Goal: Information Seeking & Learning: Learn about a topic

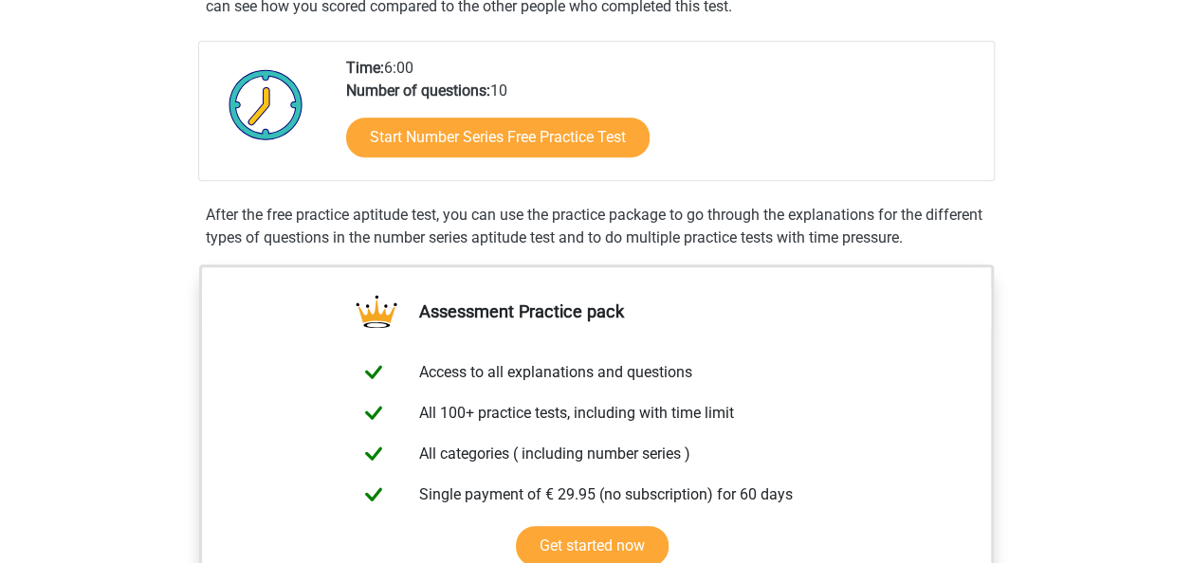
scroll to position [398, 0]
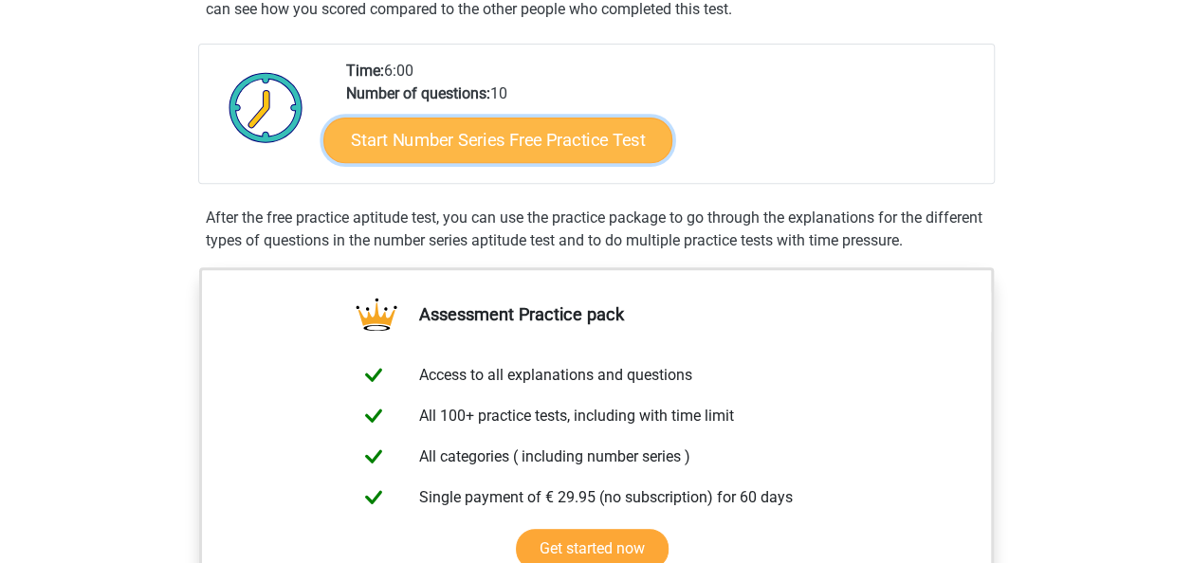
click at [550, 141] on link "Start Number Series Free Practice Test" at bounding box center [497, 140] width 349 height 46
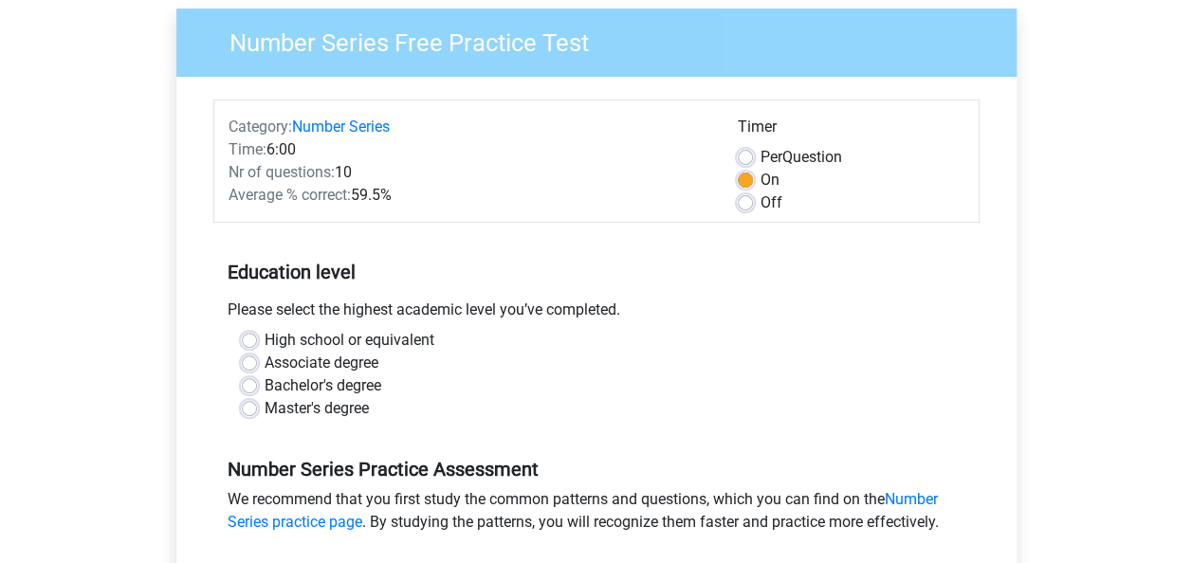
scroll to position [148, 0]
click at [265, 406] on label "Master's degree" at bounding box center [317, 407] width 104 height 23
click at [246, 406] on input "Master's degree" at bounding box center [249, 405] width 15 height 19
radio input "true"
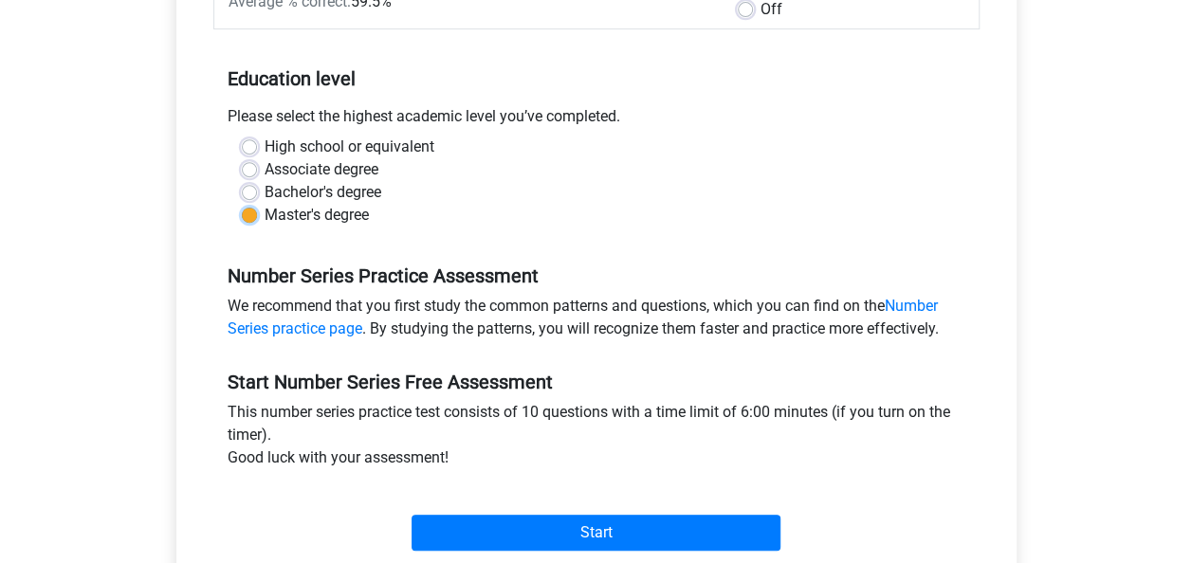
scroll to position [445, 0]
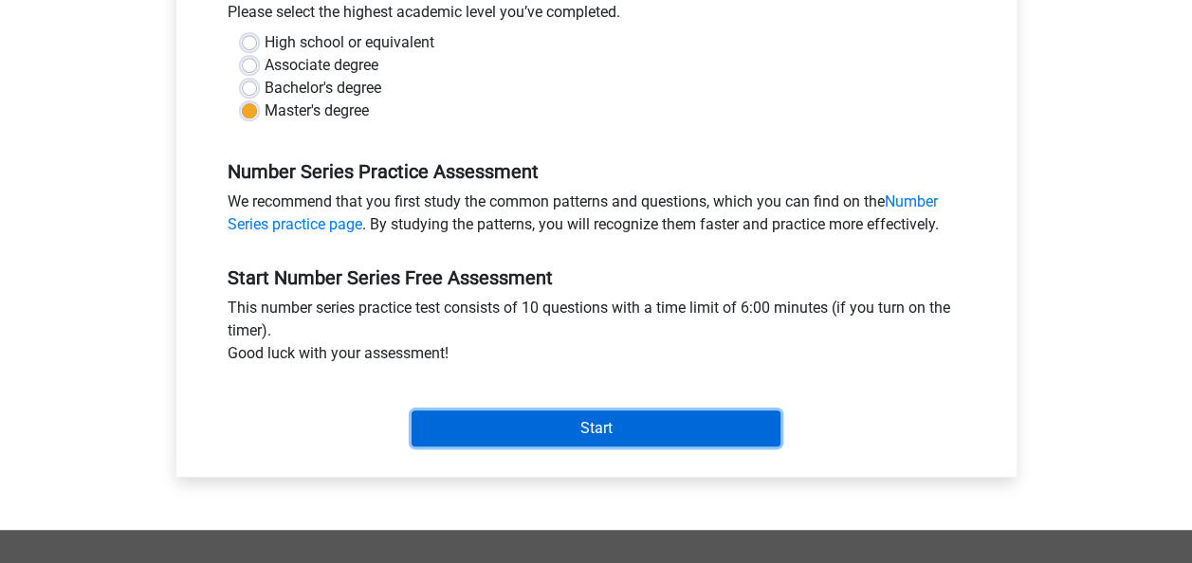
click at [471, 425] on input "Start" at bounding box center [595, 429] width 369 height 36
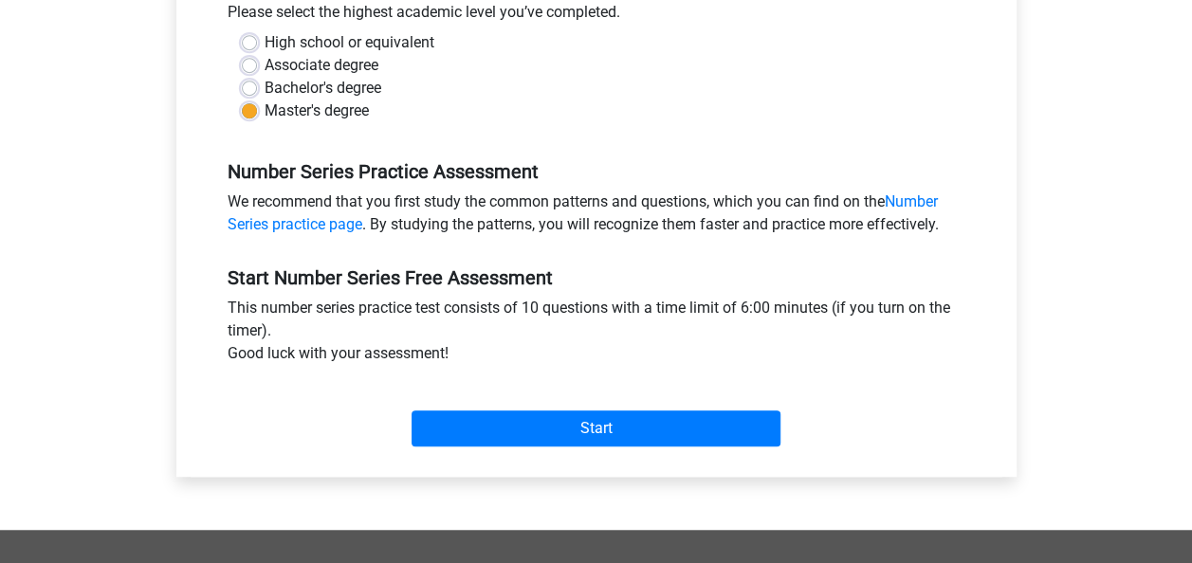
scroll to position [0, 0]
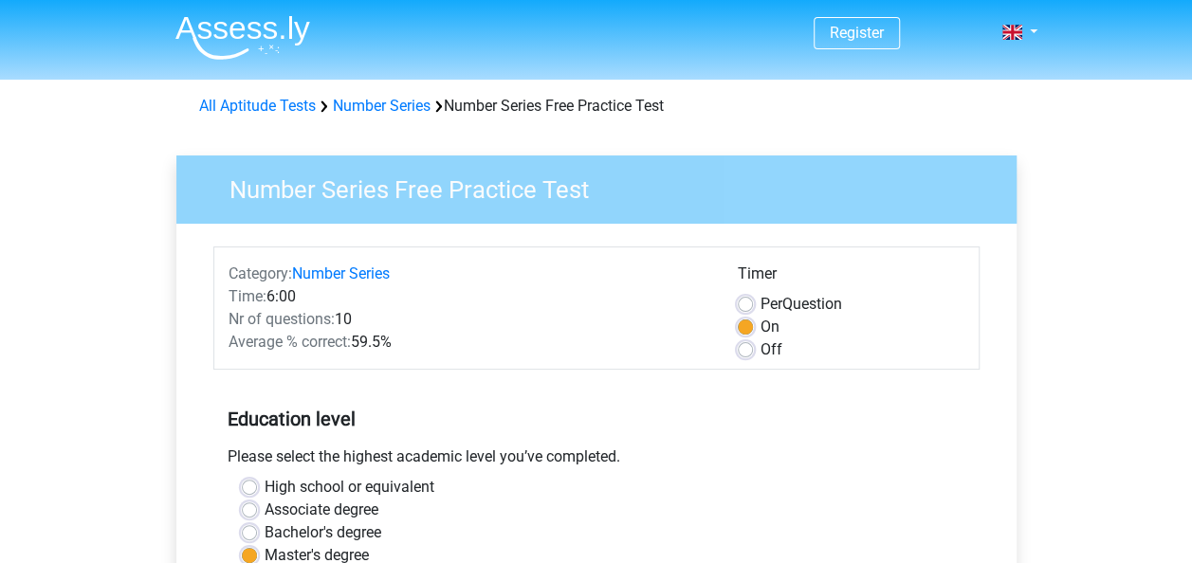
click at [760, 353] on label "Off" at bounding box center [771, 349] width 22 height 23
click at [747, 353] on input "Off" at bounding box center [745, 347] width 15 height 19
radio input "true"
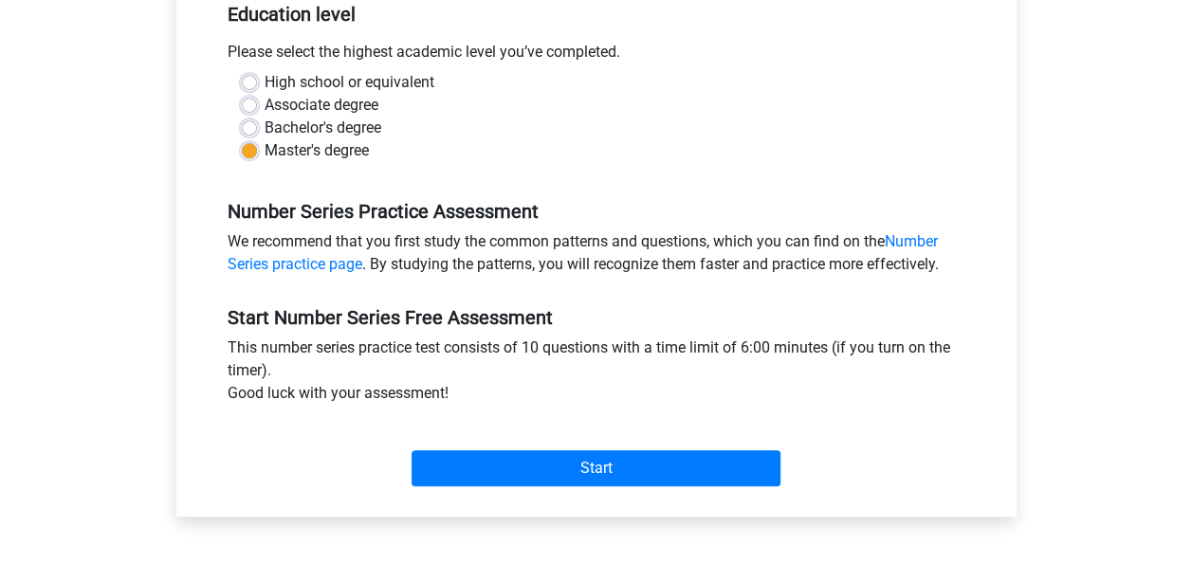
scroll to position [411, 0]
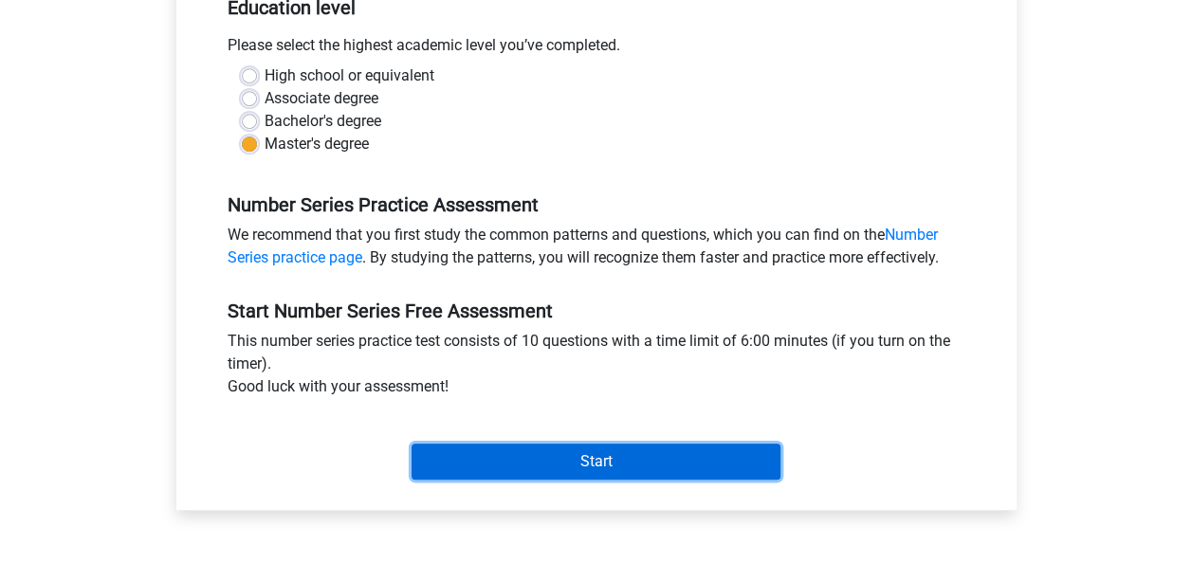
click at [628, 449] on input "Start" at bounding box center [595, 462] width 369 height 36
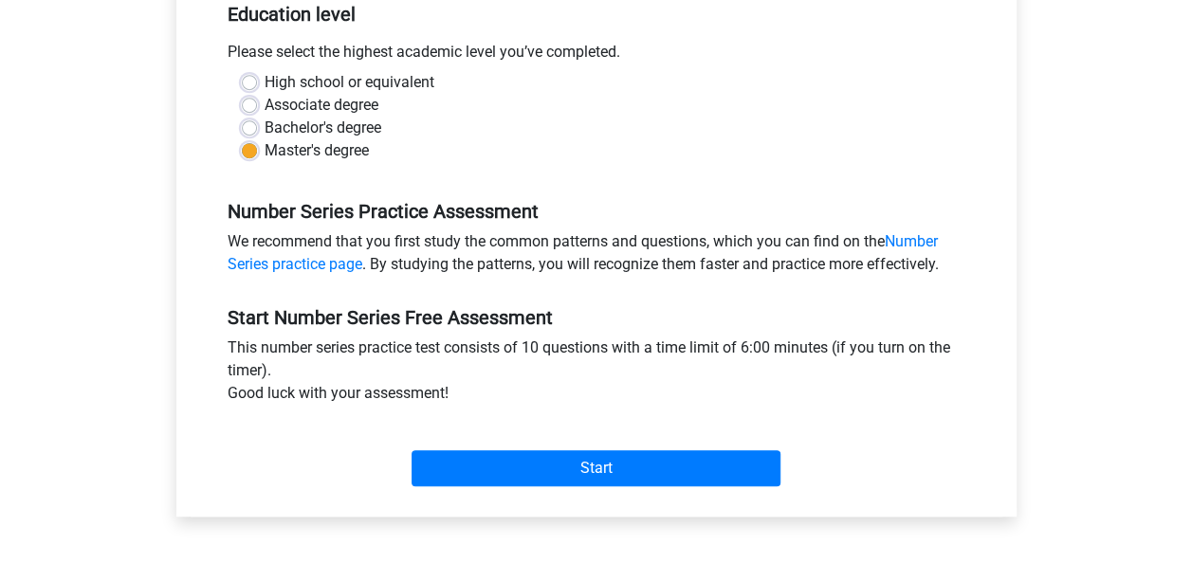
scroll to position [408, 0]
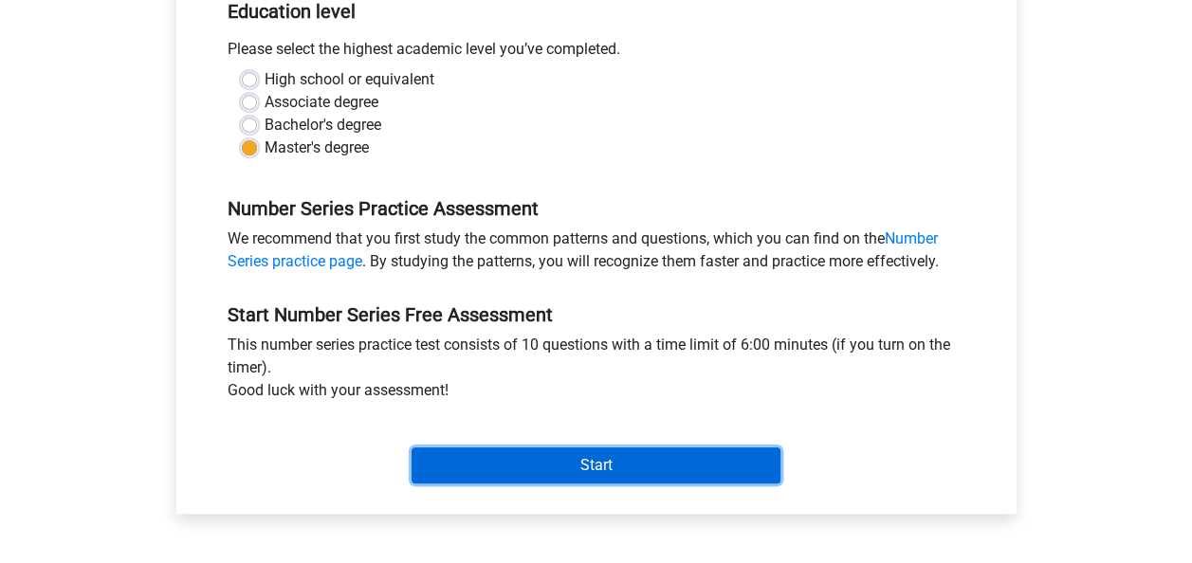
click at [608, 459] on input "Start" at bounding box center [595, 466] width 369 height 36
click at [516, 470] on input "Start" at bounding box center [595, 466] width 369 height 36
click at [471, 453] on input "Start" at bounding box center [595, 466] width 369 height 36
click at [559, 466] on input "Start" at bounding box center [595, 466] width 369 height 36
click at [508, 460] on input "Start" at bounding box center [595, 466] width 369 height 36
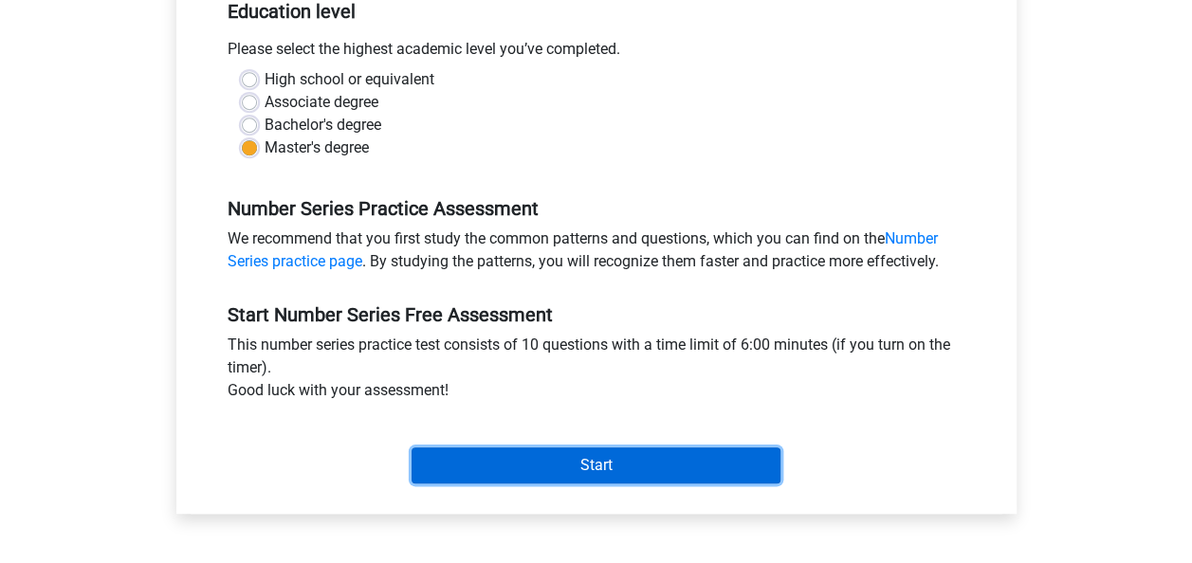
click at [503, 455] on input "Start" at bounding box center [595, 466] width 369 height 36
click at [470, 459] on input "Start" at bounding box center [595, 466] width 369 height 36
click at [451, 464] on input "Start" at bounding box center [595, 466] width 369 height 36
click at [485, 456] on input "Start" at bounding box center [595, 466] width 369 height 36
click at [478, 461] on input "Start" at bounding box center [595, 466] width 369 height 36
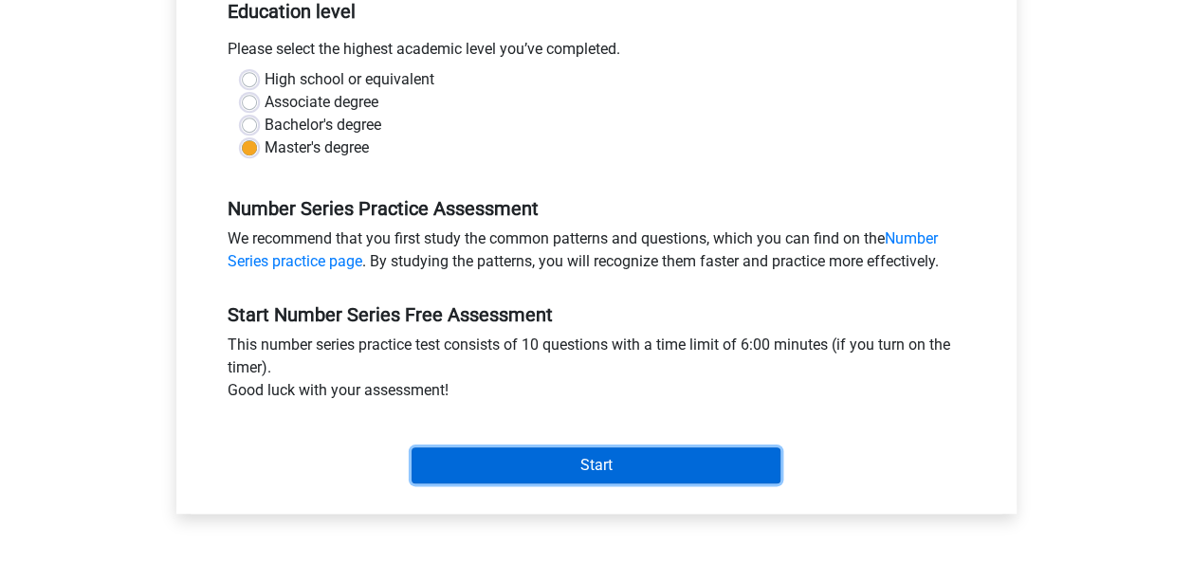
click at [595, 464] on input "Start" at bounding box center [595, 466] width 369 height 36
click at [517, 466] on input "Start" at bounding box center [595, 466] width 369 height 36
click at [490, 465] on input "Start" at bounding box center [595, 466] width 369 height 36
click at [510, 453] on input "Start" at bounding box center [595, 466] width 369 height 36
click at [524, 471] on input "Start" at bounding box center [595, 466] width 369 height 36
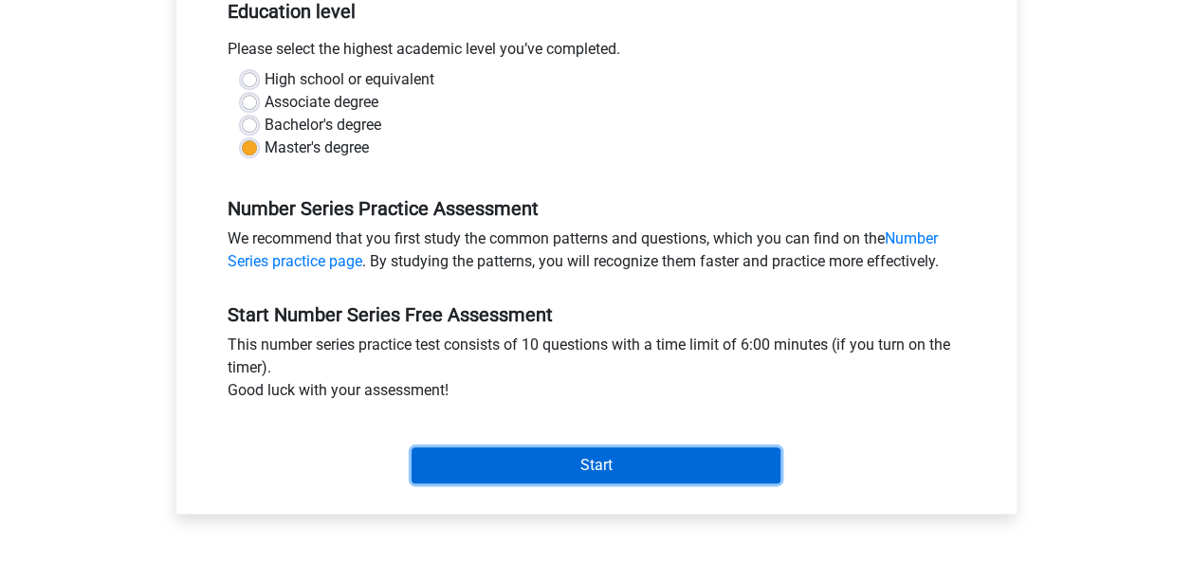
click at [466, 458] on input "Start" at bounding box center [595, 466] width 369 height 36
click at [419, 454] on input "Start" at bounding box center [595, 466] width 369 height 36
click at [493, 465] on input "Start" at bounding box center [595, 466] width 369 height 36
click at [551, 463] on input "Start" at bounding box center [595, 466] width 369 height 36
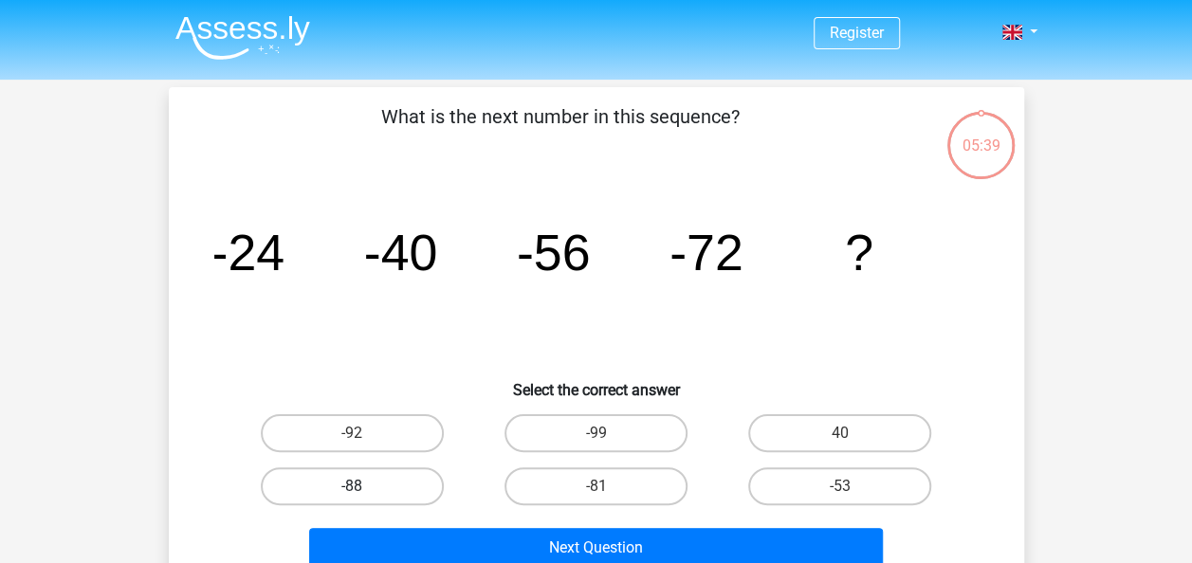
click at [411, 488] on label "-88" at bounding box center [352, 486] width 183 height 38
click at [364, 488] on input "-88" at bounding box center [358, 492] width 12 height 12
radio input "true"
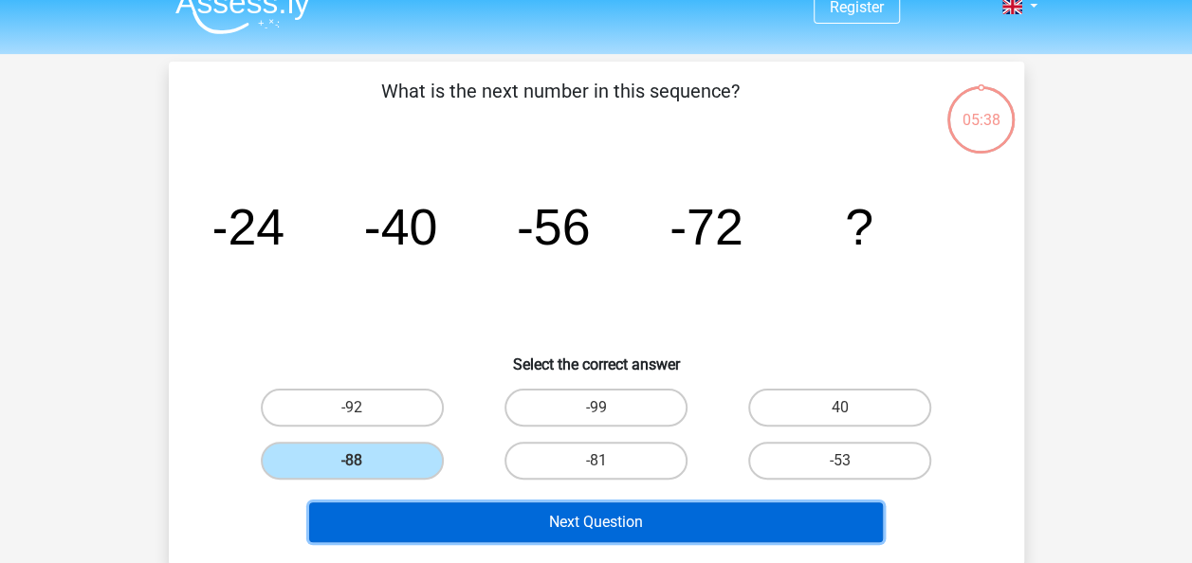
click at [430, 521] on button "Next Question" at bounding box center [596, 523] width 574 height 40
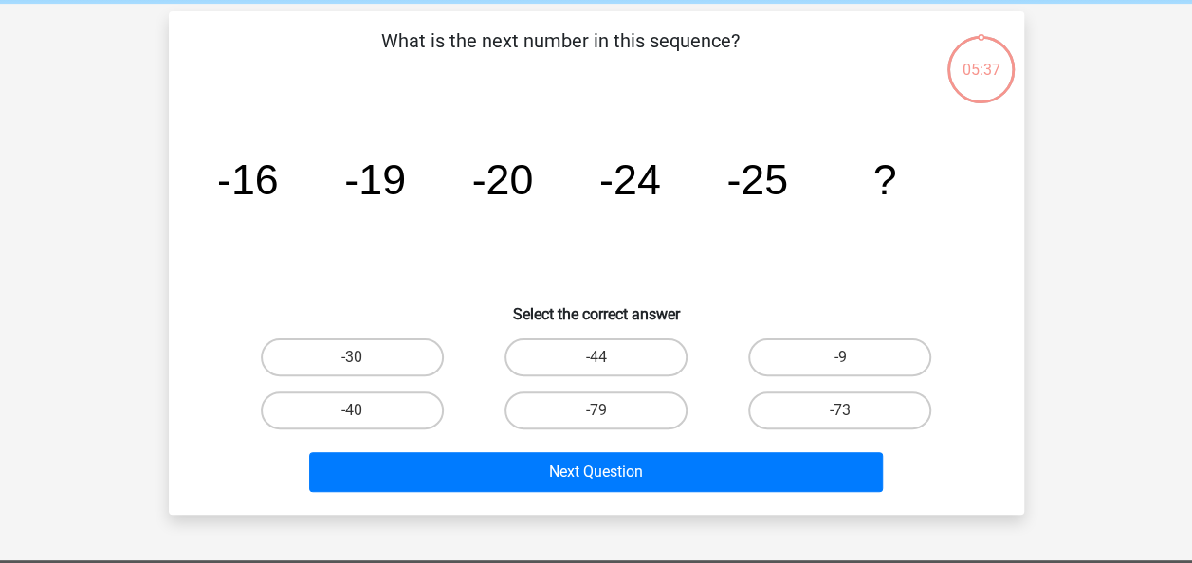
scroll to position [87, 0]
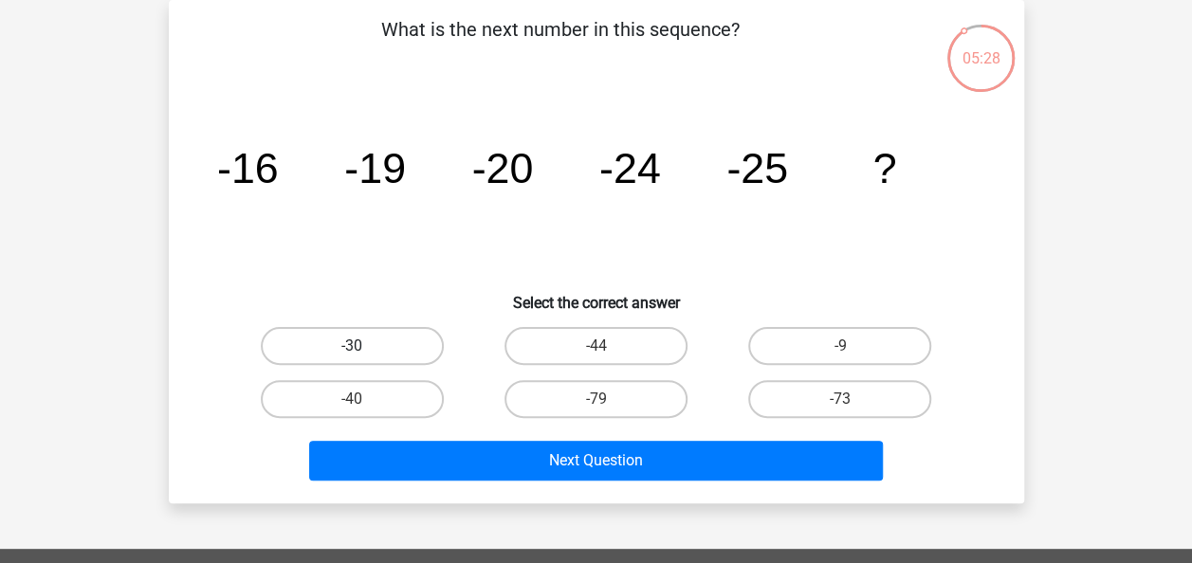
click at [366, 334] on label "-30" at bounding box center [352, 346] width 183 height 38
click at [364, 346] on input "-30" at bounding box center [358, 352] width 12 height 12
radio input "true"
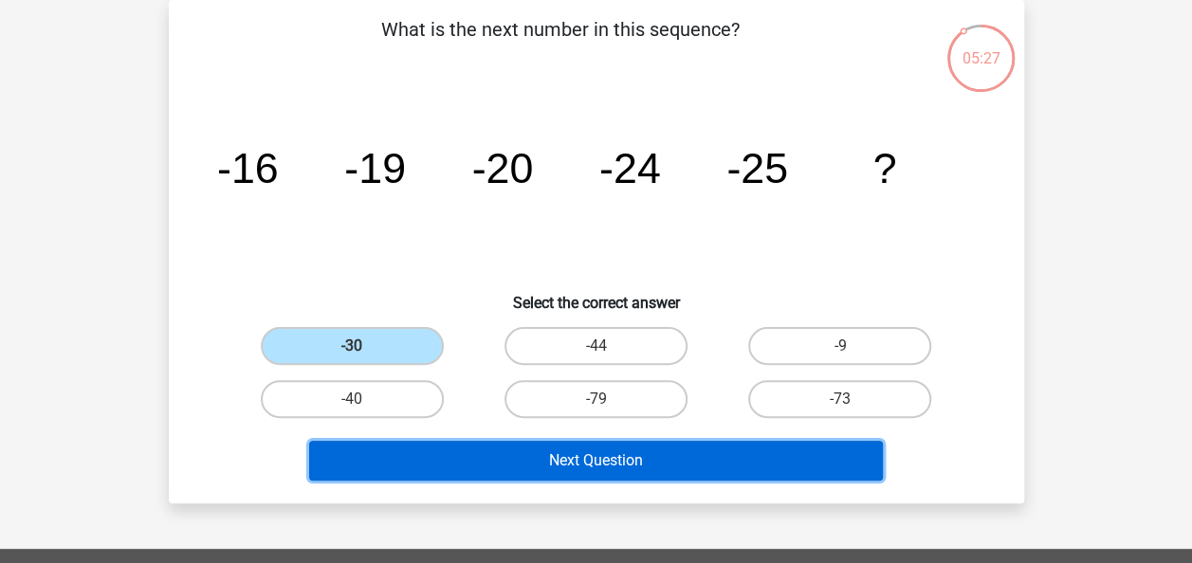
click at [448, 451] on button "Next Question" at bounding box center [596, 461] width 574 height 40
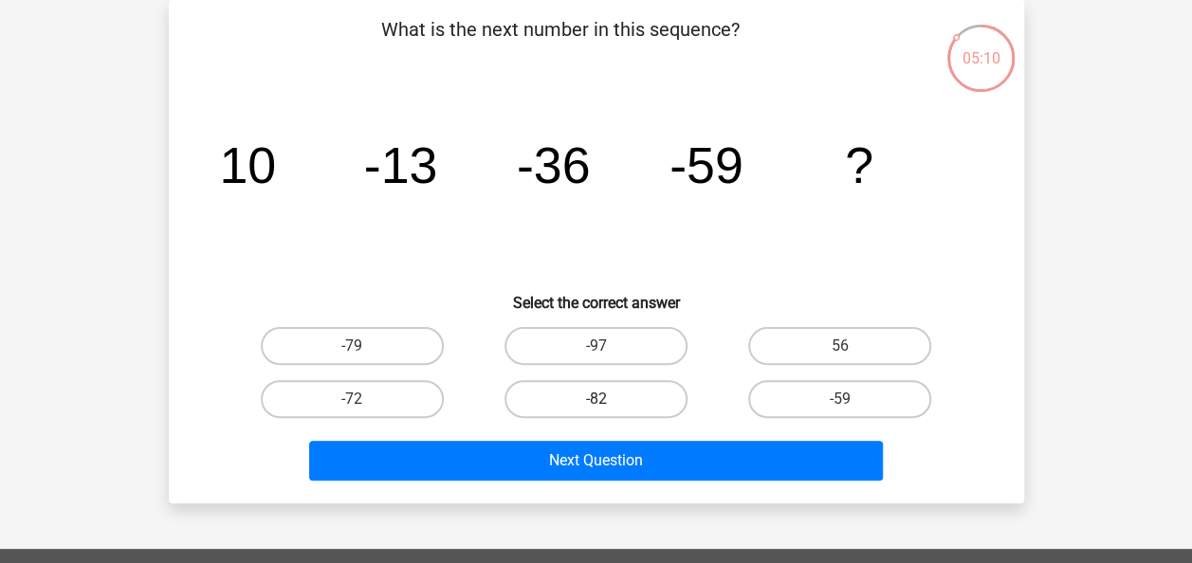
click at [594, 397] on label "-82" at bounding box center [595, 399] width 183 height 38
click at [595, 399] on input "-82" at bounding box center [601, 405] width 12 height 12
radio input "true"
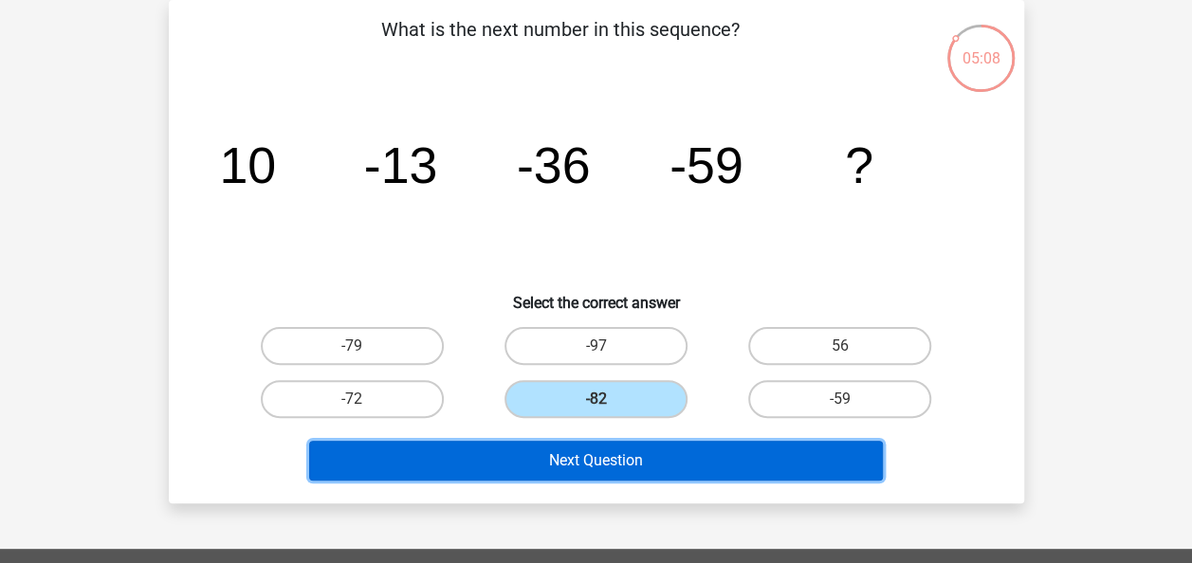
click at [582, 465] on button "Next Question" at bounding box center [596, 461] width 574 height 40
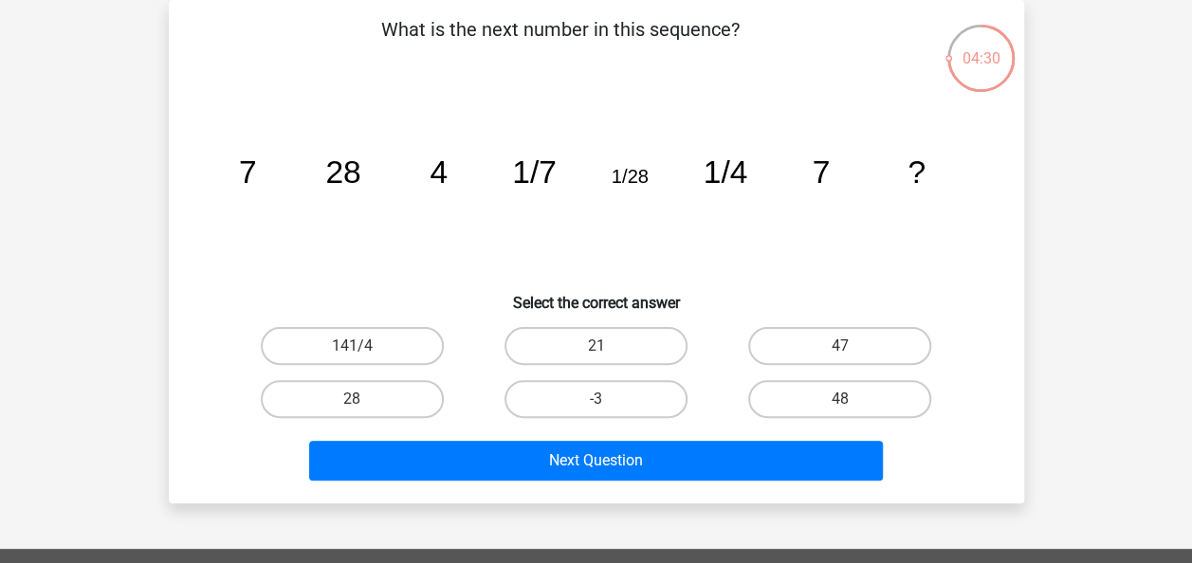
drag, startPoint x: 335, startPoint y: 172, endPoint x: 349, endPoint y: 260, distance: 89.3
click at [349, 260] on icon "image/svg+xml 7 28 4 1/7 1/28 1/4 7 ?" at bounding box center [596, 183] width 764 height 192
click at [359, 402] on input "28" at bounding box center [358, 405] width 12 height 12
radio input "true"
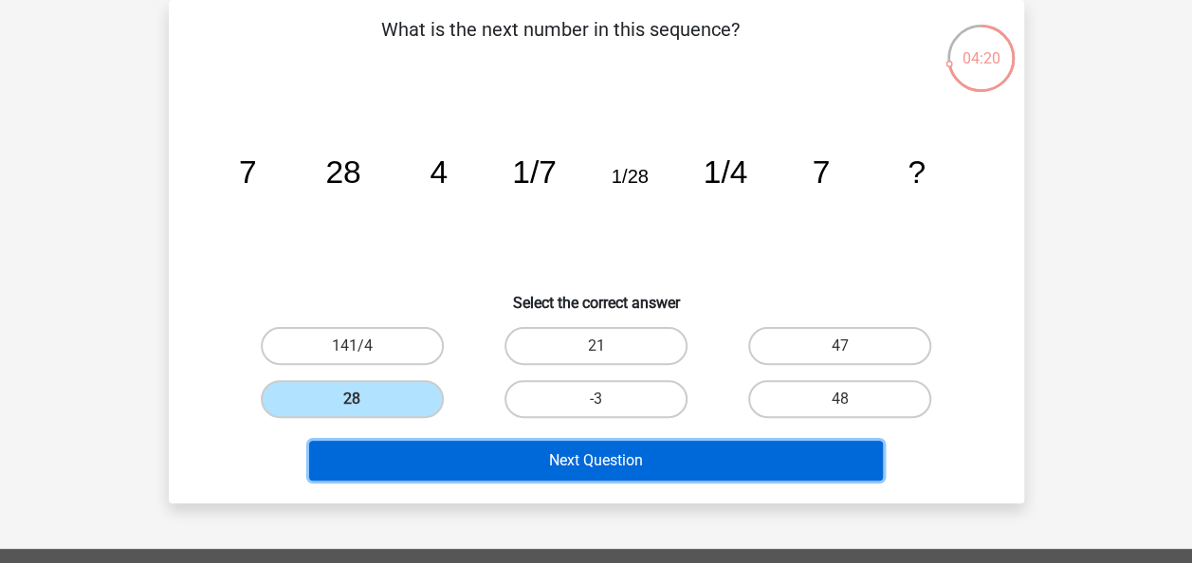
click at [440, 453] on button "Next Question" at bounding box center [596, 461] width 574 height 40
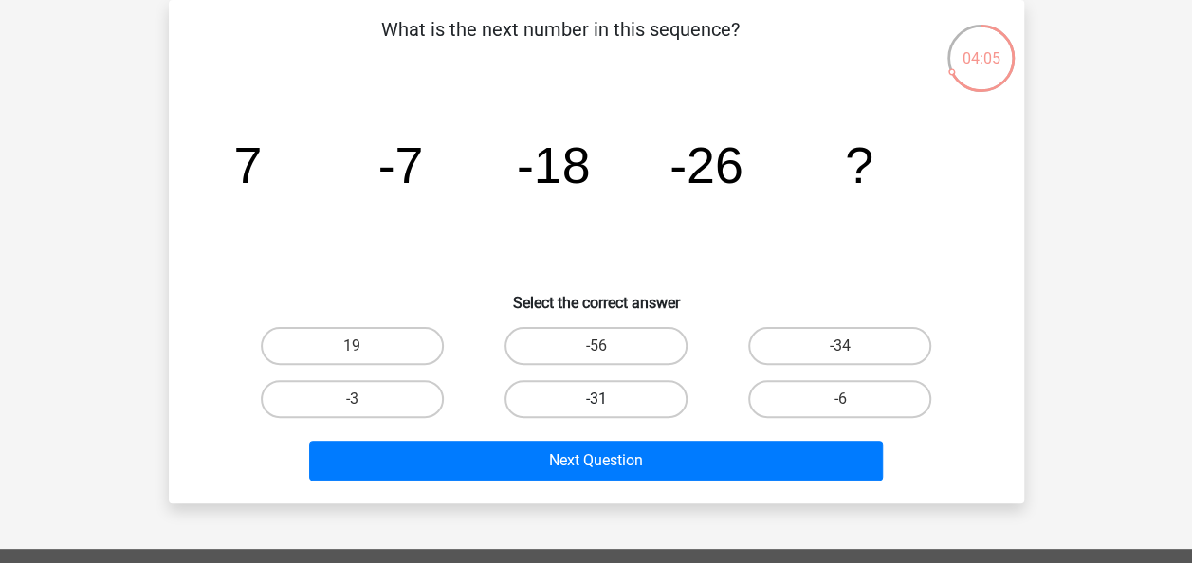
click at [565, 399] on label "-31" at bounding box center [595, 399] width 183 height 38
click at [595, 399] on input "-31" at bounding box center [601, 405] width 12 height 12
radio input "true"
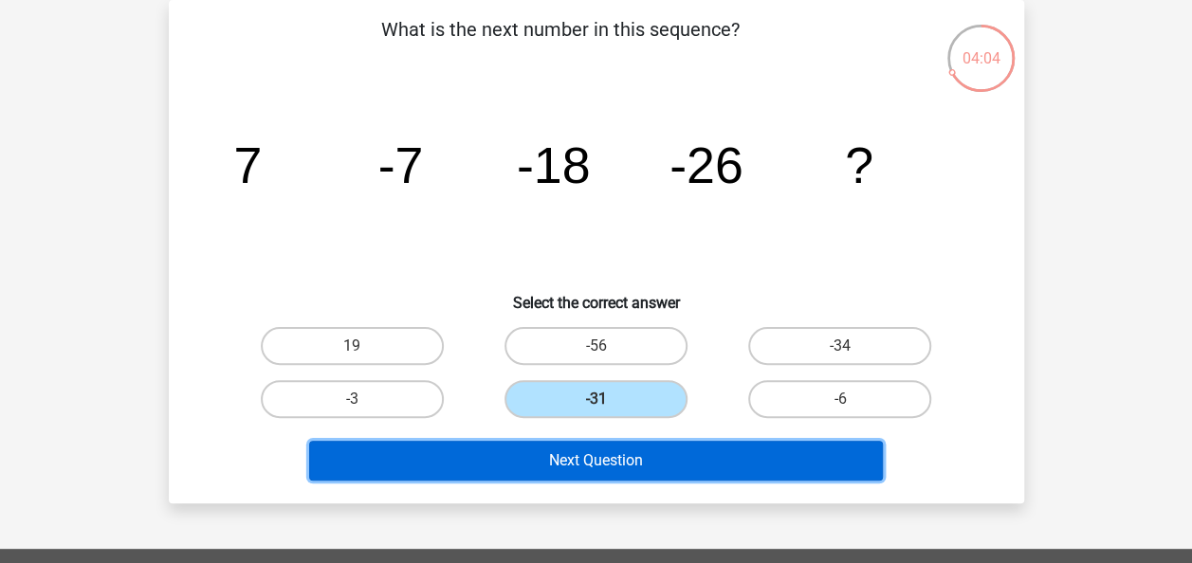
click at [578, 449] on button "Next Question" at bounding box center [596, 461] width 574 height 40
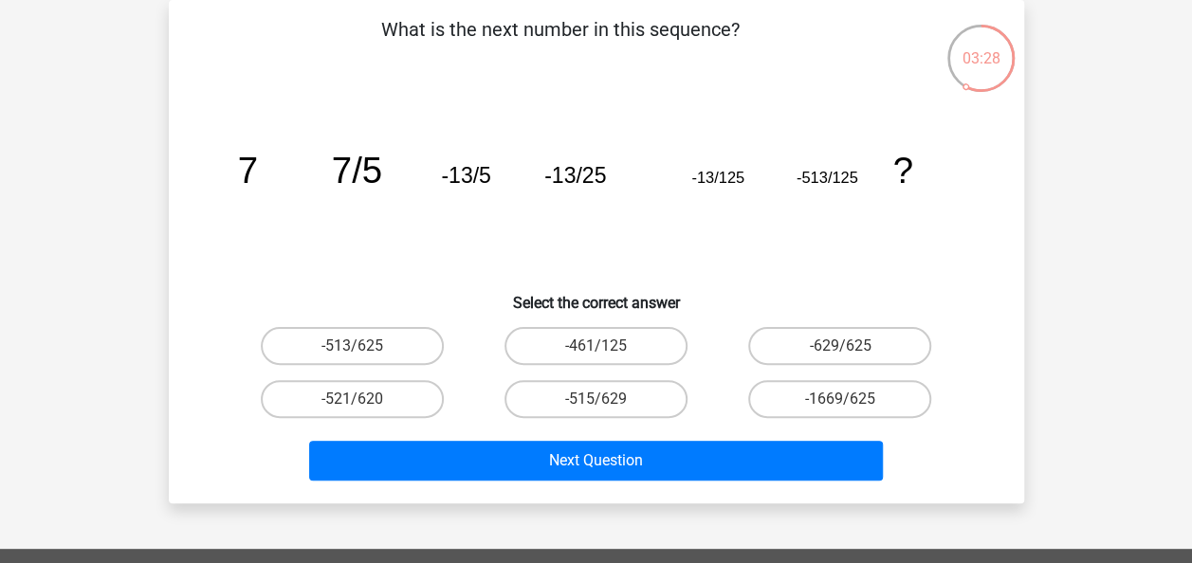
click at [465, 235] on icon "image/svg+xml 7 7/5 -13/5 -13/25 -13/125 -513/125 ?" at bounding box center [596, 183] width 764 height 192
click at [418, 338] on label "-513/625" at bounding box center [352, 346] width 183 height 38
click at [364, 346] on input "-513/625" at bounding box center [358, 352] width 12 height 12
radio input "true"
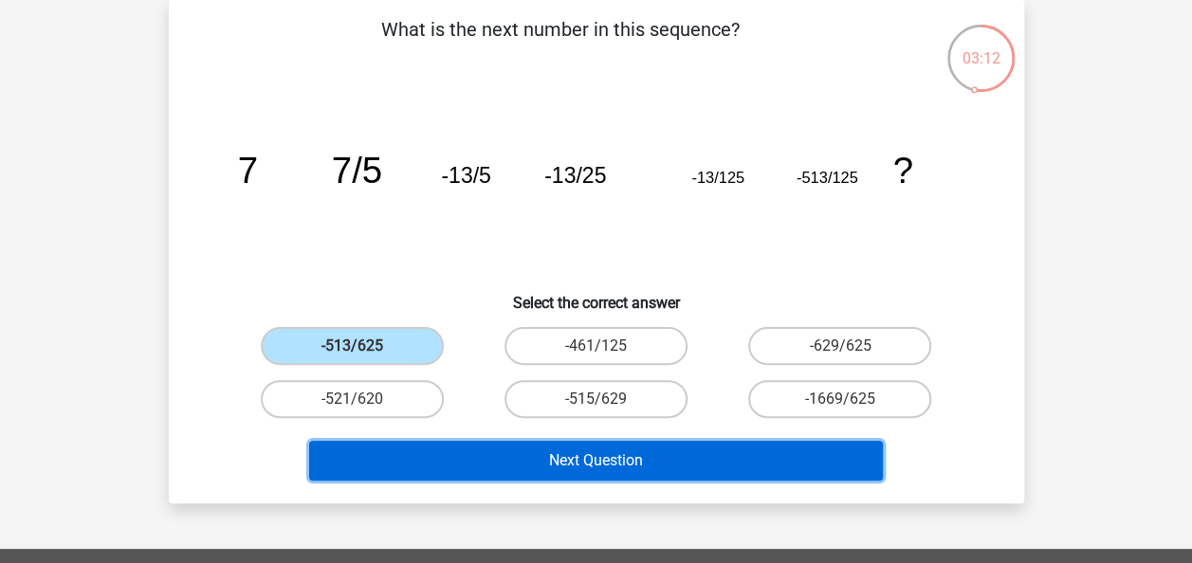
click at [495, 454] on button "Next Question" at bounding box center [596, 461] width 574 height 40
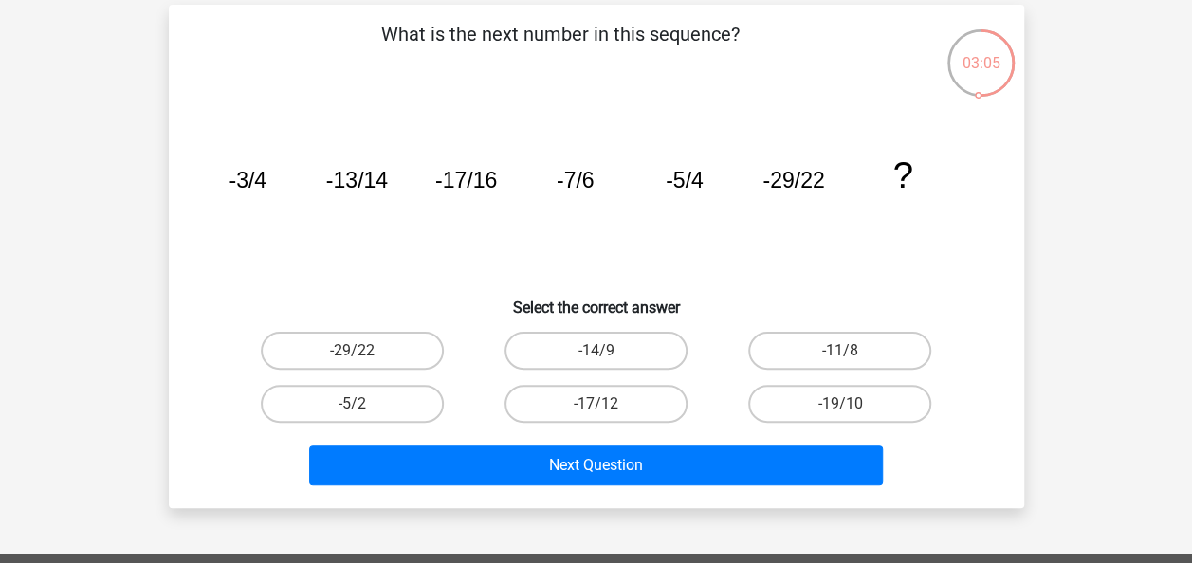
scroll to position [83, 0]
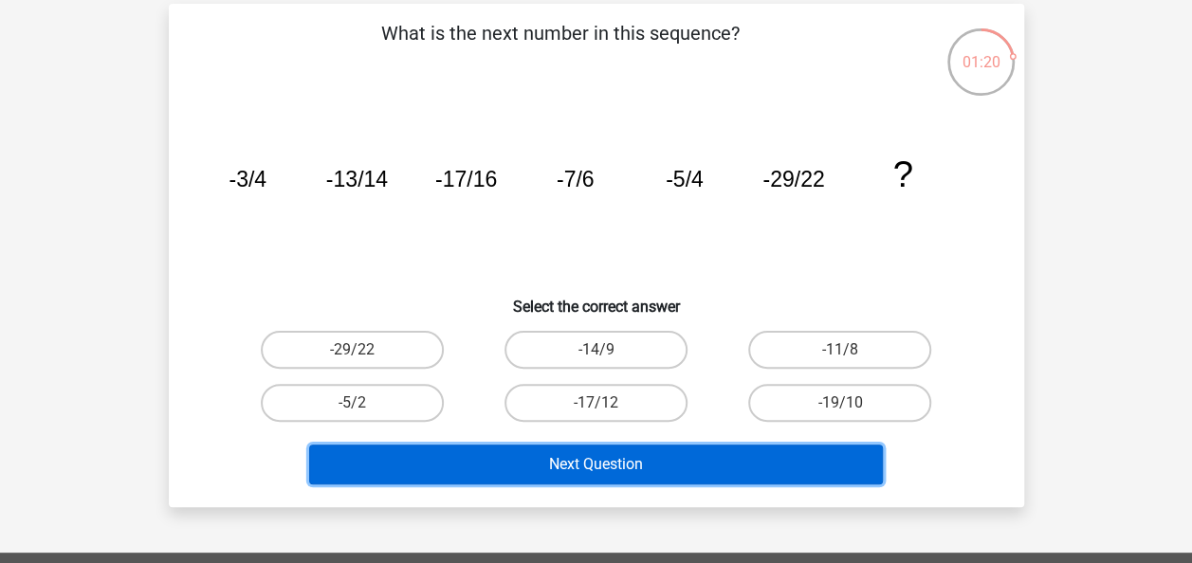
click at [468, 455] on button "Next Question" at bounding box center [596, 465] width 574 height 40
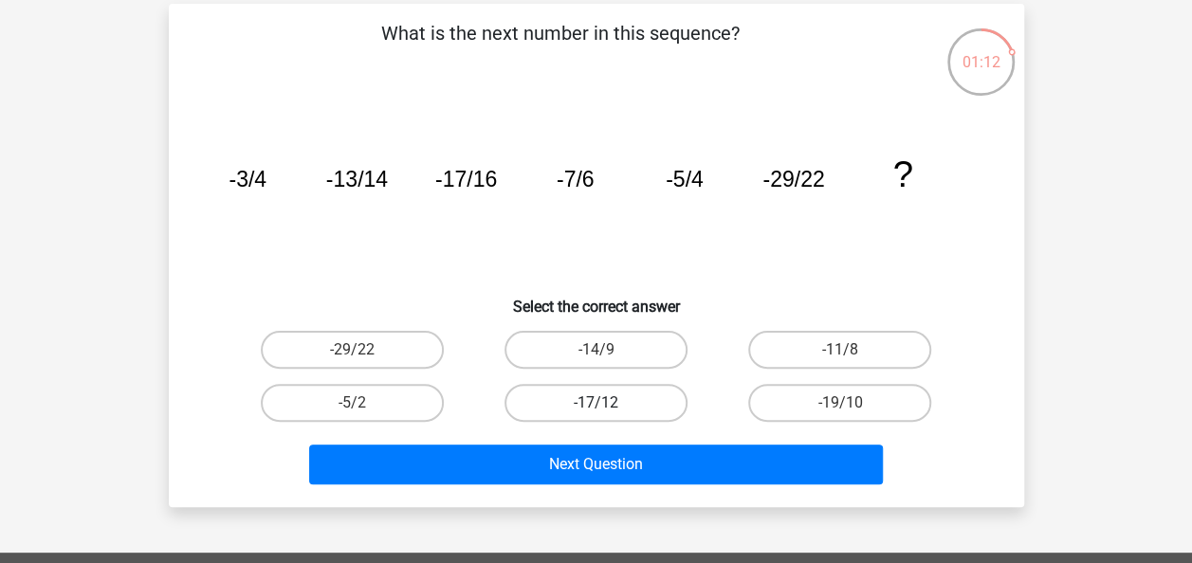
click at [580, 402] on label "-17/12" at bounding box center [595, 403] width 183 height 38
click at [595, 403] on input "-17/12" at bounding box center [601, 409] width 12 height 12
radio input "true"
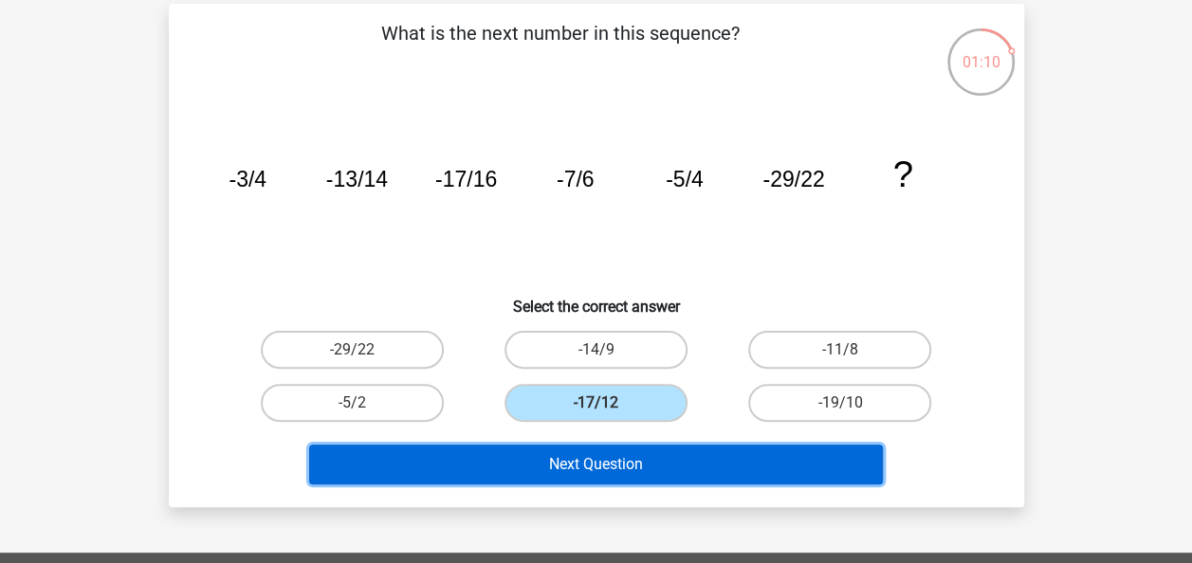
click at [572, 460] on button "Next Question" at bounding box center [596, 465] width 574 height 40
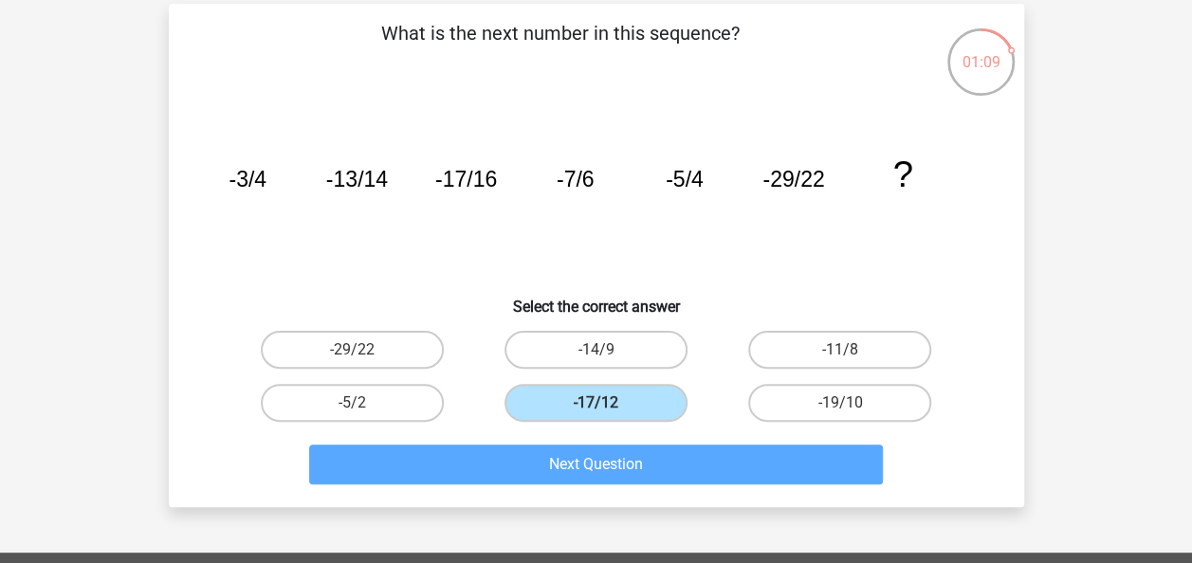
scroll to position [87, 0]
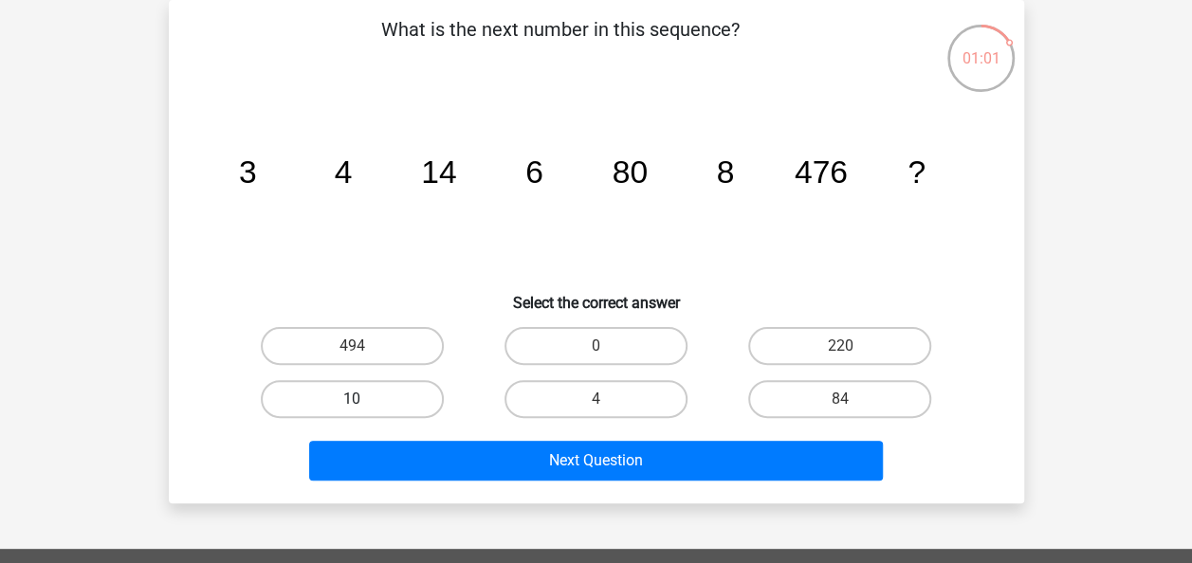
click at [421, 389] on label "10" at bounding box center [352, 399] width 183 height 38
click at [364, 399] on input "10" at bounding box center [358, 405] width 12 height 12
radio input "true"
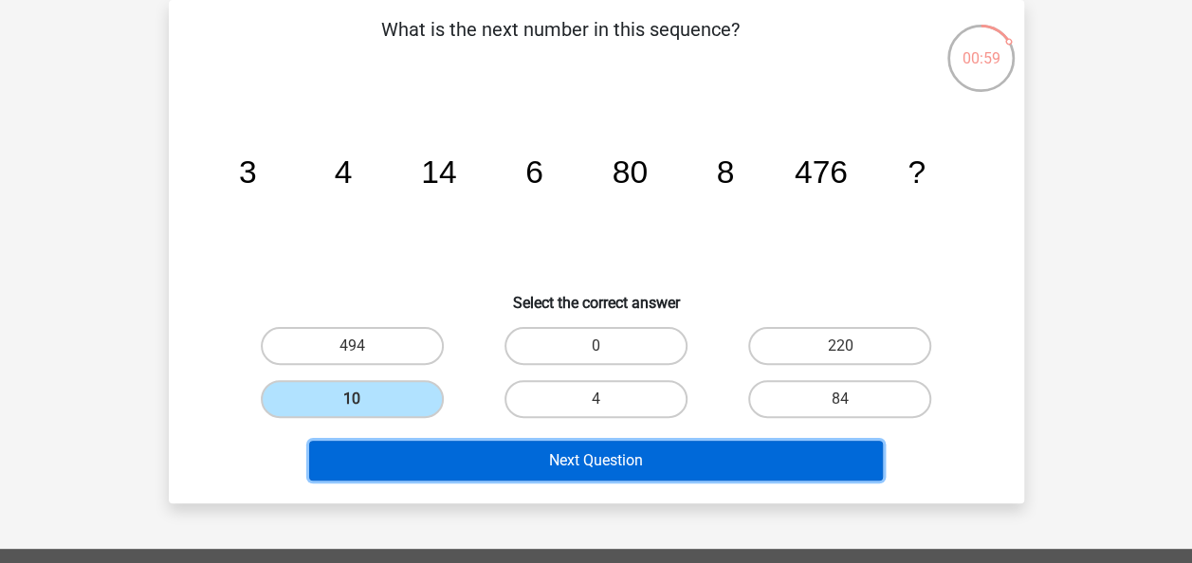
click at [485, 461] on button "Next Question" at bounding box center [596, 461] width 574 height 40
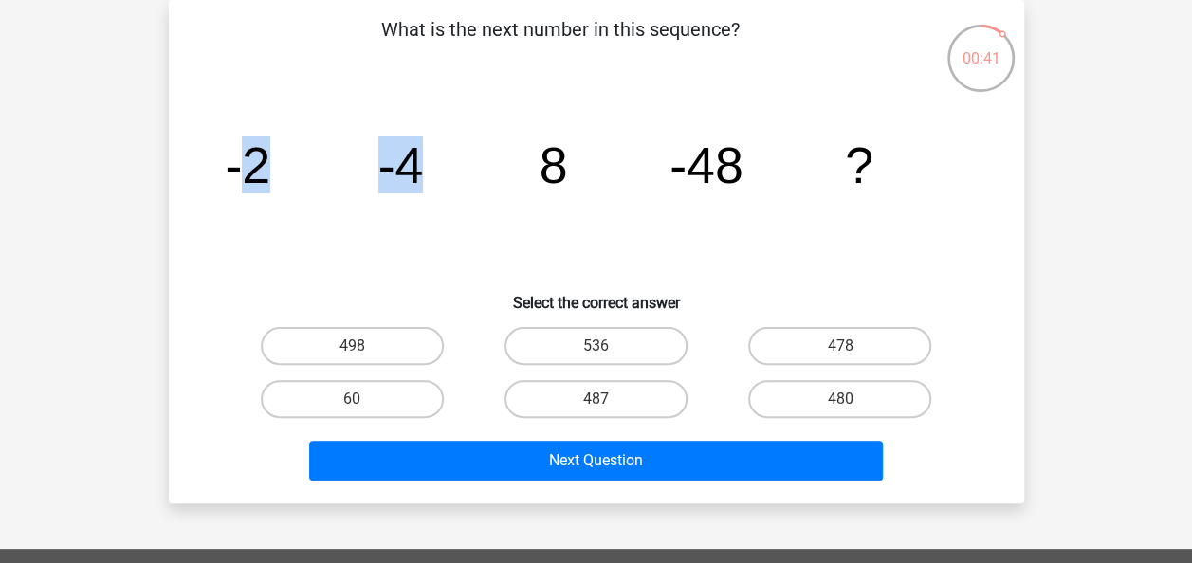
drag, startPoint x: 255, startPoint y: 170, endPoint x: 450, endPoint y: 164, distance: 195.4
click at [450, 164] on icon "image/svg+xml -2 -4 8 -48 ?" at bounding box center [596, 183] width 764 height 192
drag, startPoint x: 450, startPoint y: 164, endPoint x: 343, endPoint y: 242, distance: 132.4
click at [343, 242] on icon "image/svg+xml -2 -4 8 -48 ?" at bounding box center [596, 183] width 764 height 192
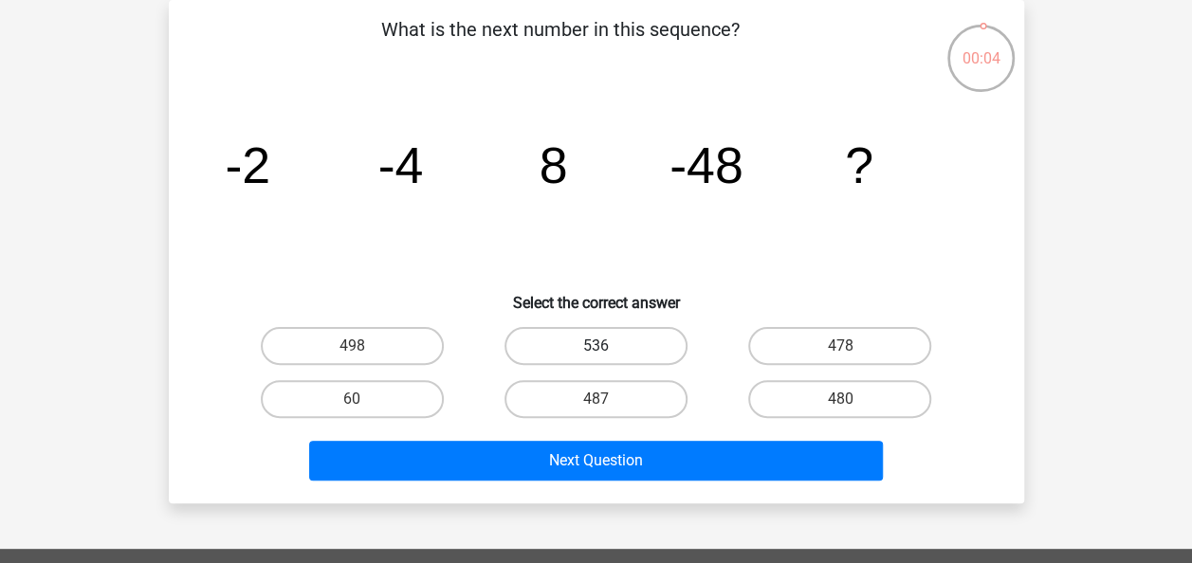
click at [623, 334] on label "536" at bounding box center [595, 346] width 183 height 38
click at [608, 346] on input "536" at bounding box center [601, 352] width 12 height 12
radio input "true"
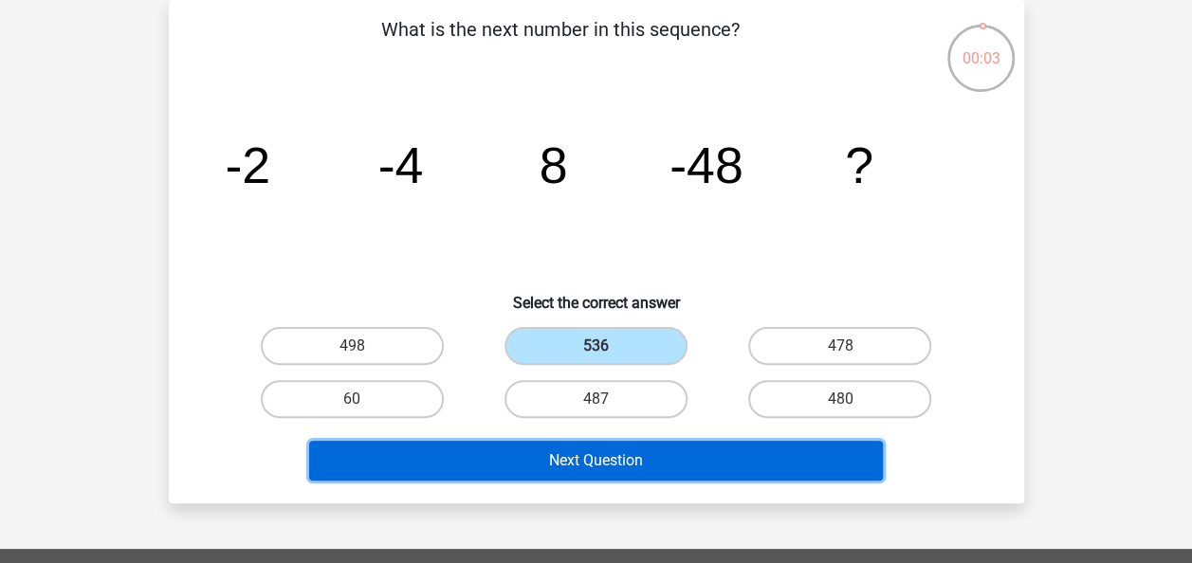
click at [650, 462] on button "Next Question" at bounding box center [596, 461] width 574 height 40
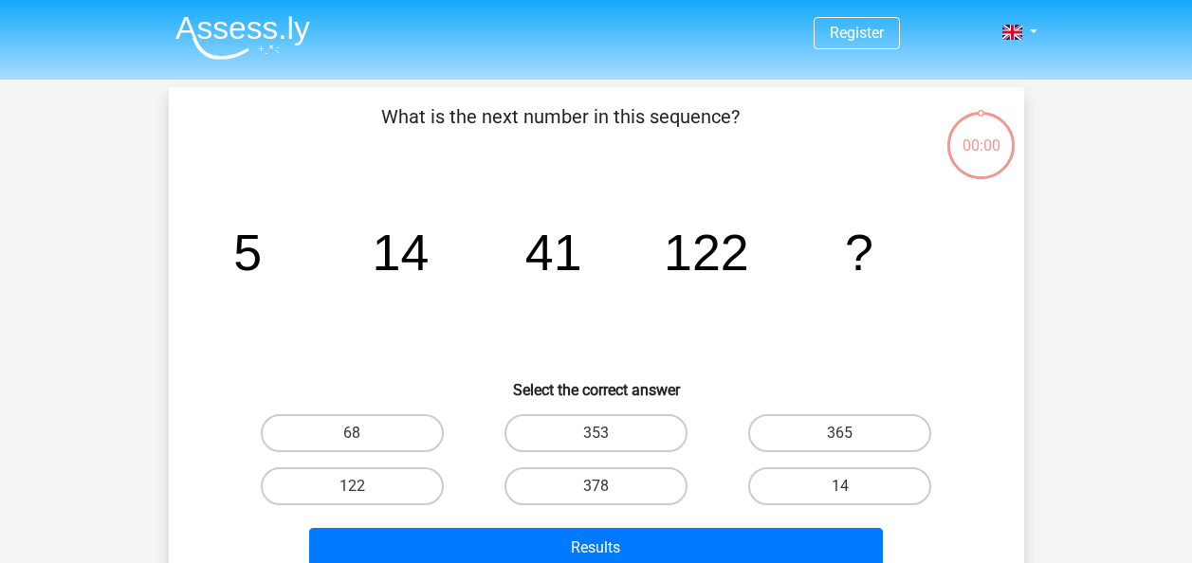
scroll to position [87, 0]
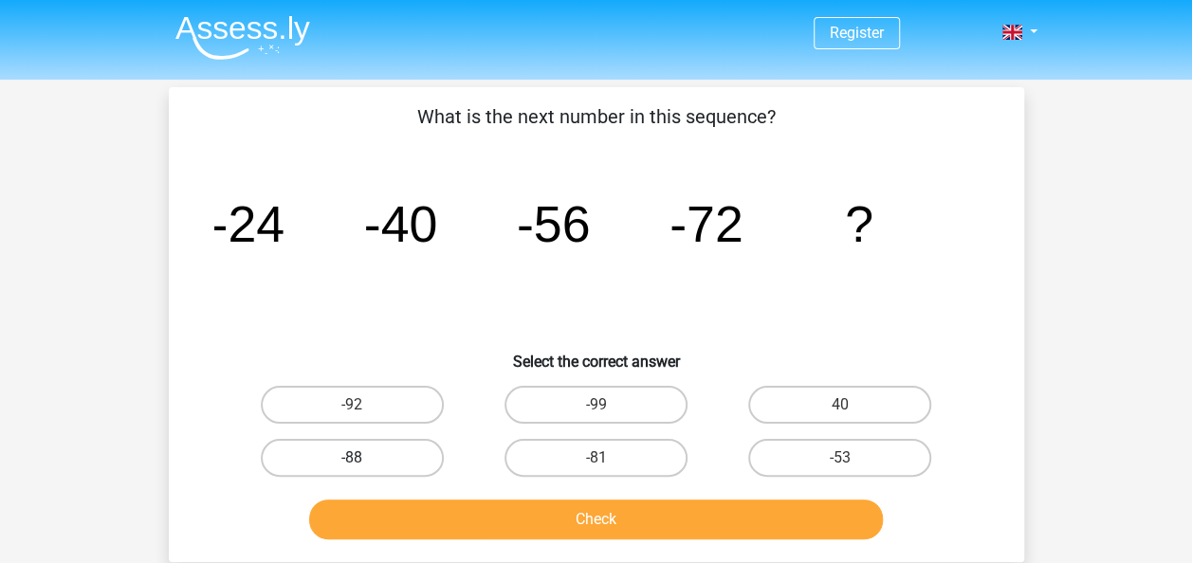
click at [319, 446] on label "-88" at bounding box center [352, 458] width 183 height 38
click at [352, 458] on input "-88" at bounding box center [358, 464] width 12 height 12
radio input "true"
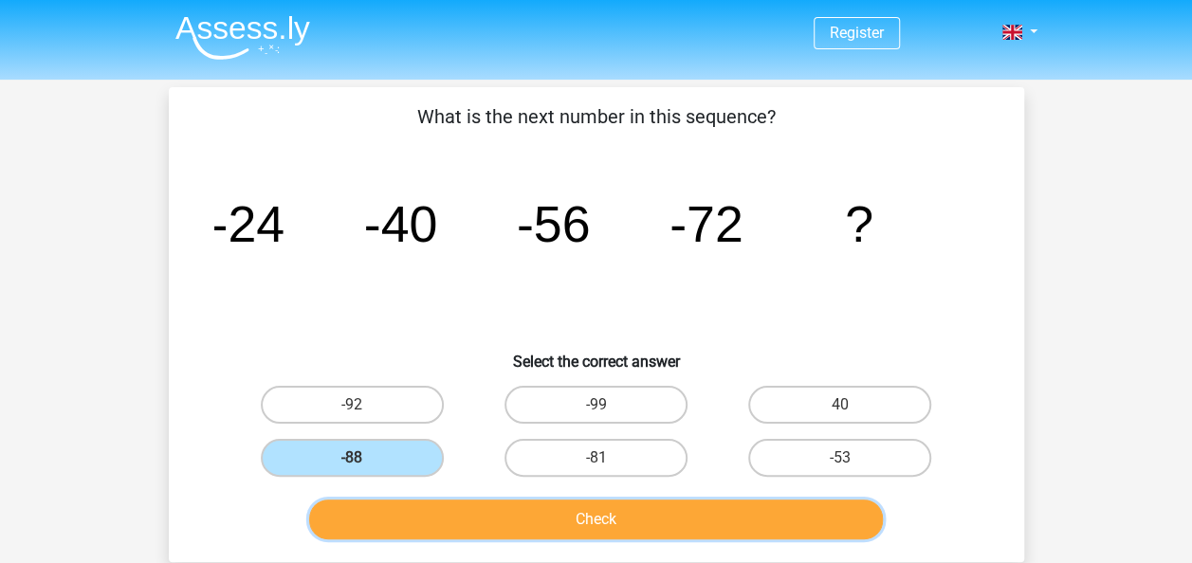
click at [523, 516] on button "Check" at bounding box center [596, 520] width 574 height 40
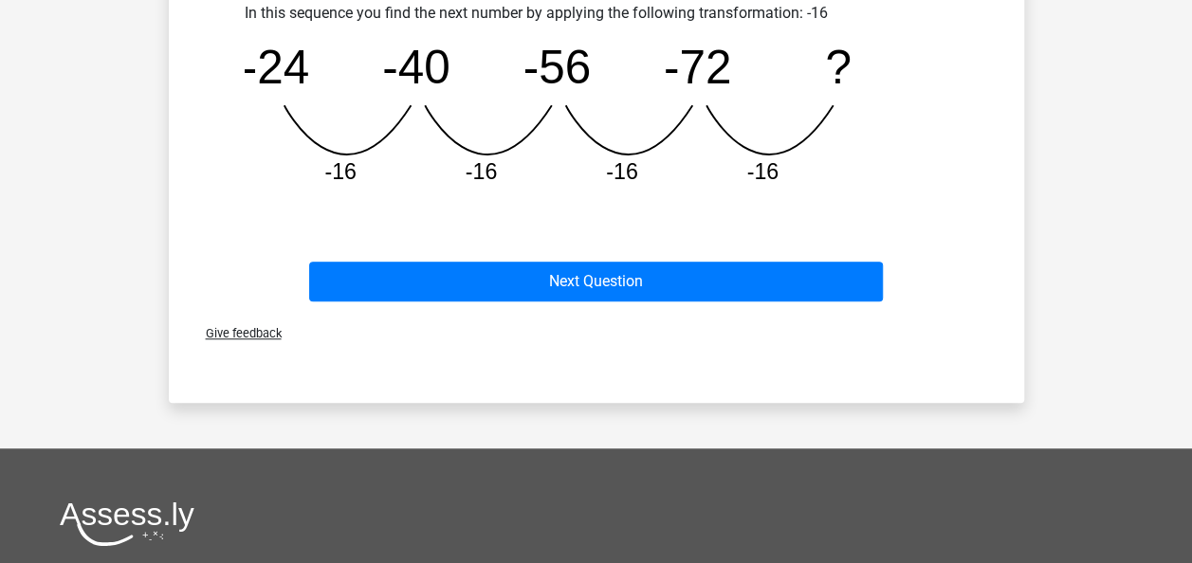
scroll to position [558, 0]
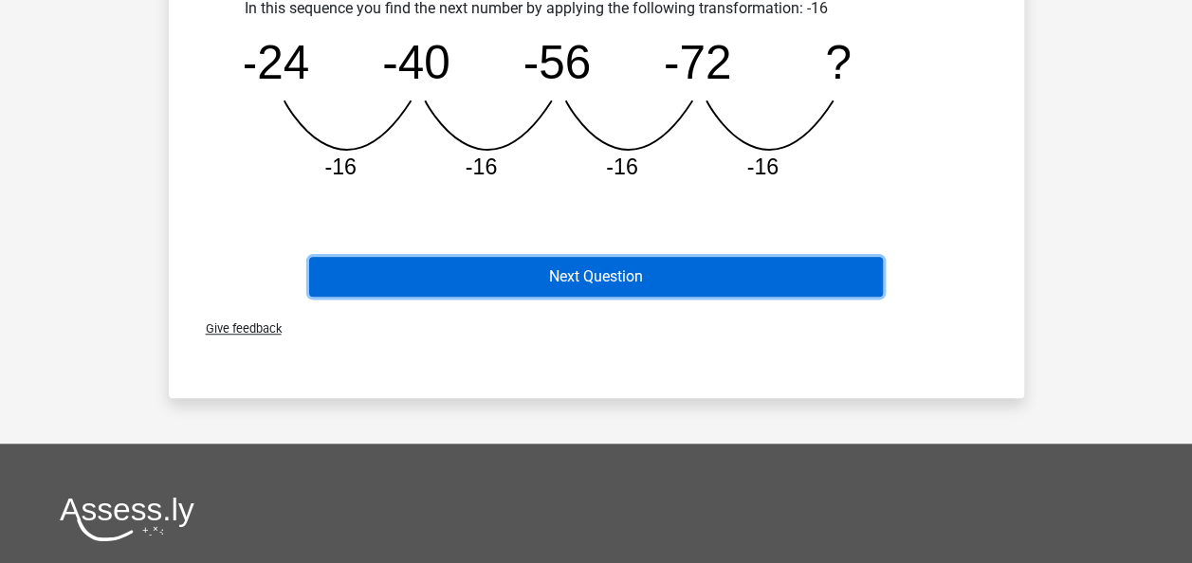
click at [586, 275] on button "Next Question" at bounding box center [596, 277] width 574 height 40
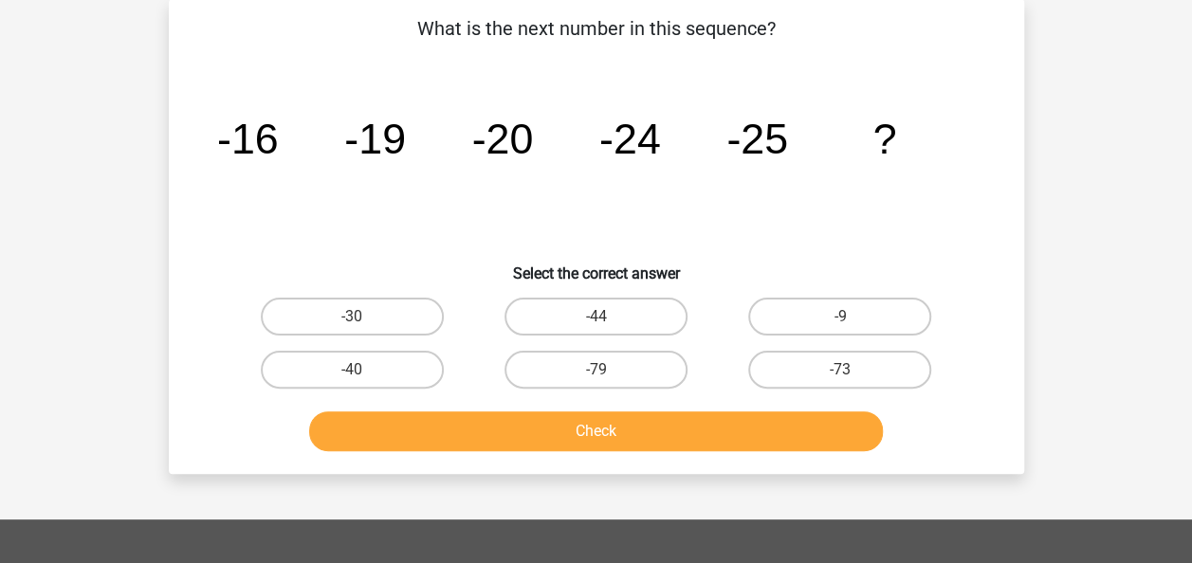
scroll to position [87, 0]
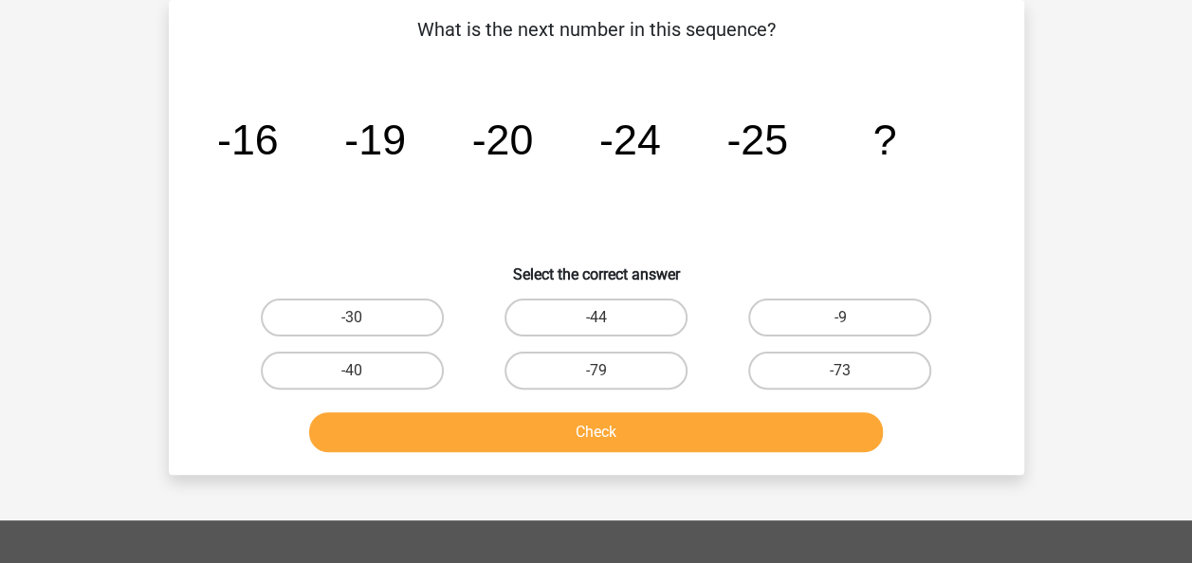
click at [353, 319] on input "-30" at bounding box center [358, 324] width 12 height 12
radio input "true"
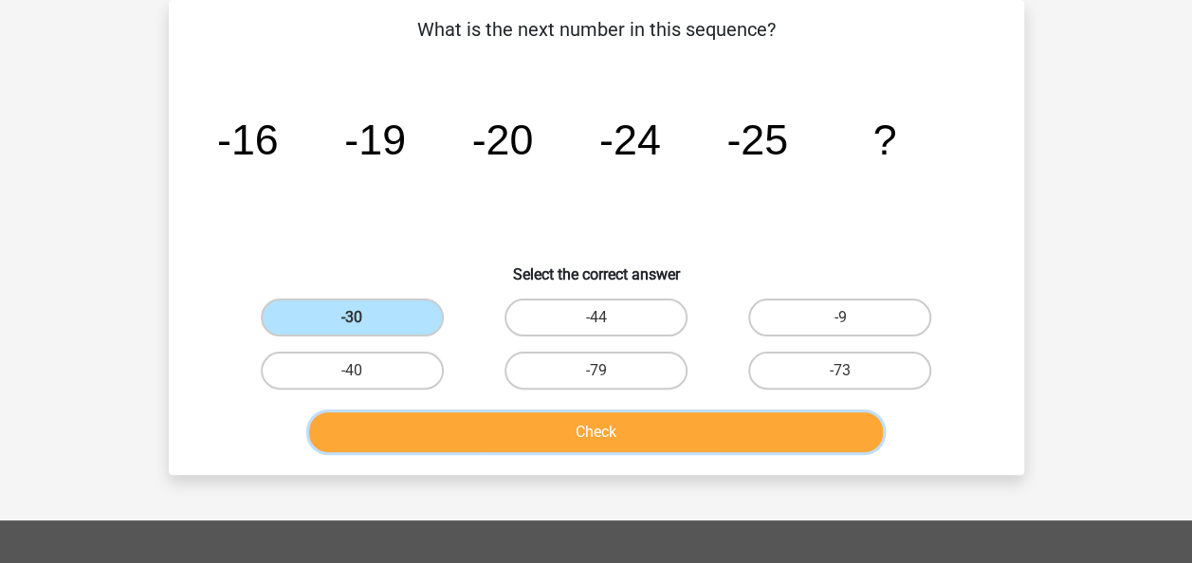
click at [497, 428] on button "Check" at bounding box center [596, 432] width 574 height 40
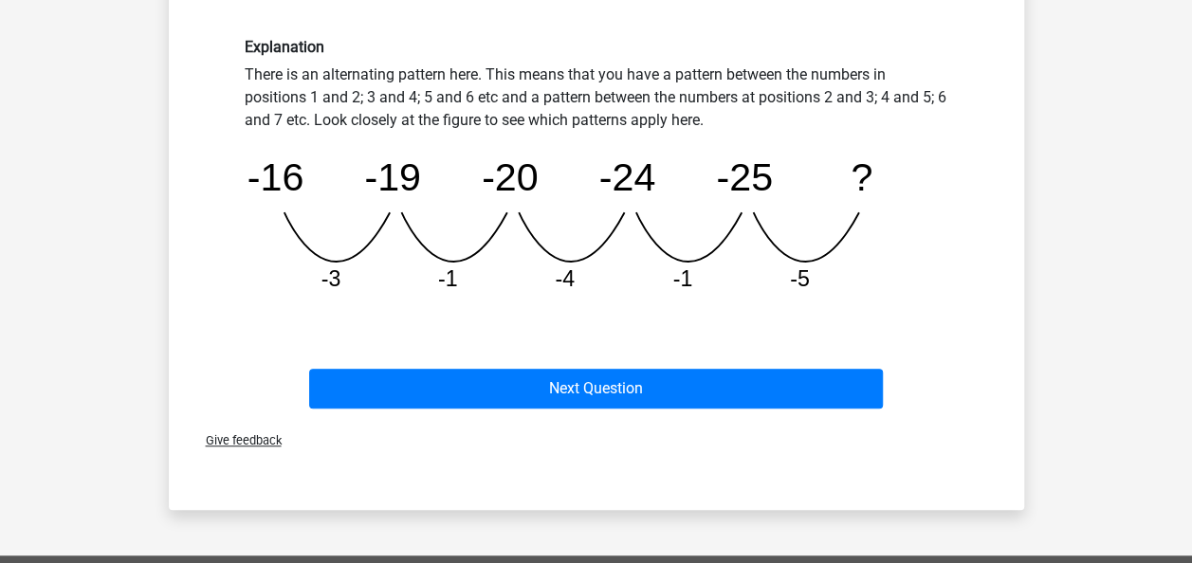
scroll to position [503, 0]
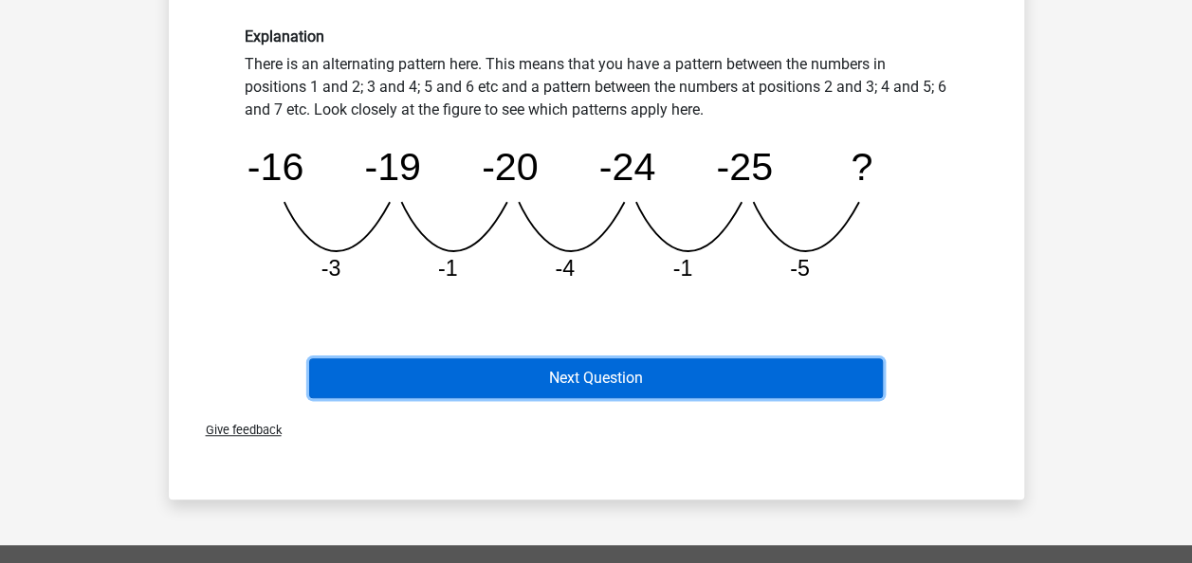
click at [549, 375] on button "Next Question" at bounding box center [596, 378] width 574 height 40
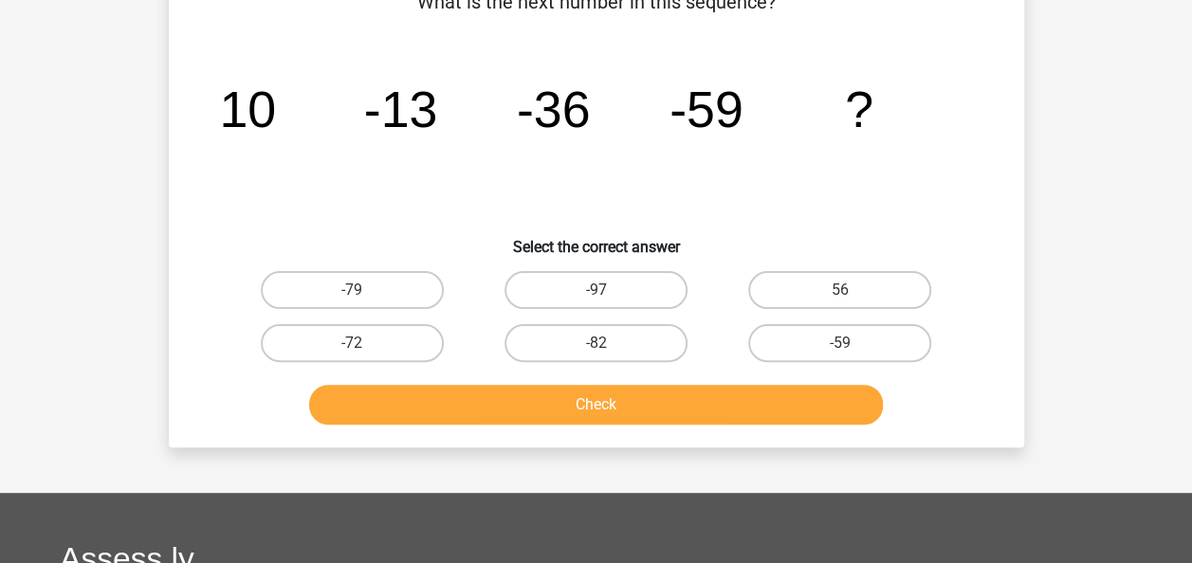
scroll to position [87, 0]
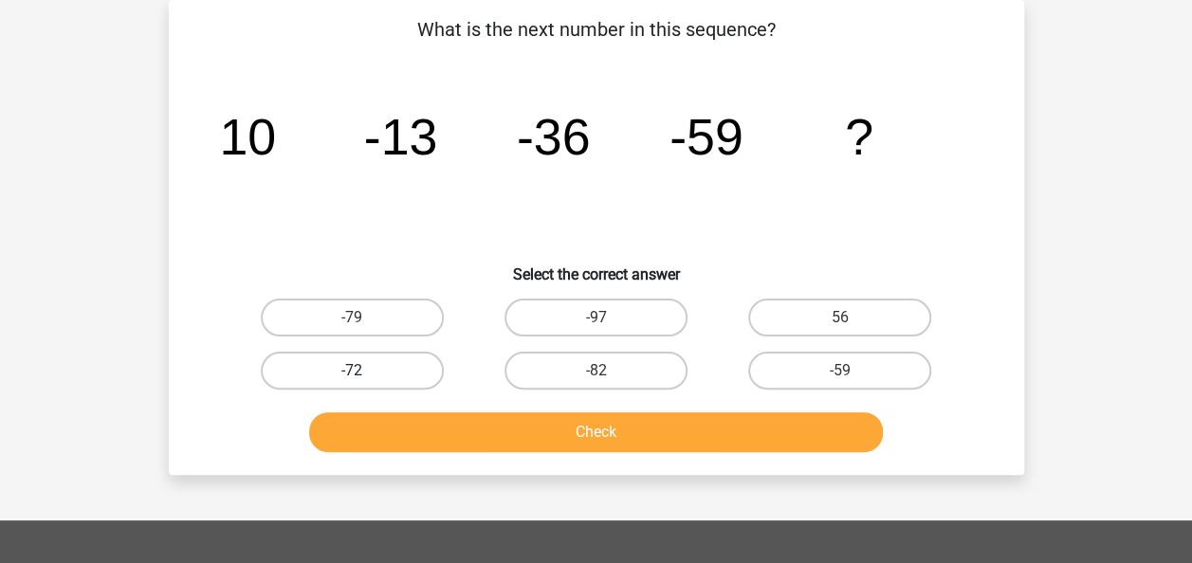
click at [383, 358] on label "-72" at bounding box center [352, 371] width 183 height 38
click at [364, 371] on input "-72" at bounding box center [358, 377] width 12 height 12
radio input "true"
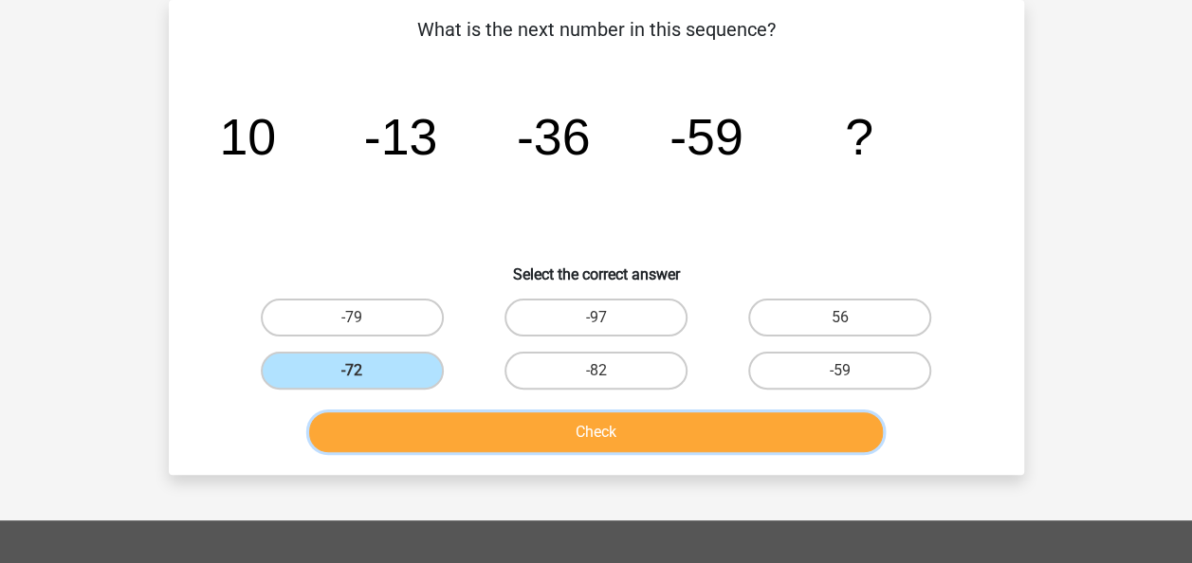
click at [432, 425] on button "Check" at bounding box center [596, 432] width 574 height 40
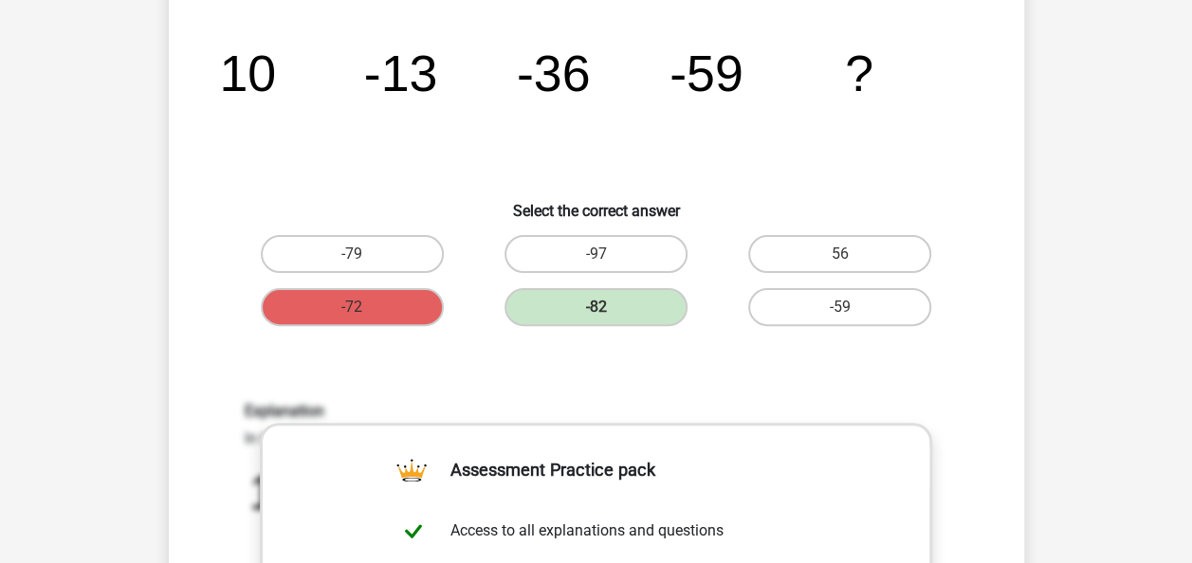
scroll to position [152, 0]
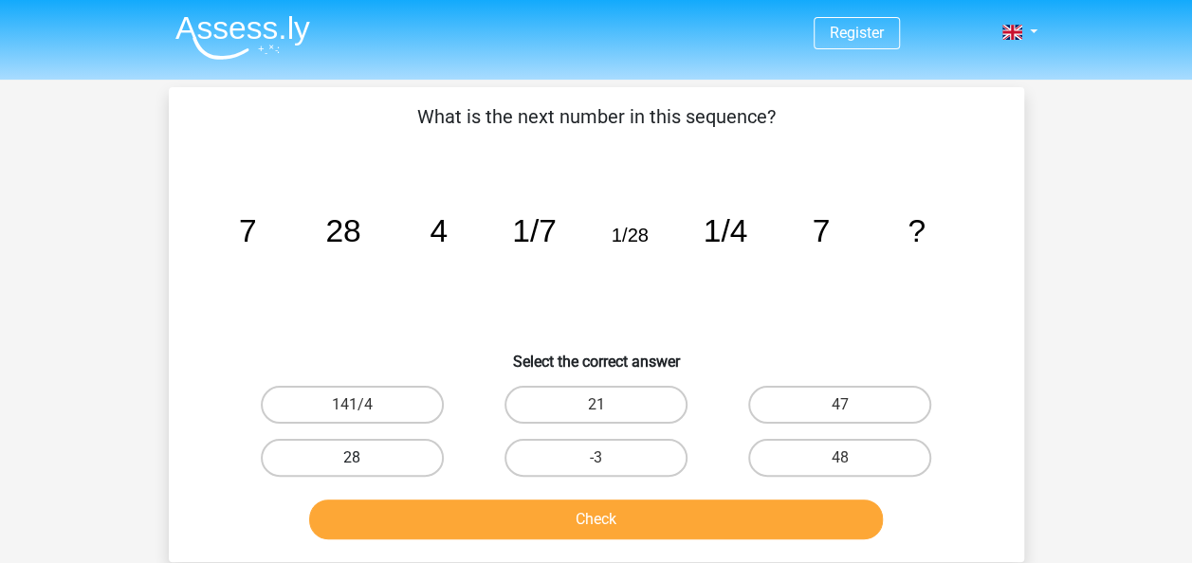
click at [364, 463] on label "28" at bounding box center [352, 458] width 183 height 38
click at [364, 463] on input "28" at bounding box center [358, 464] width 12 height 12
radio input "true"
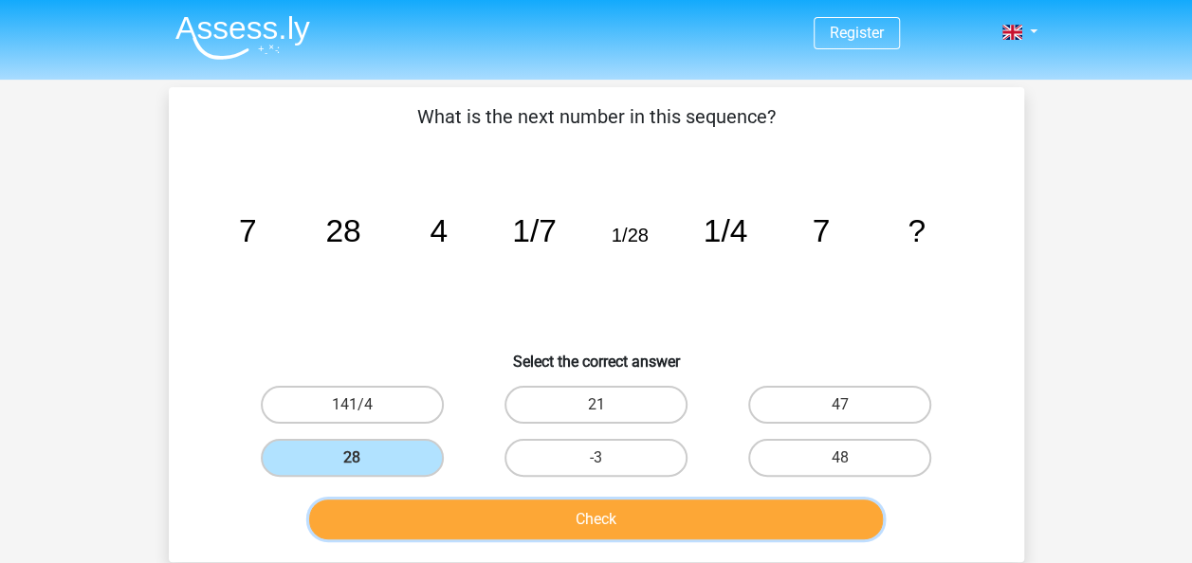
click at [416, 513] on button "Check" at bounding box center [596, 520] width 574 height 40
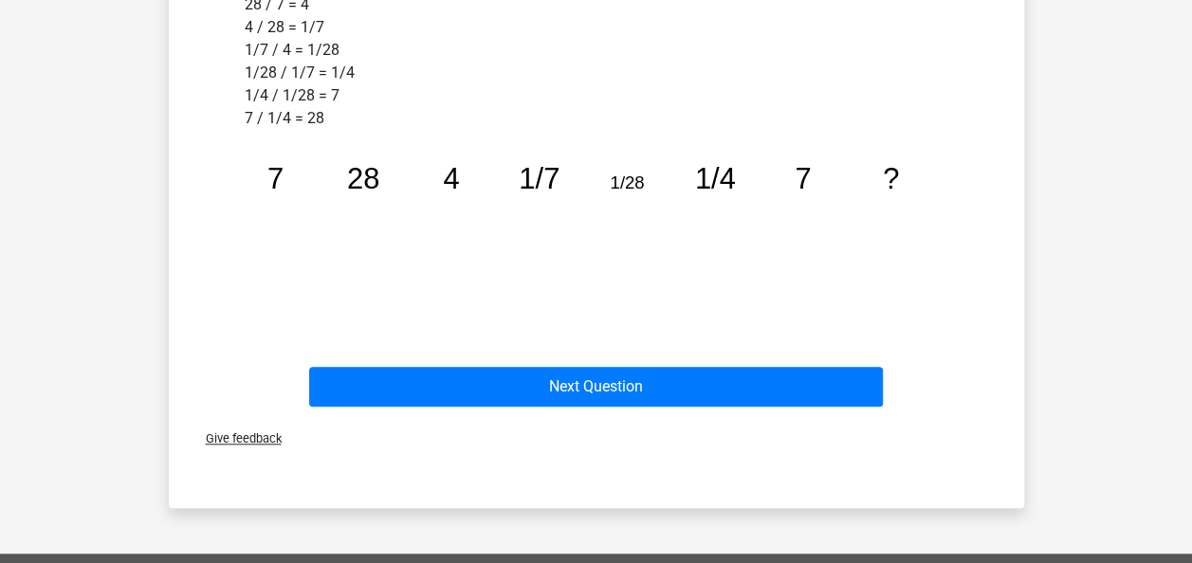
scroll to position [672, 0]
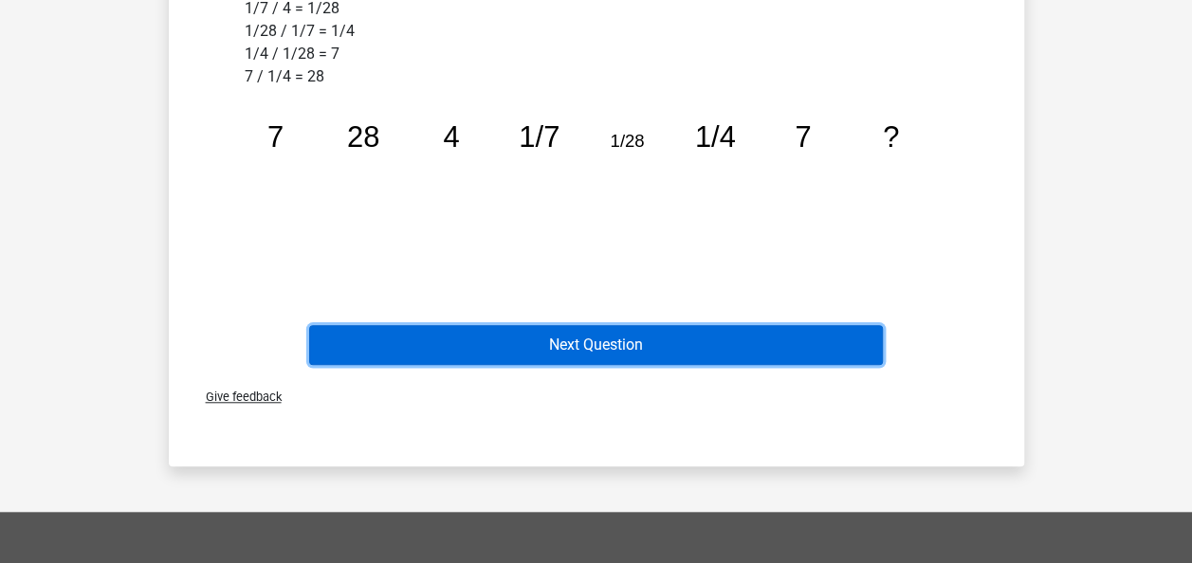
click at [510, 353] on button "Next Question" at bounding box center [596, 345] width 574 height 40
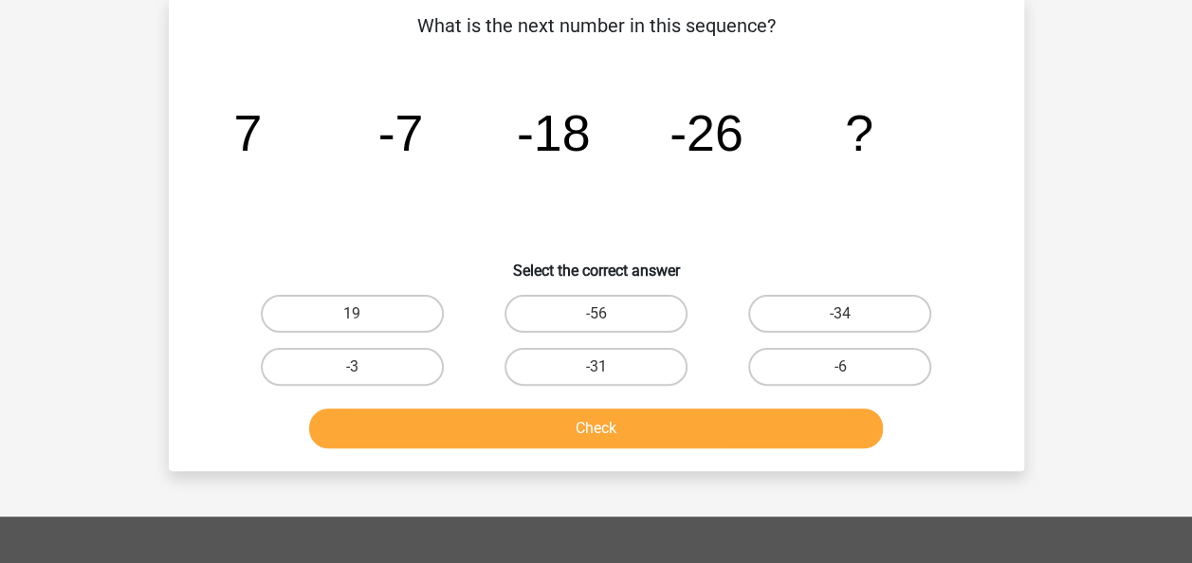
scroll to position [87, 0]
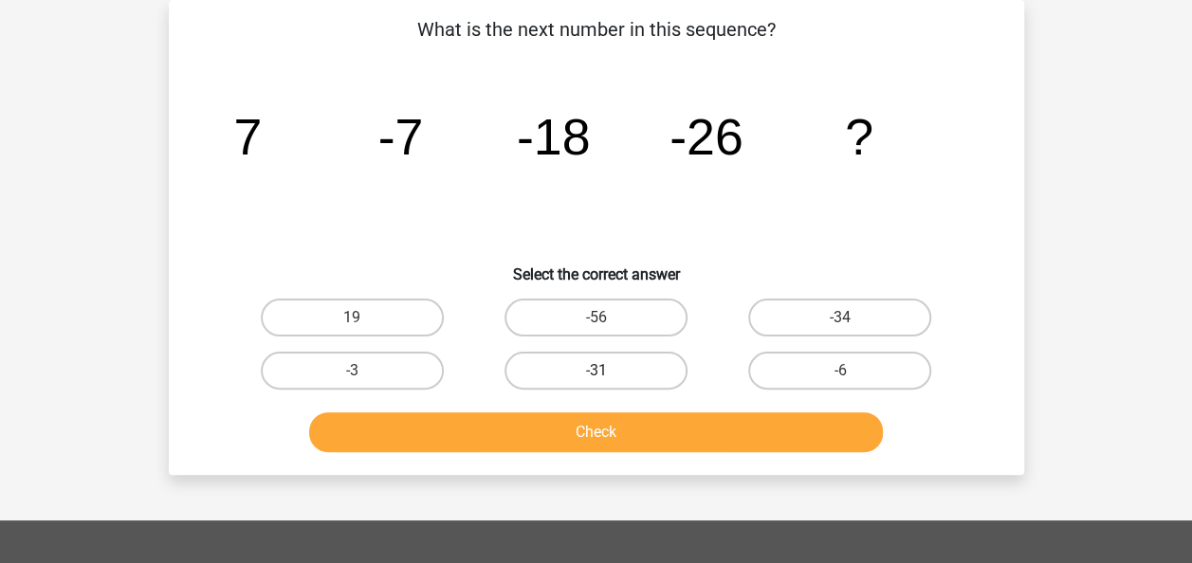
click at [542, 362] on label "-31" at bounding box center [595, 371] width 183 height 38
click at [595, 371] on input "-31" at bounding box center [601, 377] width 12 height 12
radio input "true"
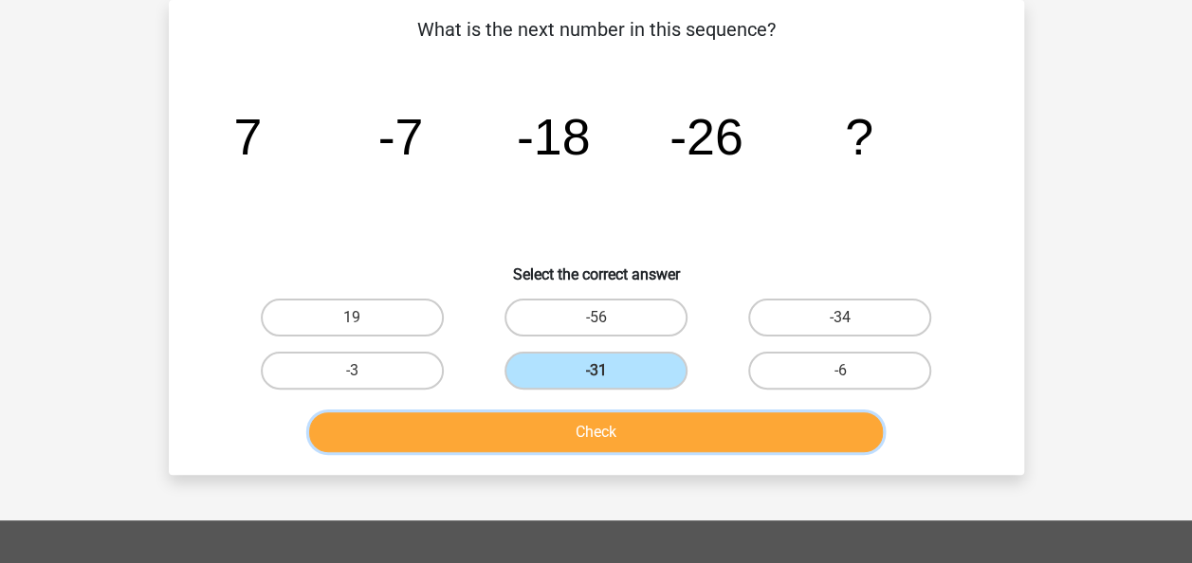
click at [507, 432] on button "Check" at bounding box center [596, 432] width 574 height 40
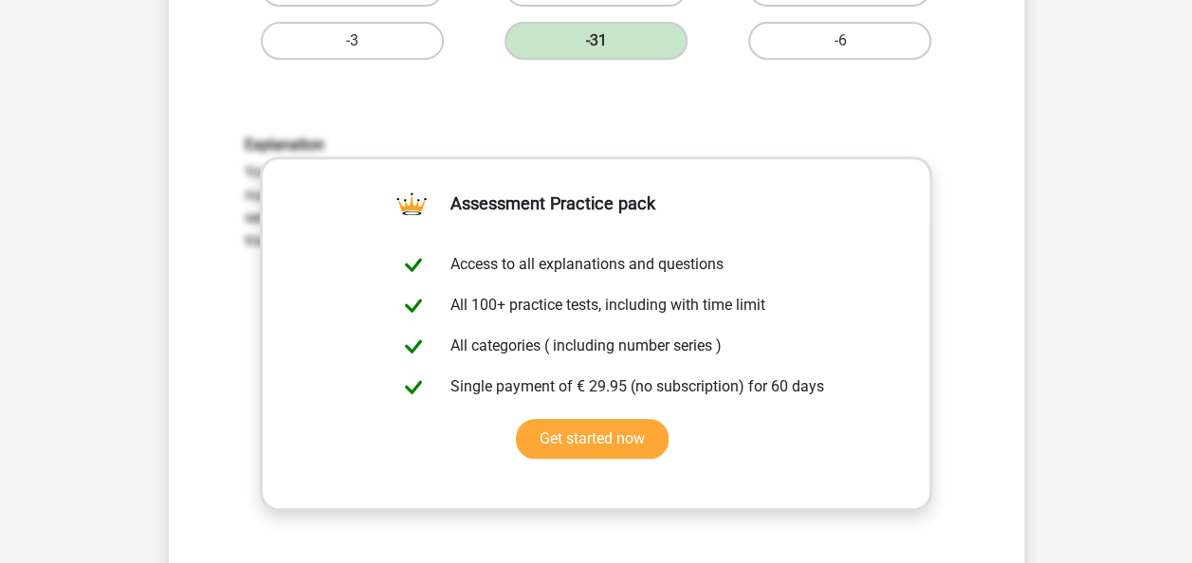
scroll to position [420, 0]
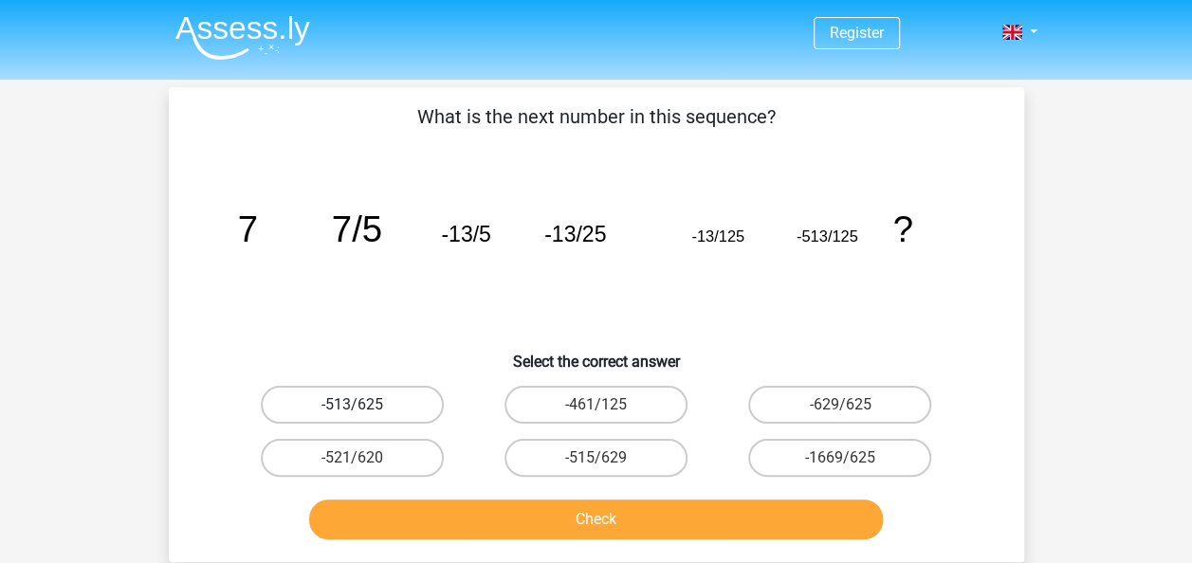
click at [397, 405] on label "-513/625" at bounding box center [352, 405] width 183 height 38
click at [364, 405] on input "-513/625" at bounding box center [358, 411] width 12 height 12
radio input "true"
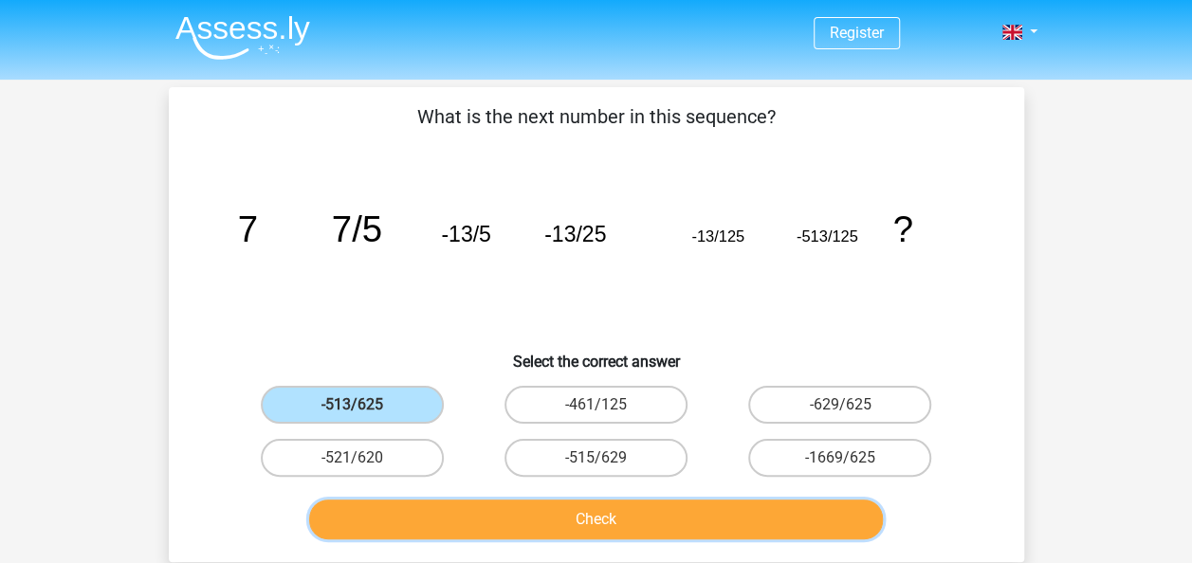
click at [448, 520] on button "Check" at bounding box center [596, 520] width 574 height 40
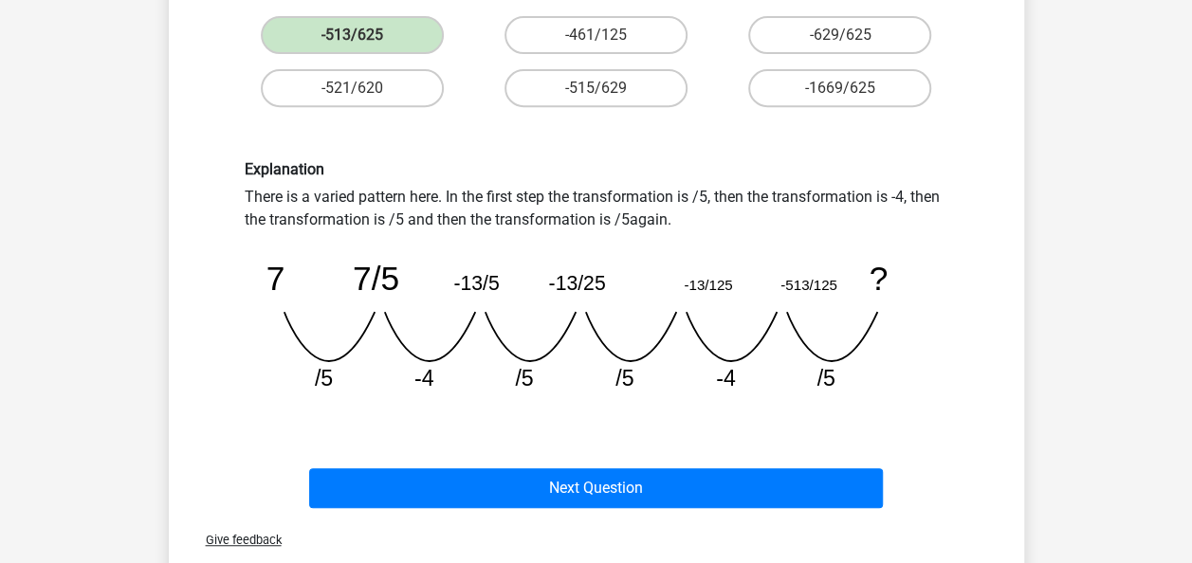
scroll to position [421, 0]
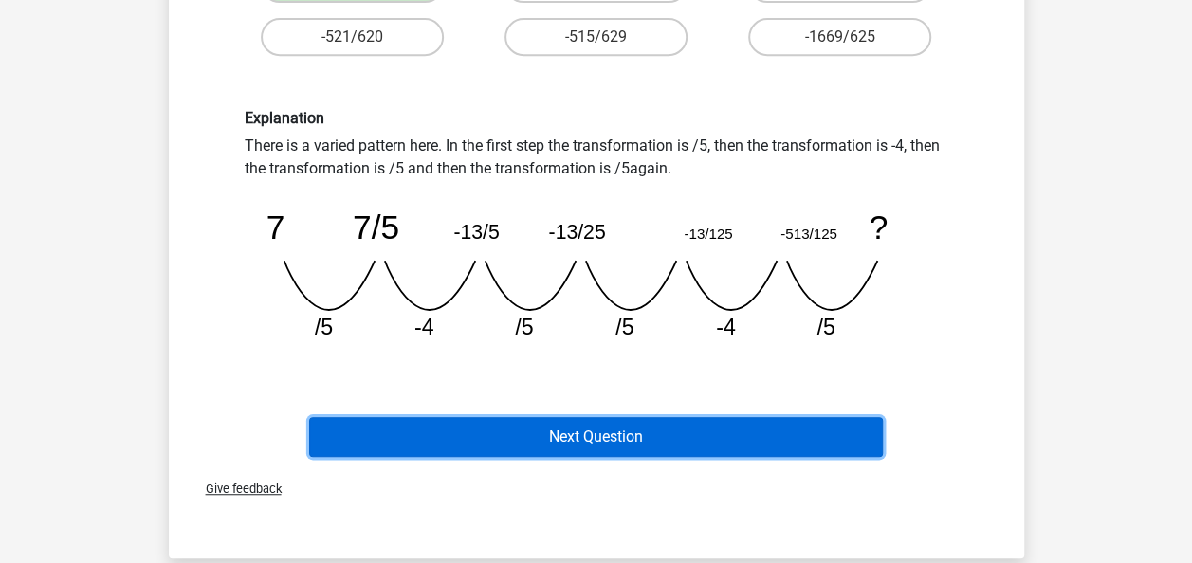
click at [506, 446] on button "Next Question" at bounding box center [596, 437] width 574 height 40
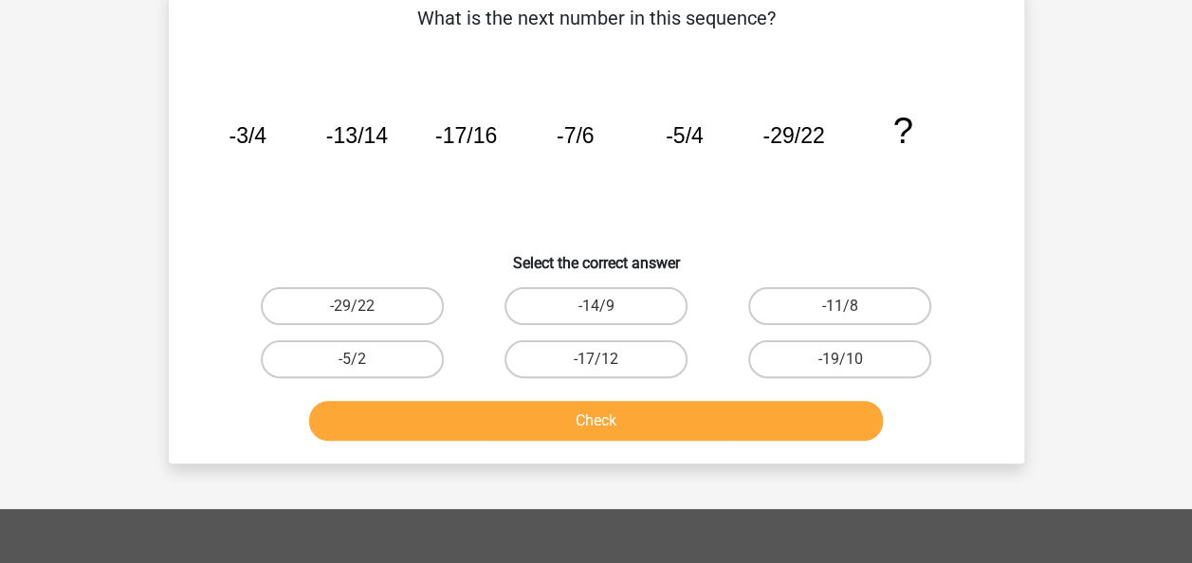
scroll to position [87, 0]
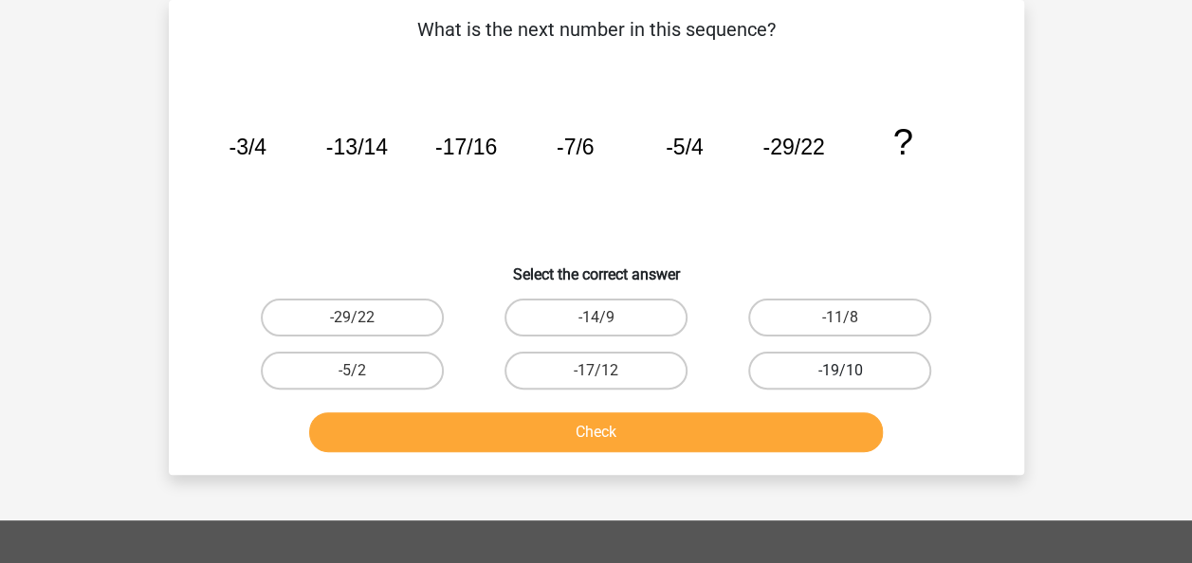
click at [799, 368] on label "-19/10" at bounding box center [839, 371] width 183 height 38
click at [840, 371] on input "-19/10" at bounding box center [846, 377] width 12 height 12
radio input "true"
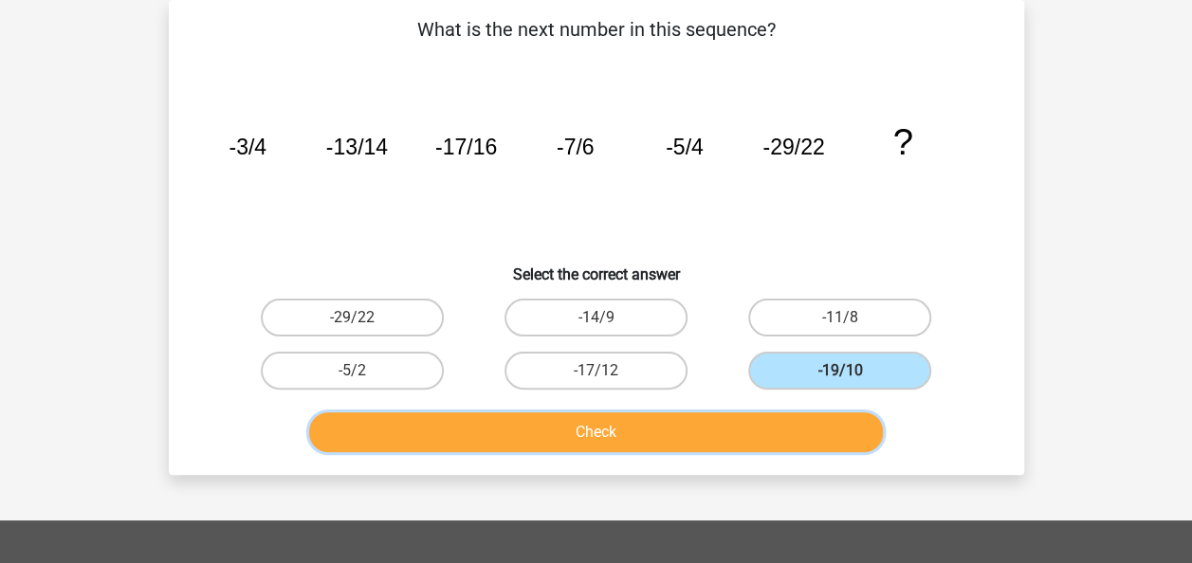
click at [631, 434] on button "Check" at bounding box center [596, 432] width 574 height 40
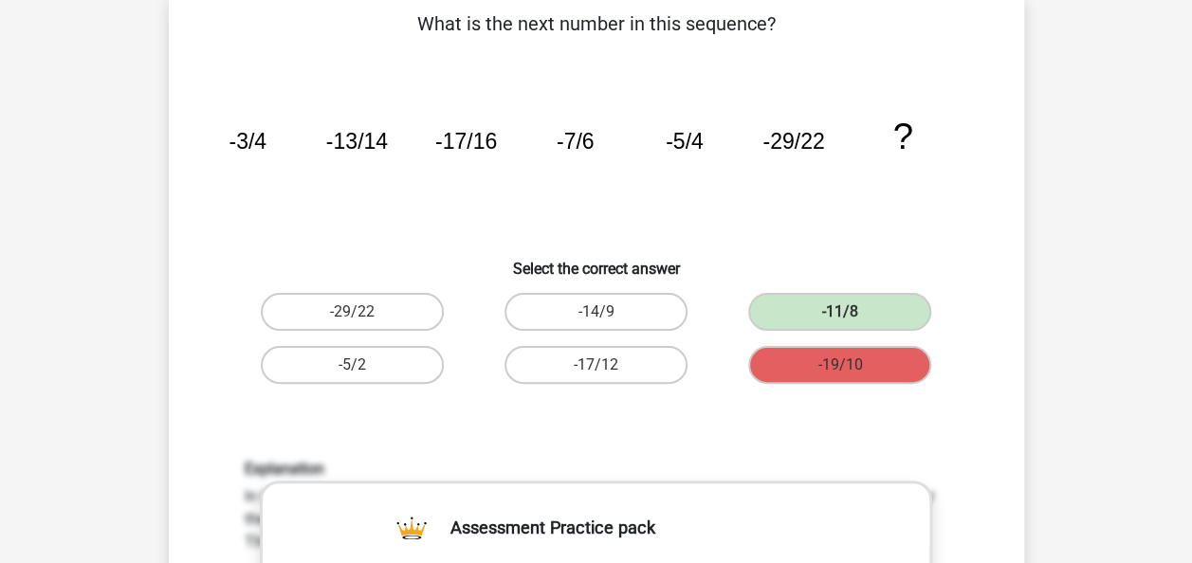
scroll to position [94, 0]
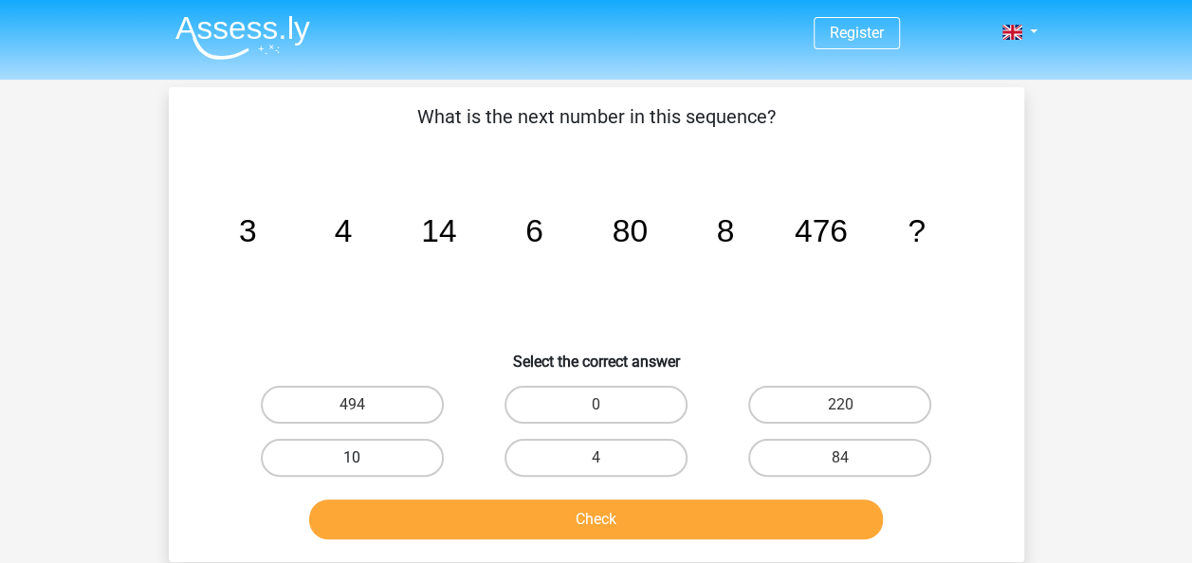
click at [368, 469] on label "10" at bounding box center [352, 458] width 183 height 38
click at [364, 469] on input "10" at bounding box center [358, 464] width 12 height 12
radio input "true"
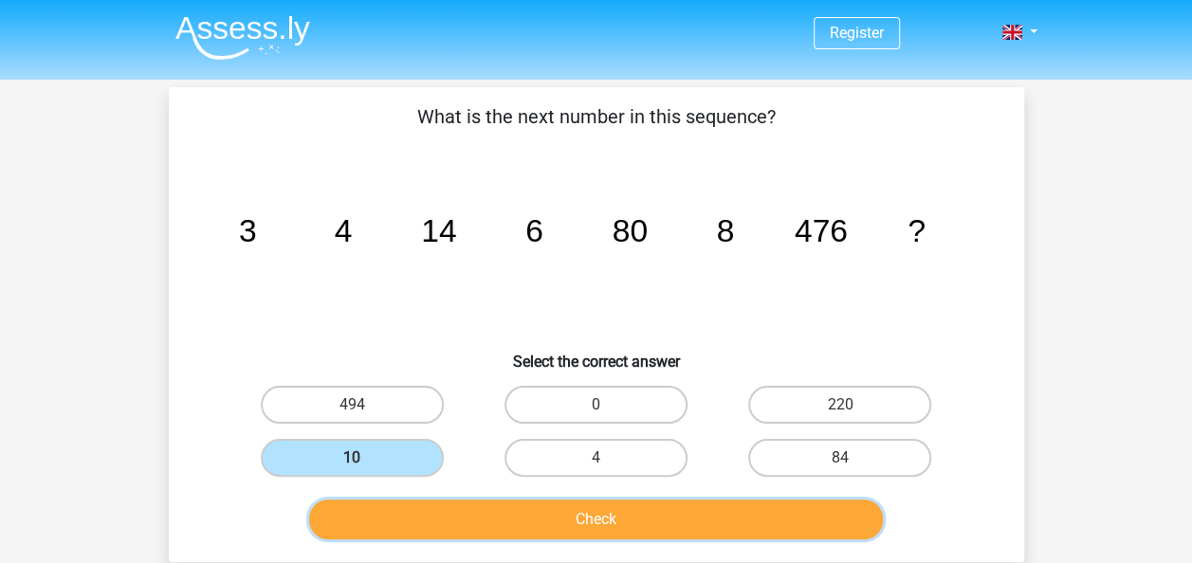
click at [414, 527] on button "Check" at bounding box center [596, 520] width 574 height 40
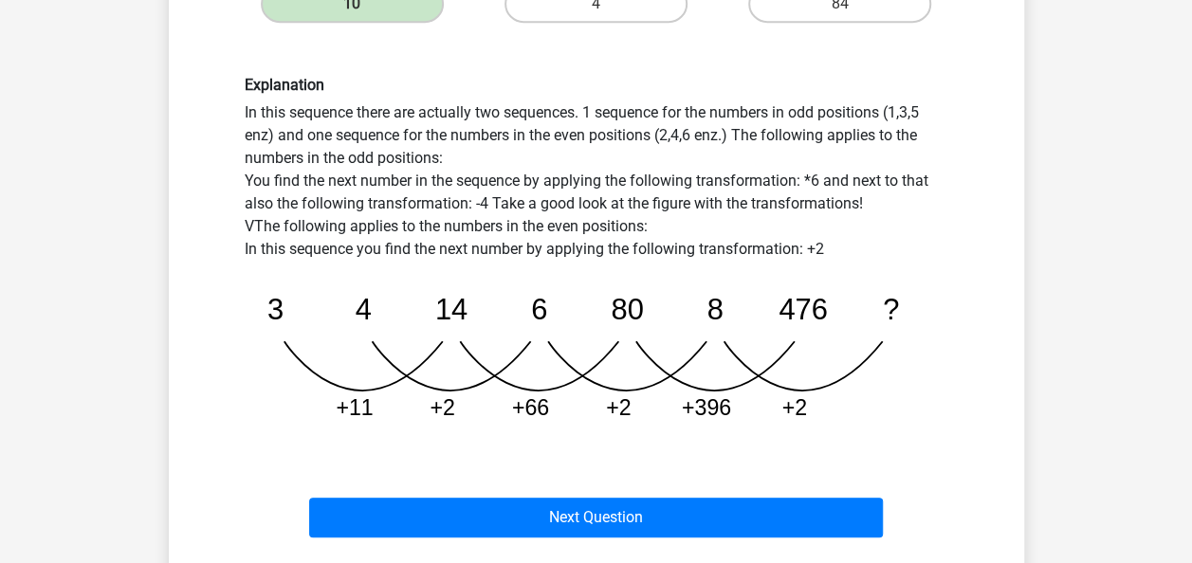
scroll to position [455, 0]
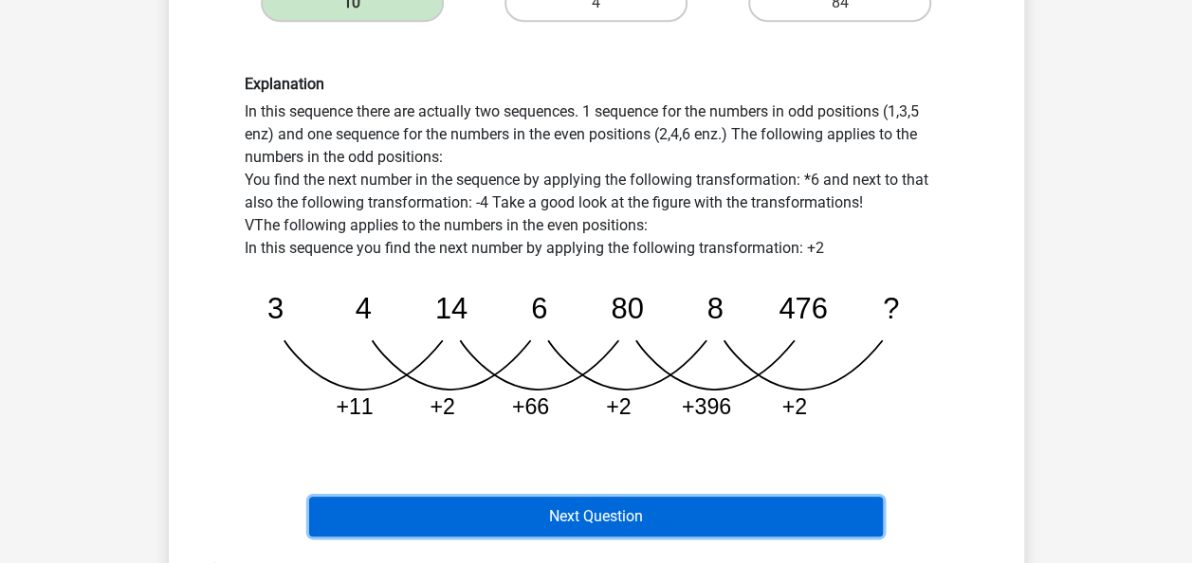
click at [503, 525] on button "Next Question" at bounding box center [596, 517] width 574 height 40
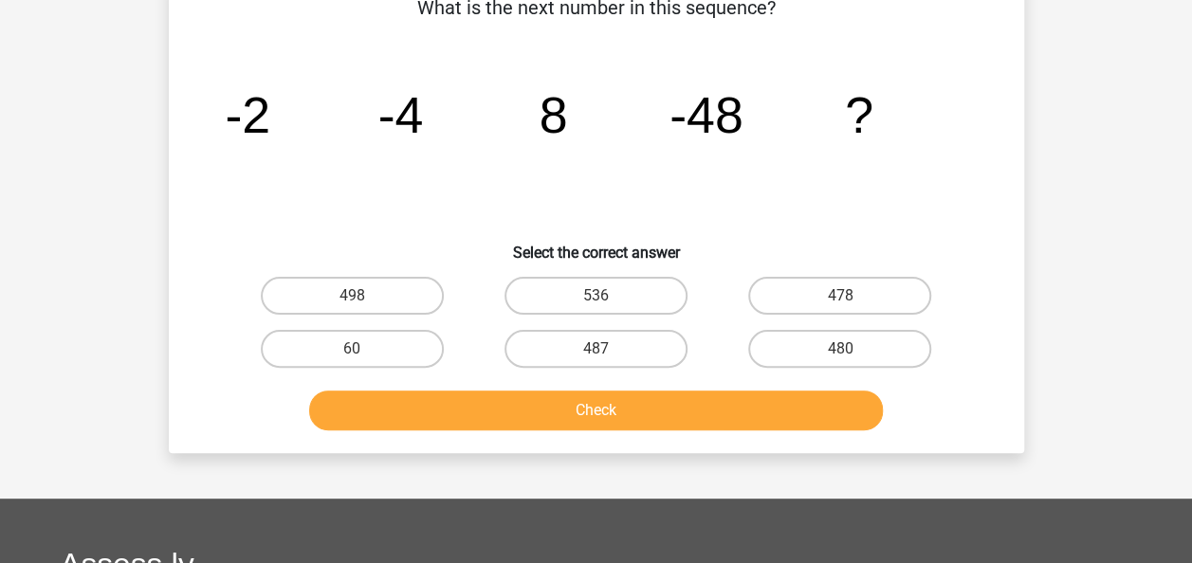
scroll to position [87, 0]
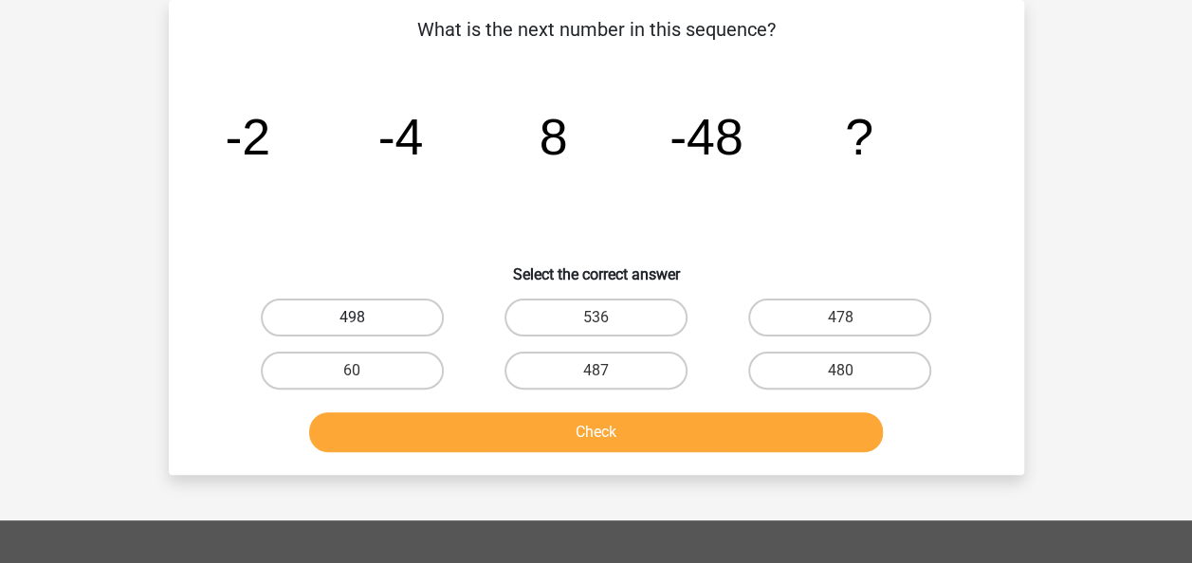
click at [376, 315] on label "498" at bounding box center [352, 318] width 183 height 38
click at [364, 318] on input "498" at bounding box center [358, 324] width 12 height 12
radio input "true"
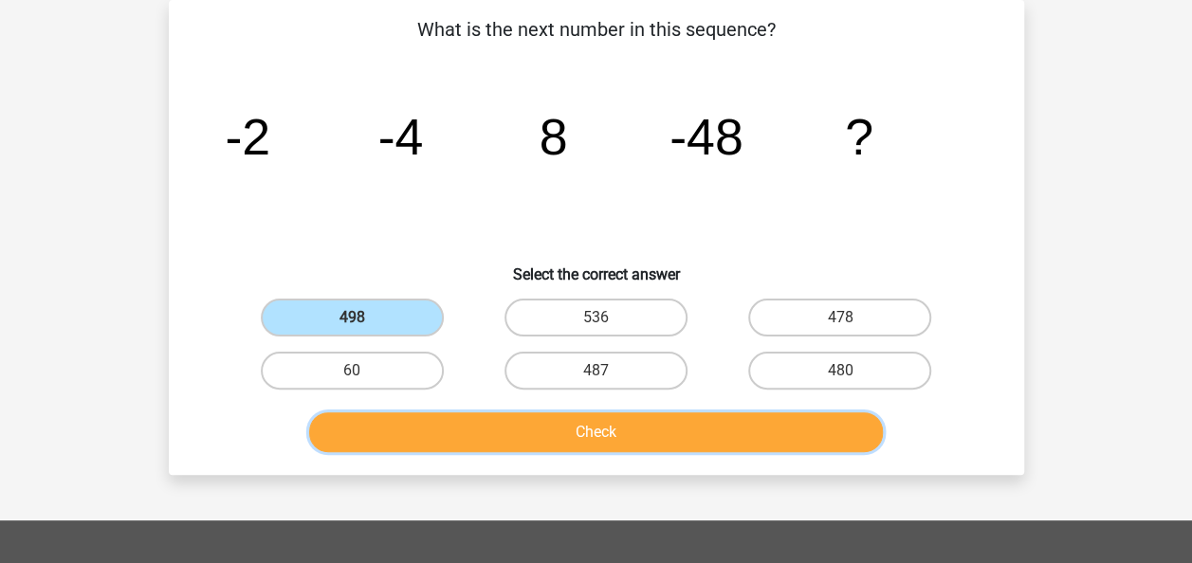
click at [480, 423] on button "Check" at bounding box center [596, 432] width 574 height 40
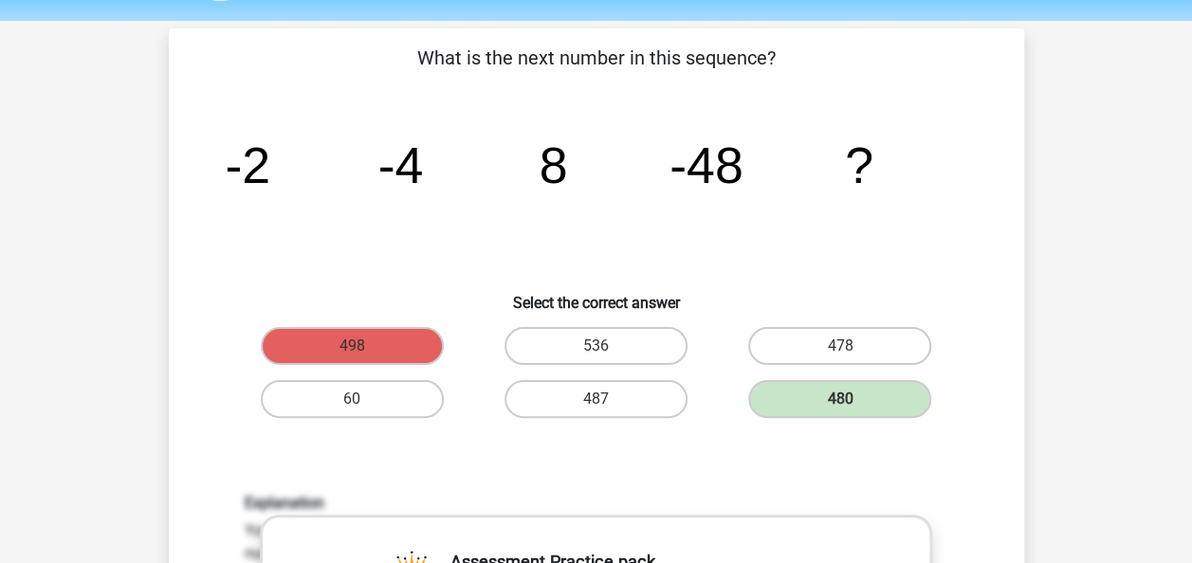
scroll to position [59, 0]
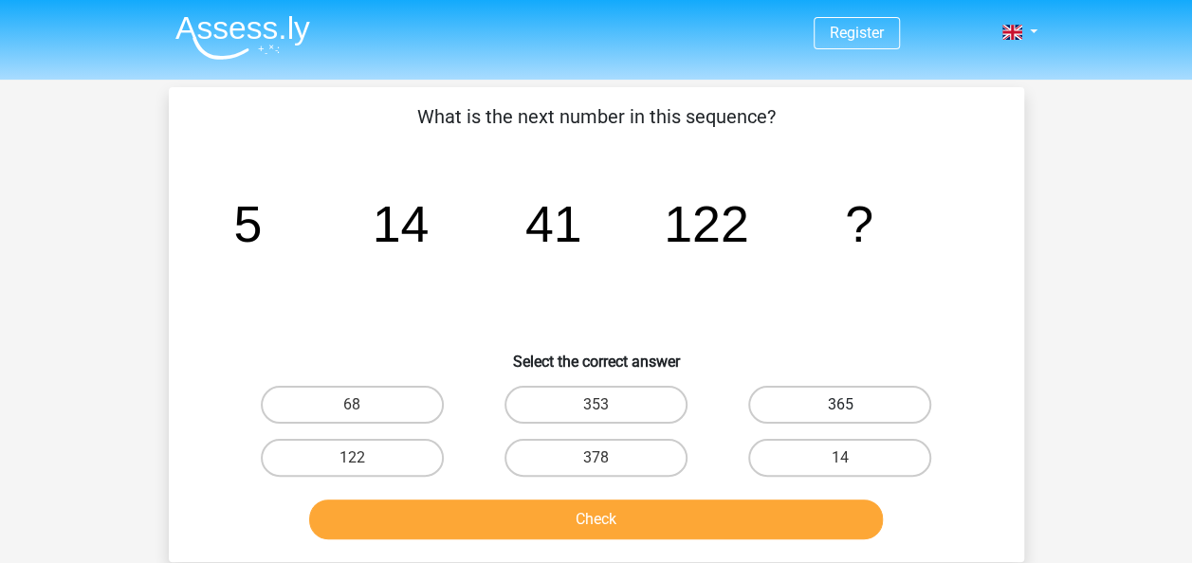
click at [853, 409] on label "365" at bounding box center [839, 405] width 183 height 38
click at [852, 409] on input "365" at bounding box center [846, 411] width 12 height 12
radio input "true"
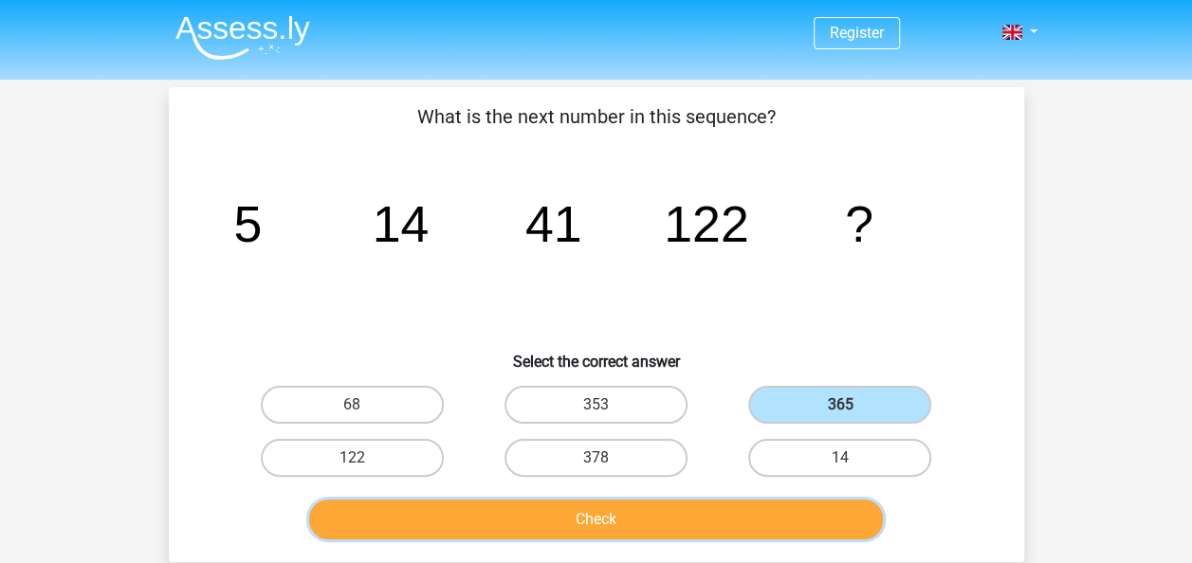
click at [659, 510] on button "Check" at bounding box center [596, 520] width 574 height 40
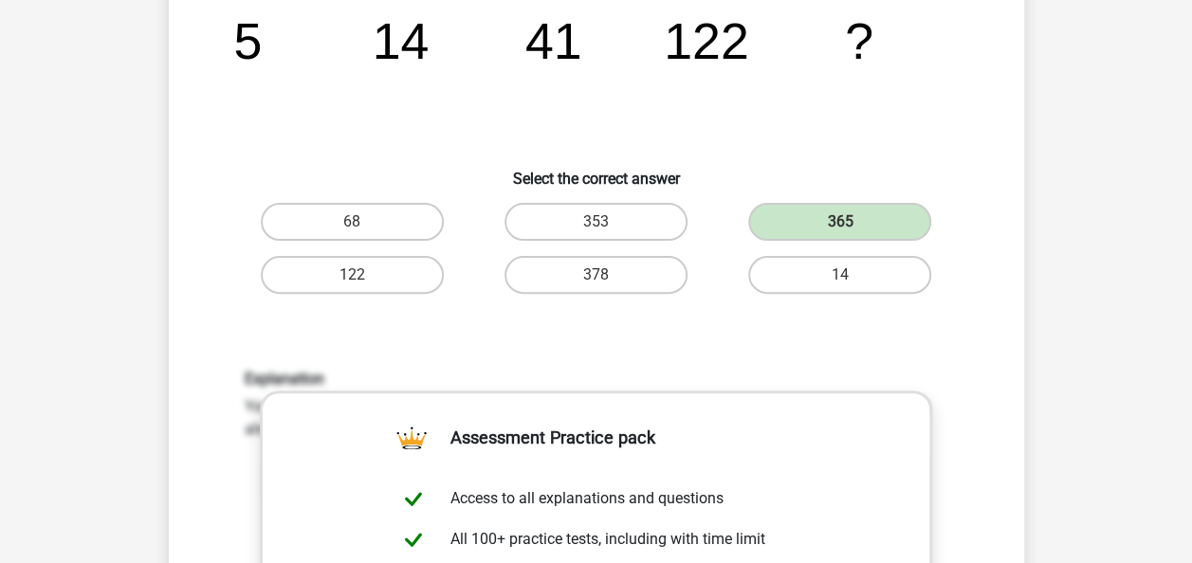
scroll to position [184, 0]
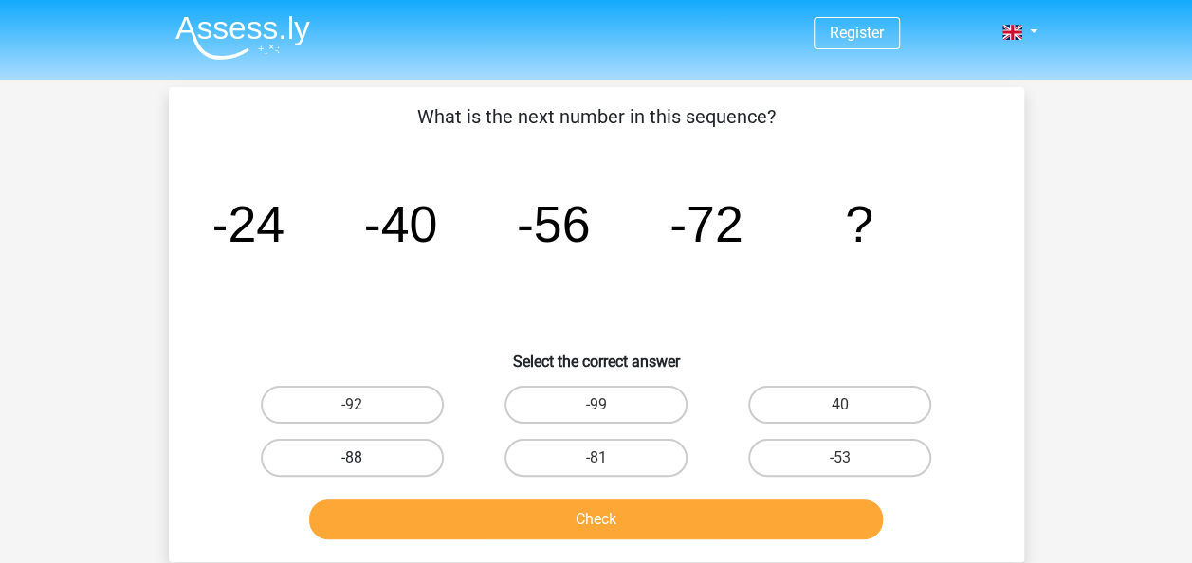
click at [410, 457] on label "-88" at bounding box center [352, 458] width 183 height 38
click at [364, 458] on input "-88" at bounding box center [358, 464] width 12 height 12
radio input "true"
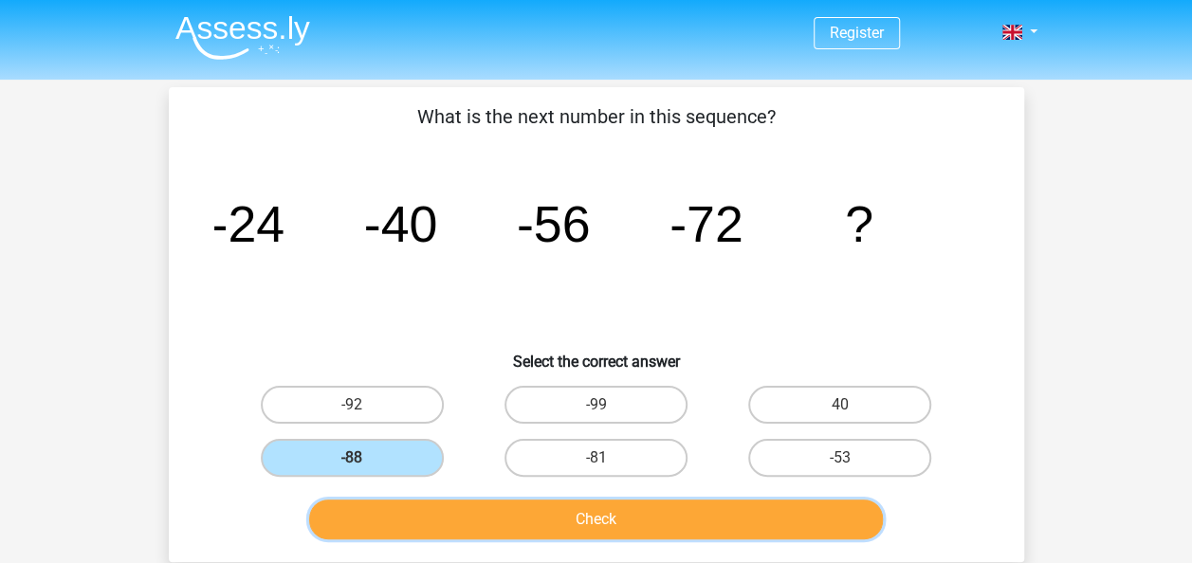
click at [466, 512] on button "Check" at bounding box center [596, 520] width 574 height 40
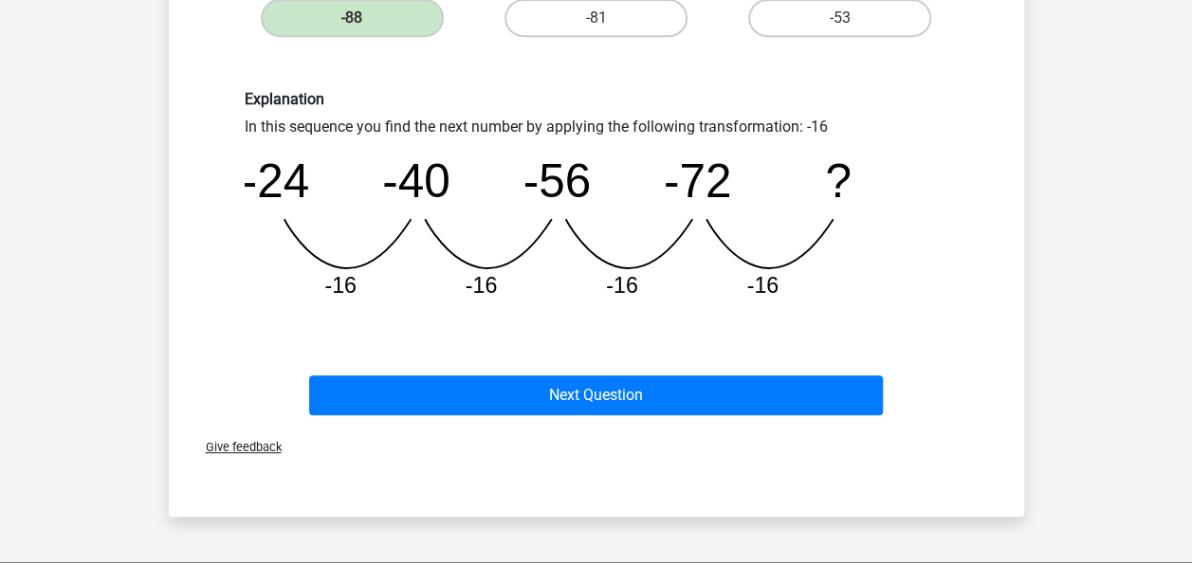
scroll to position [441, 0]
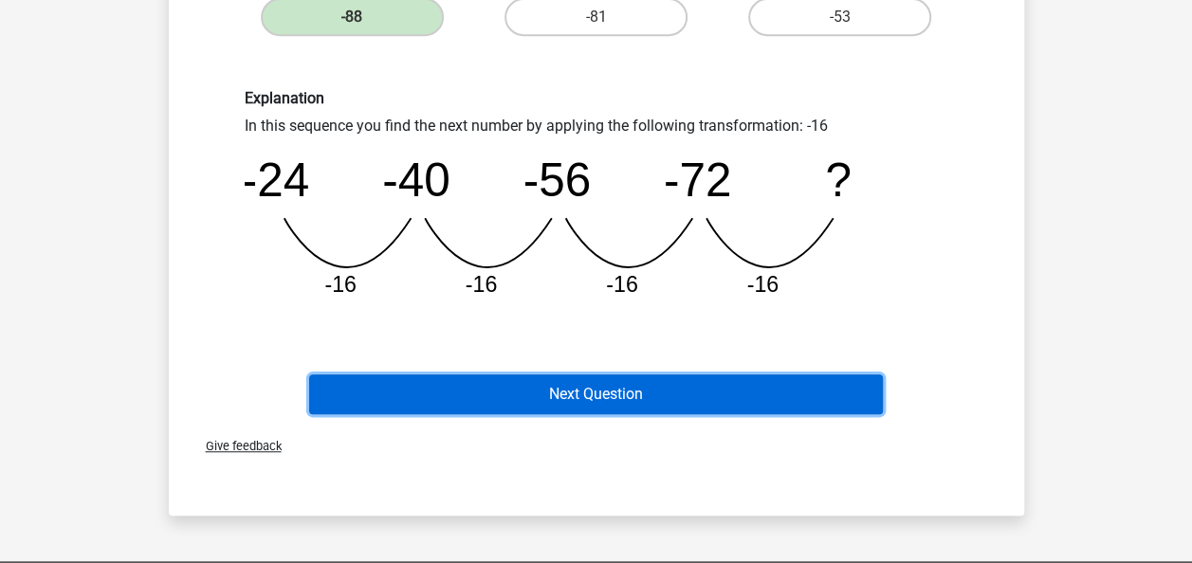
click at [539, 398] on button "Next Question" at bounding box center [596, 395] width 574 height 40
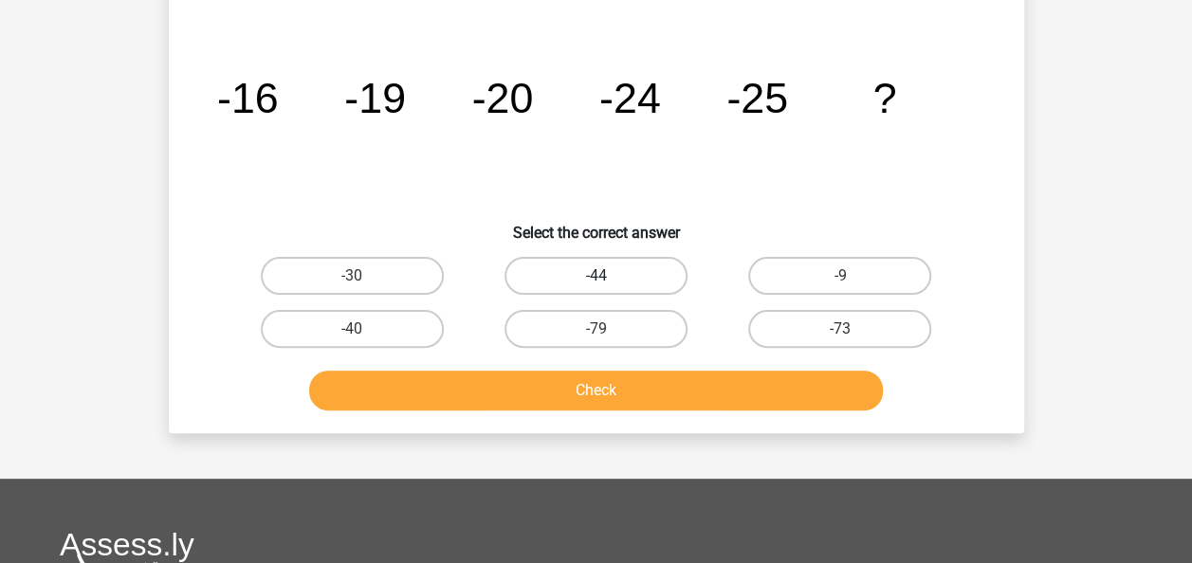
scroll to position [87, 0]
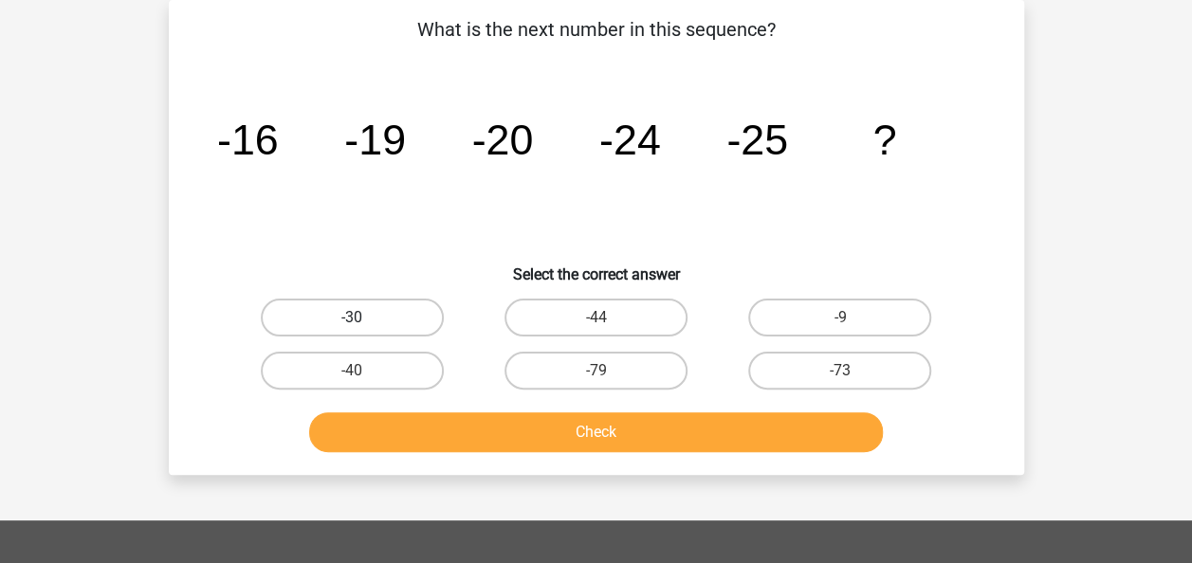
click at [364, 315] on label "-30" at bounding box center [352, 318] width 183 height 38
click at [364, 318] on input "-30" at bounding box center [358, 324] width 12 height 12
radio input "true"
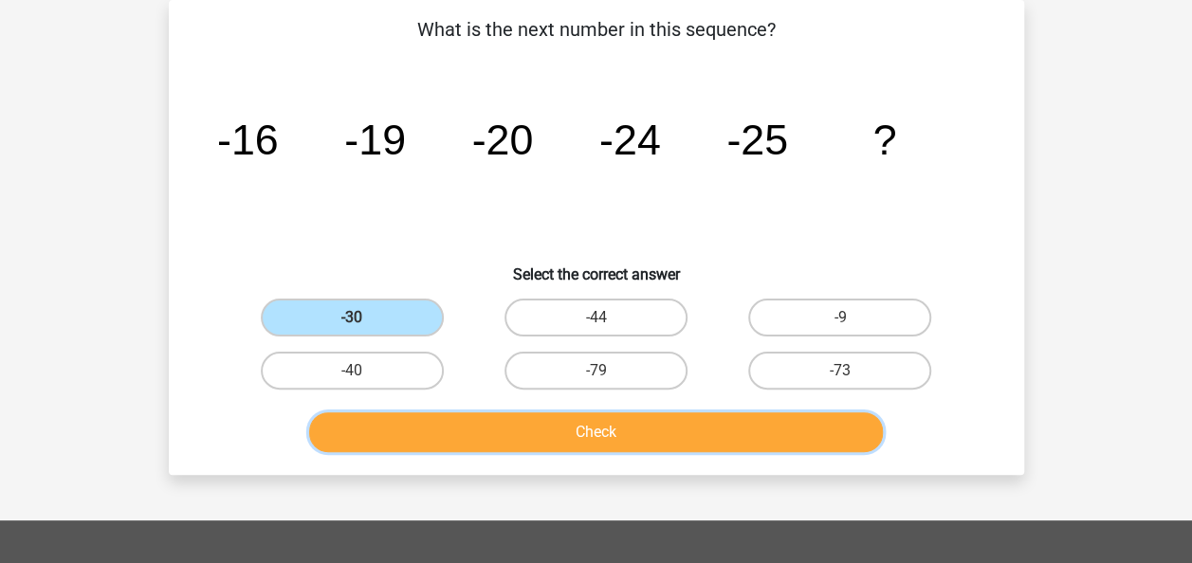
click at [437, 430] on button "Check" at bounding box center [596, 432] width 574 height 40
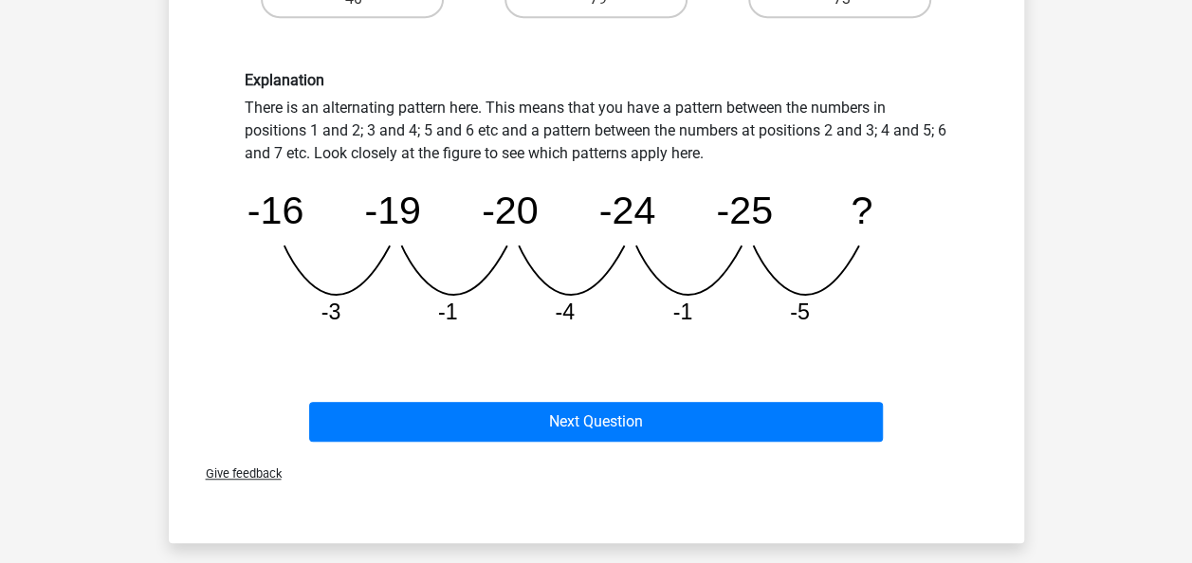
scroll to position [456, 0]
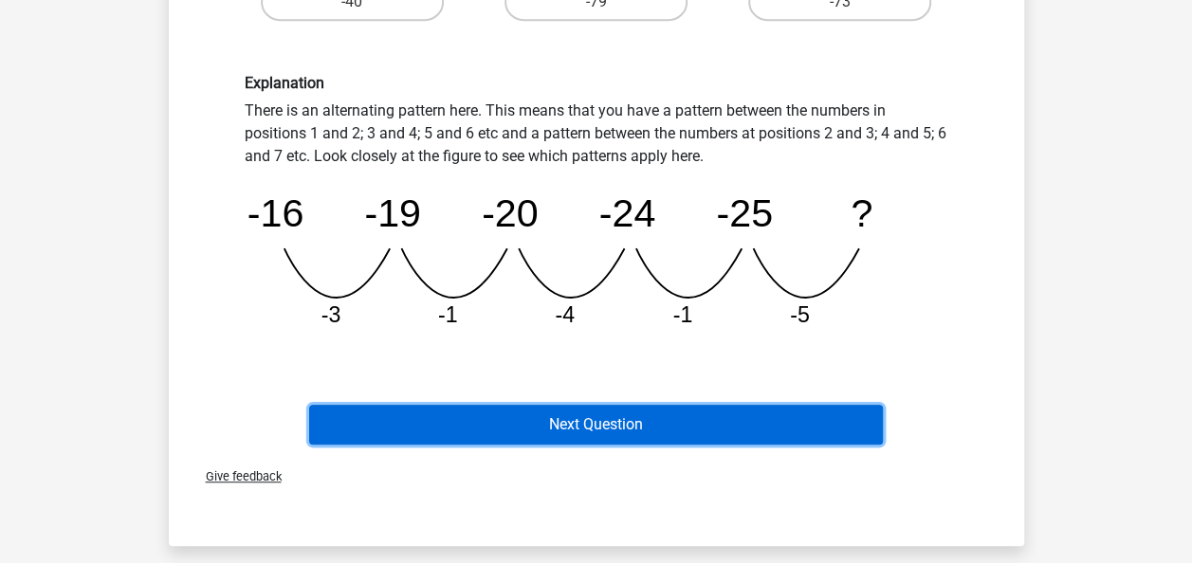
click at [484, 424] on button "Next Question" at bounding box center [596, 425] width 574 height 40
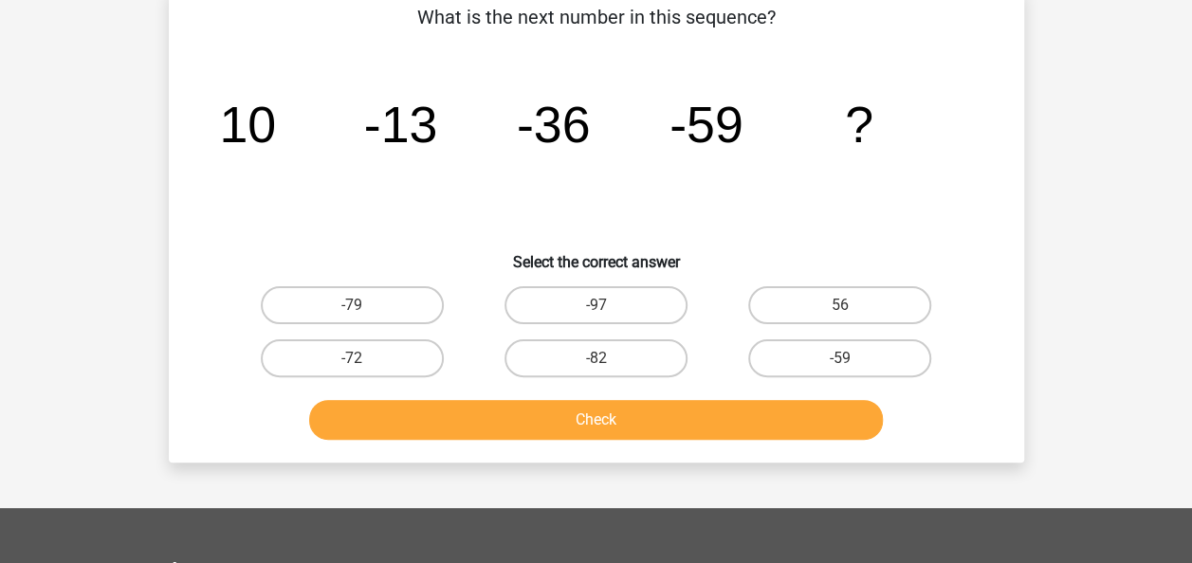
scroll to position [87, 0]
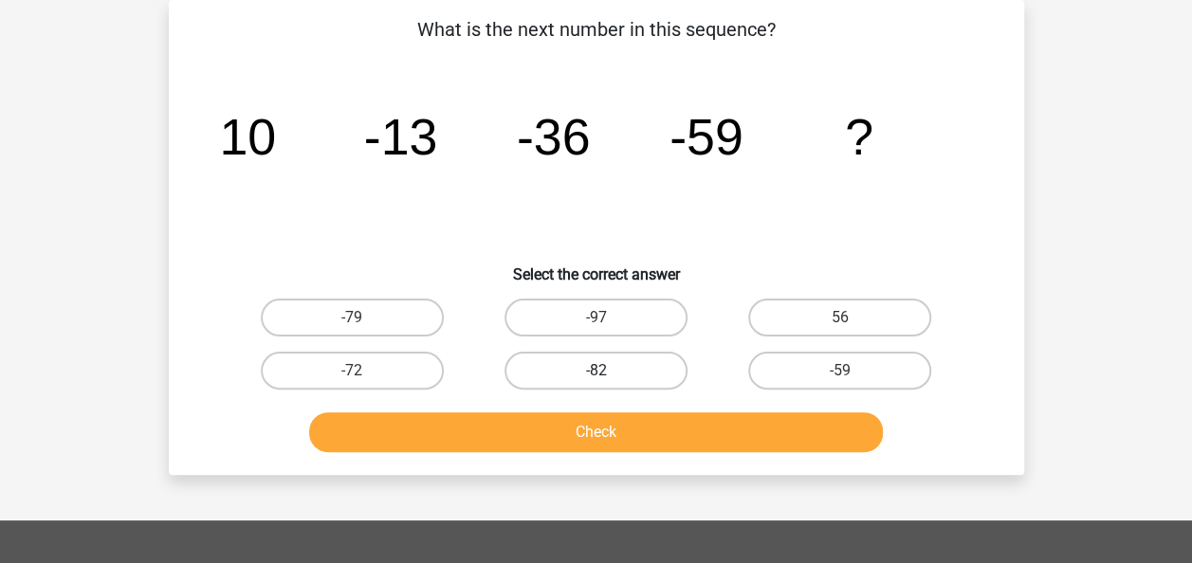
click at [531, 366] on label "-82" at bounding box center [595, 371] width 183 height 38
click at [595, 371] on input "-82" at bounding box center [601, 377] width 12 height 12
radio input "true"
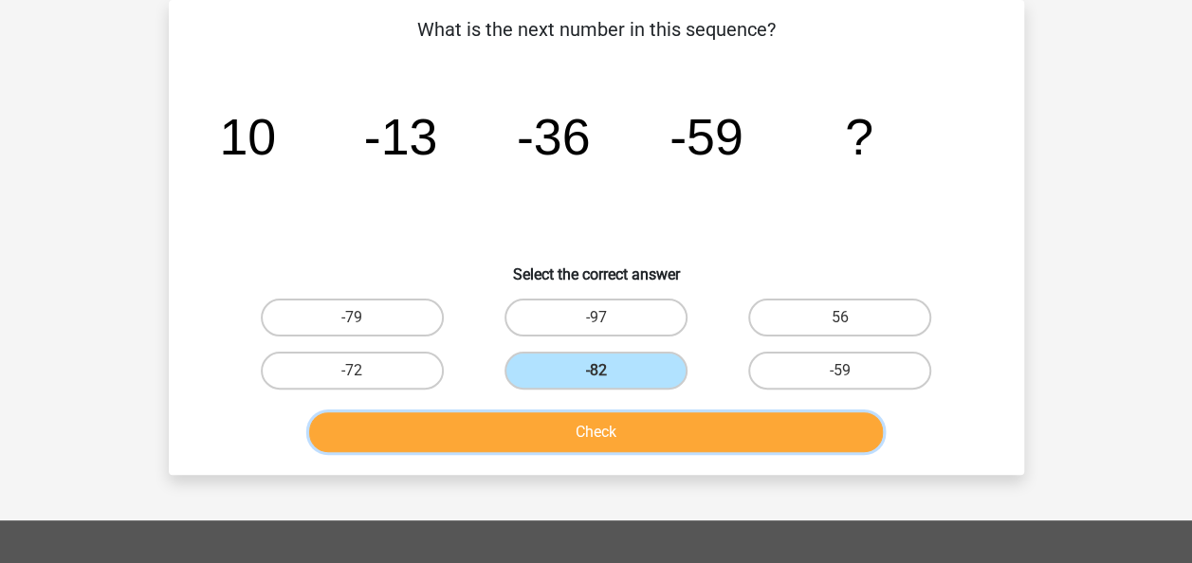
click at [522, 432] on button "Check" at bounding box center [596, 432] width 574 height 40
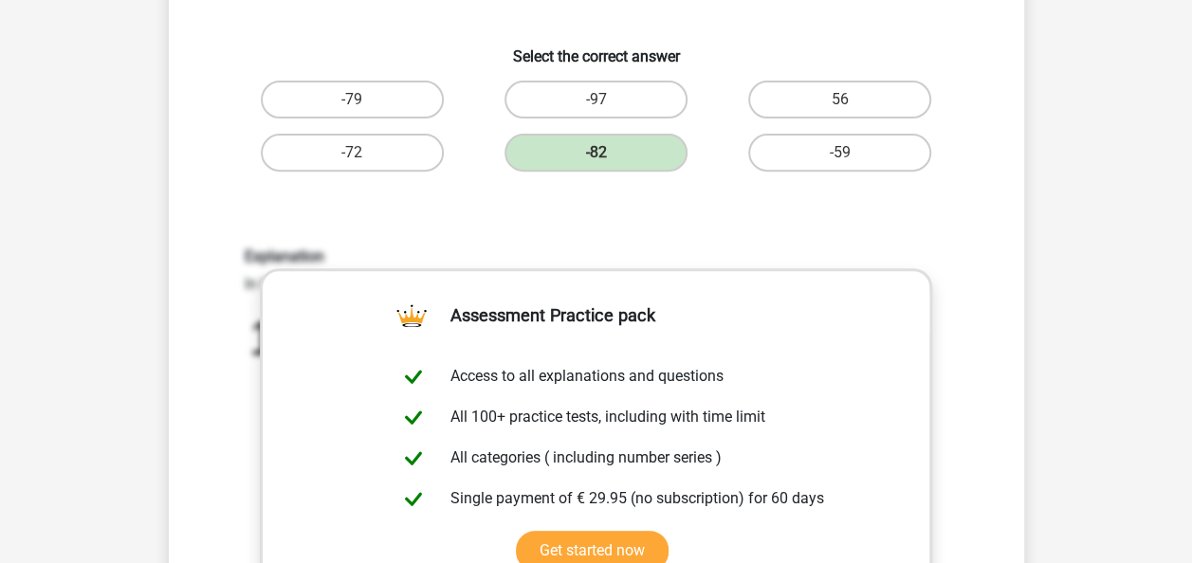
scroll to position [320, 0]
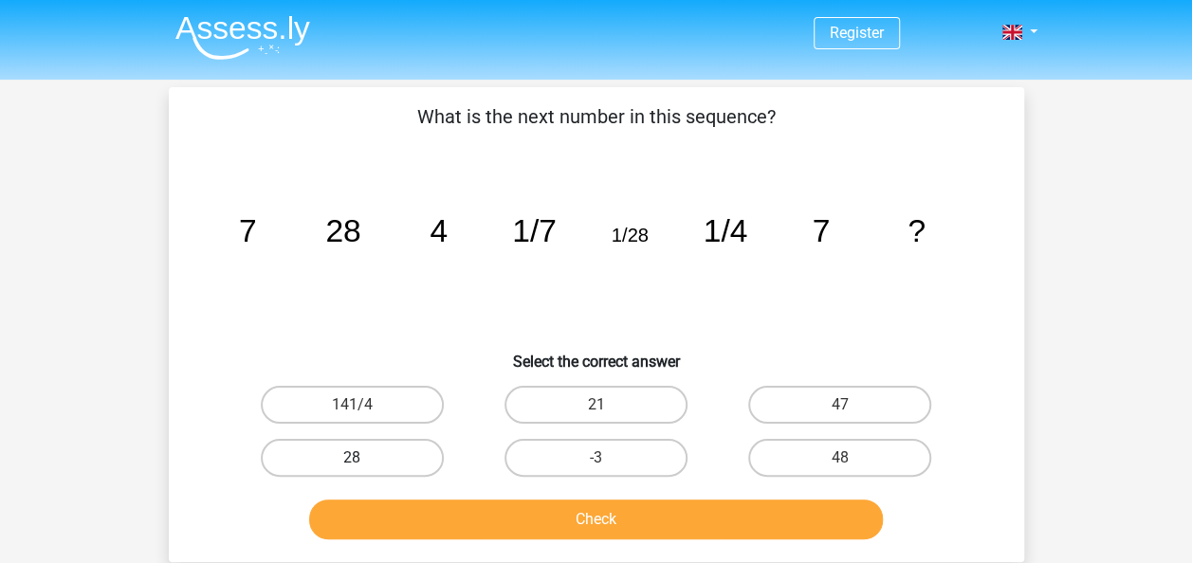
click at [409, 453] on label "28" at bounding box center [352, 458] width 183 height 38
click at [364, 458] on input "28" at bounding box center [358, 464] width 12 height 12
radio input "true"
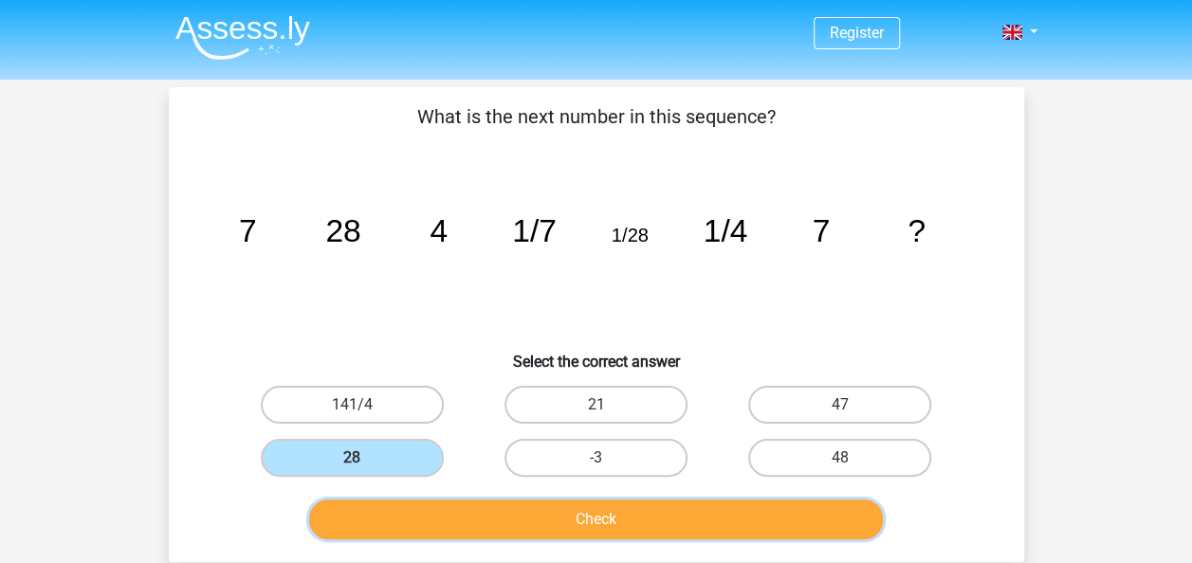
click at [436, 526] on button "Check" at bounding box center [596, 520] width 574 height 40
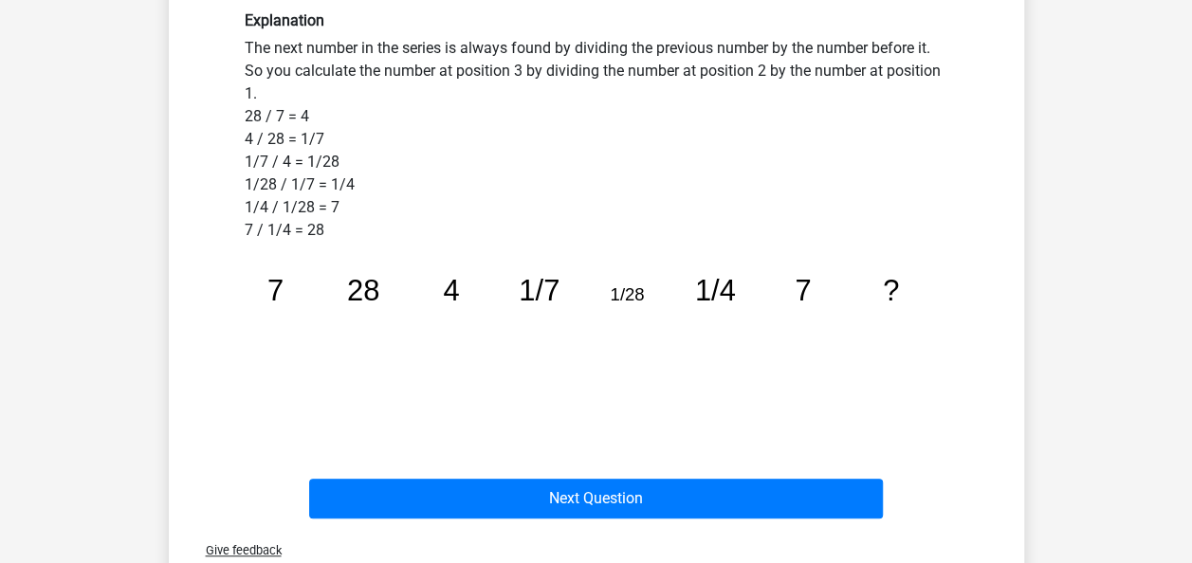
scroll to position [523, 0]
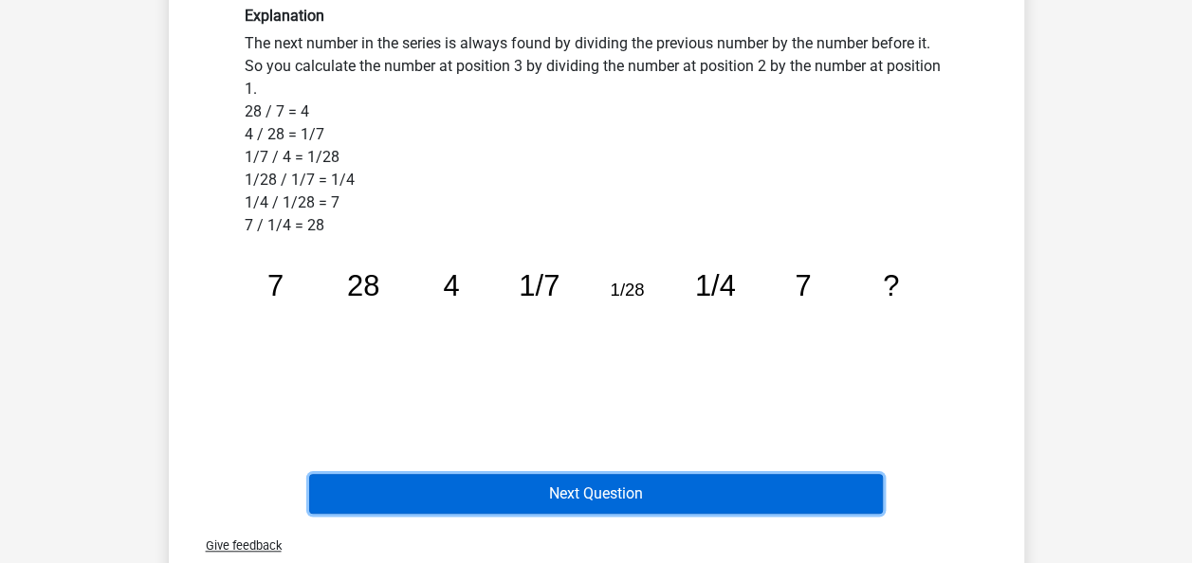
click at [485, 493] on button "Next Question" at bounding box center [596, 494] width 574 height 40
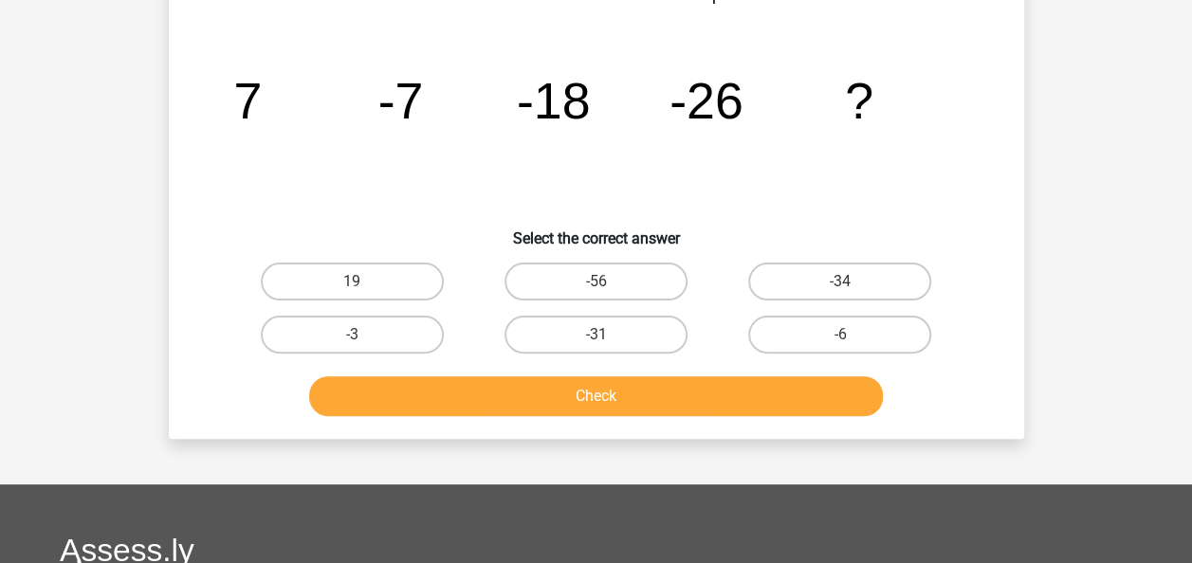
scroll to position [87, 0]
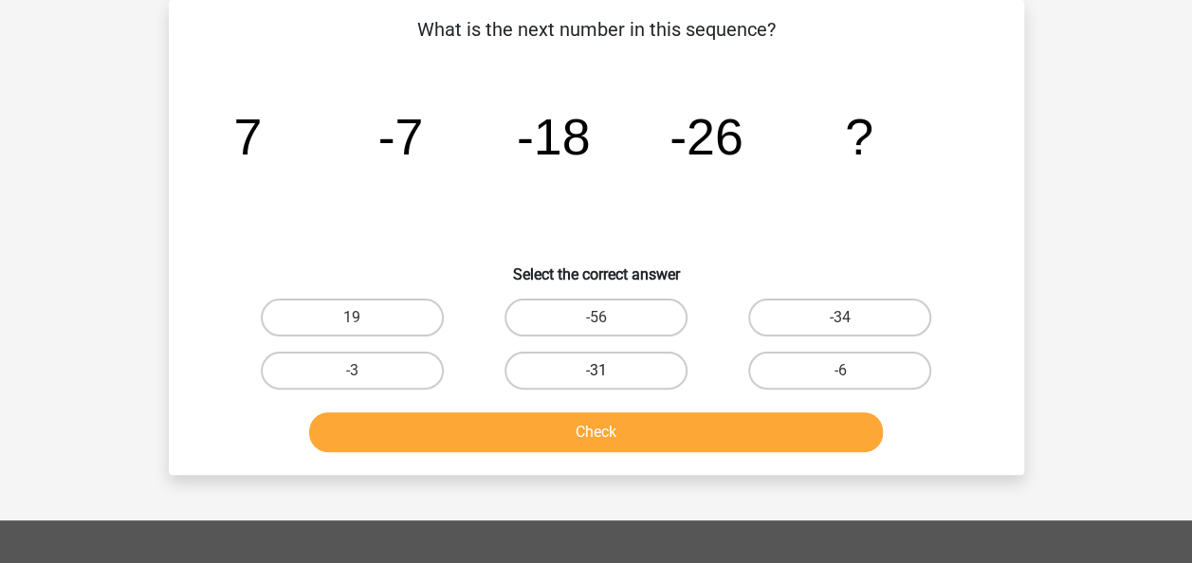
click at [540, 361] on label "-31" at bounding box center [595, 371] width 183 height 38
click at [595, 371] on input "-31" at bounding box center [601, 377] width 12 height 12
radio input "true"
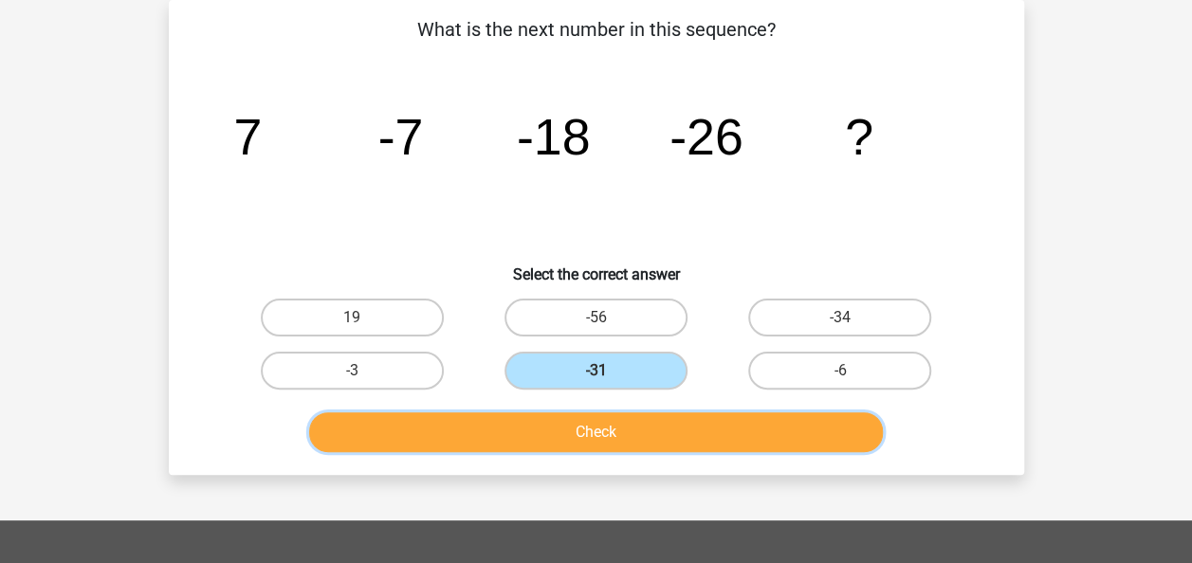
click at [536, 434] on button "Check" at bounding box center [596, 432] width 574 height 40
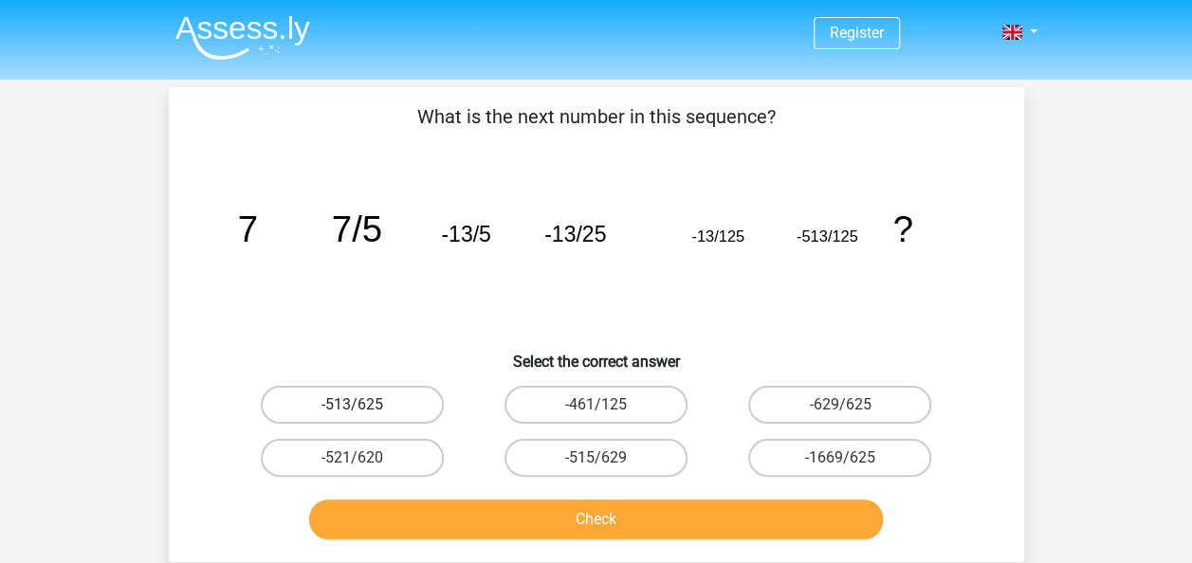
click at [389, 395] on label "-513/625" at bounding box center [352, 405] width 183 height 38
click at [364, 405] on input "-513/625" at bounding box center [358, 411] width 12 height 12
radio input "true"
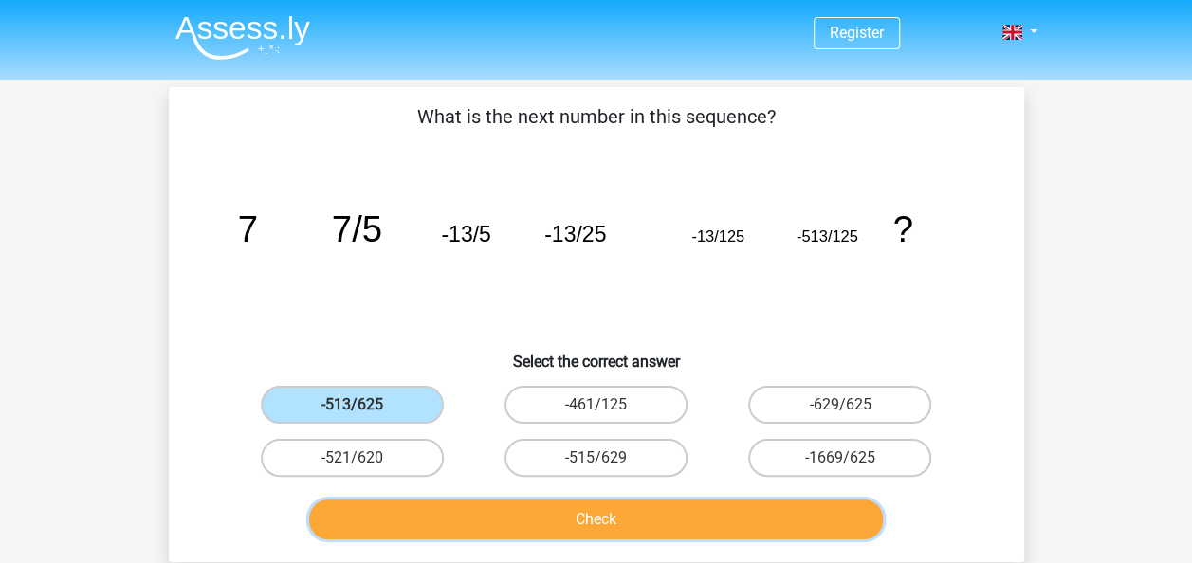
click at [501, 517] on button "Check" at bounding box center [596, 520] width 574 height 40
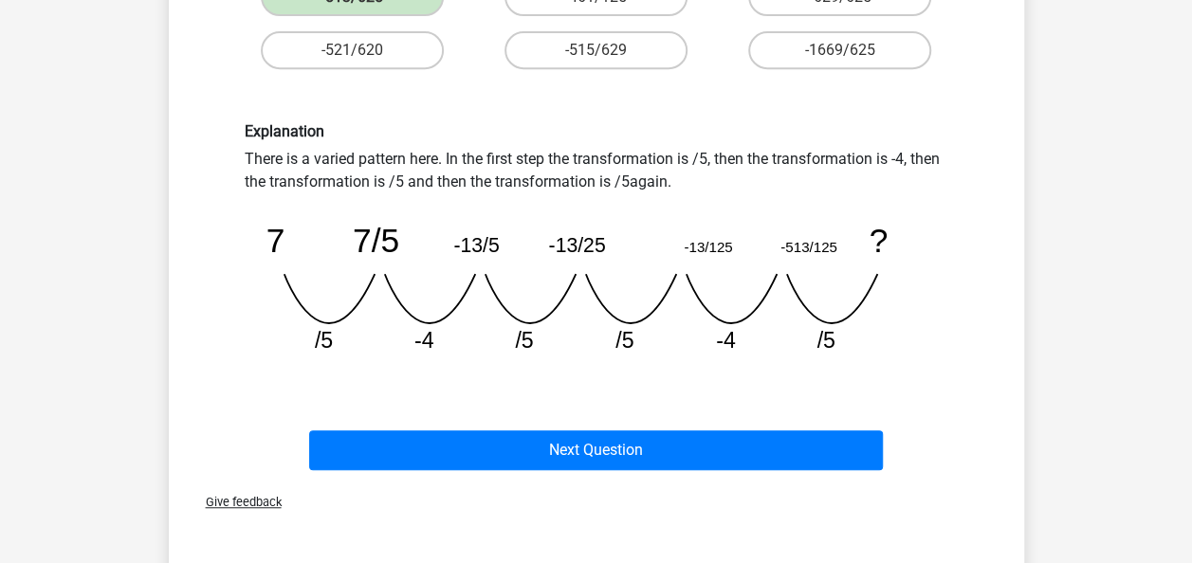
scroll to position [409, 0]
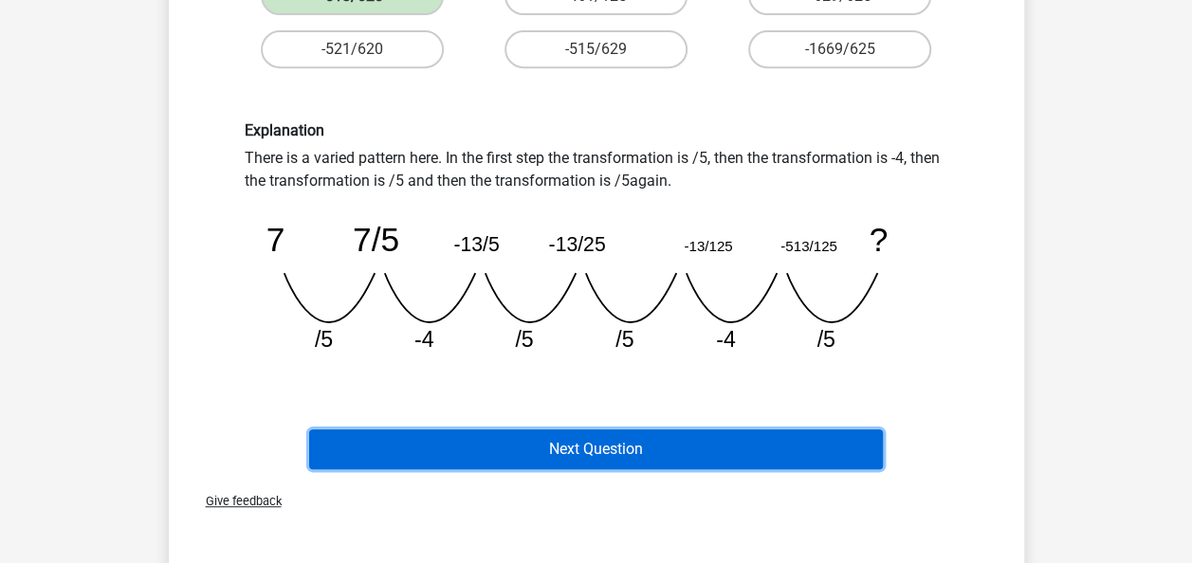
click at [534, 448] on button "Next Question" at bounding box center [596, 450] width 574 height 40
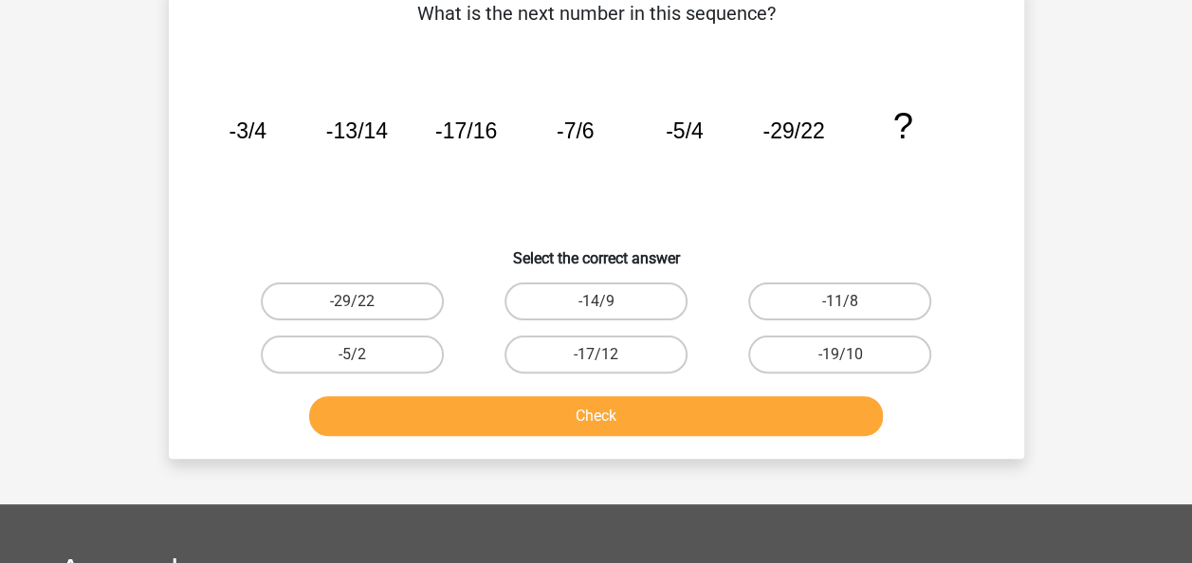
scroll to position [87, 0]
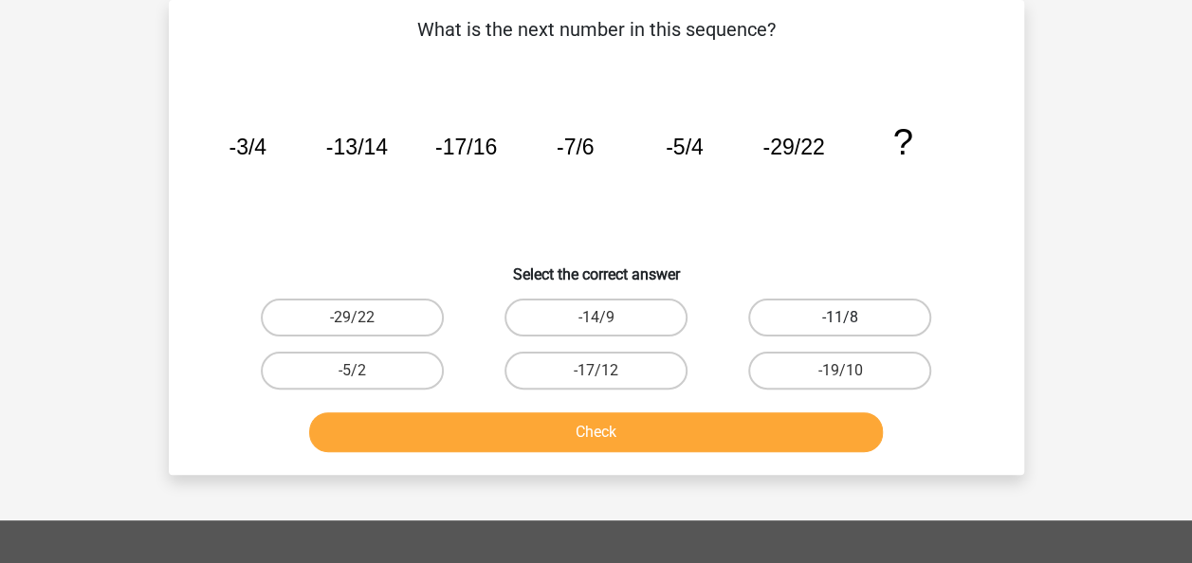
click at [821, 317] on label "-11/8" at bounding box center [839, 318] width 183 height 38
click at [840, 318] on input "-11/8" at bounding box center [846, 324] width 12 height 12
radio input "true"
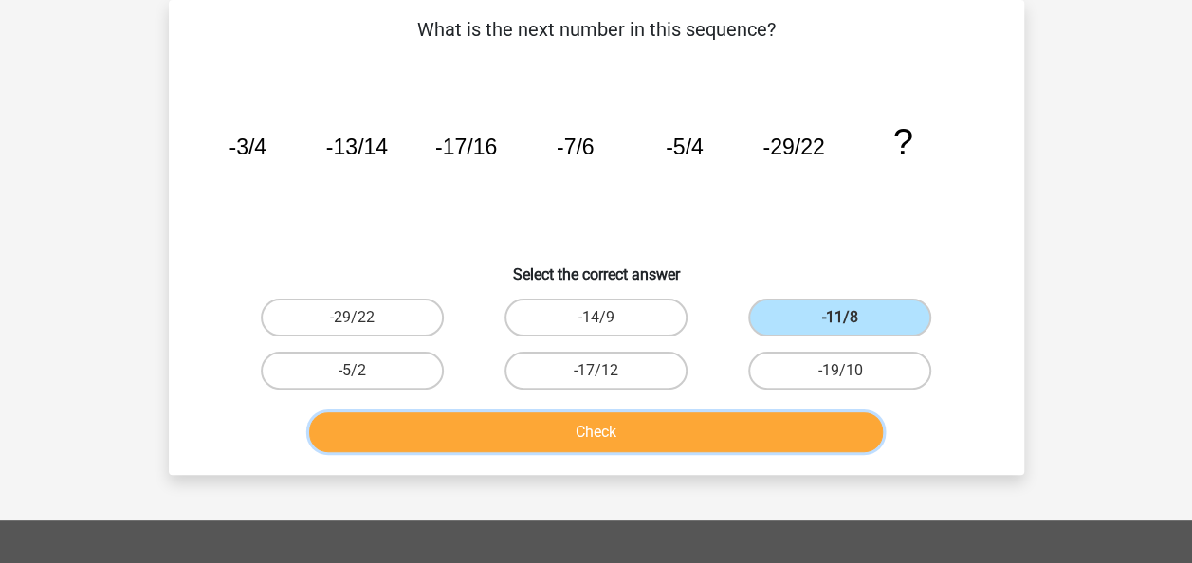
click at [683, 425] on button "Check" at bounding box center [596, 432] width 574 height 40
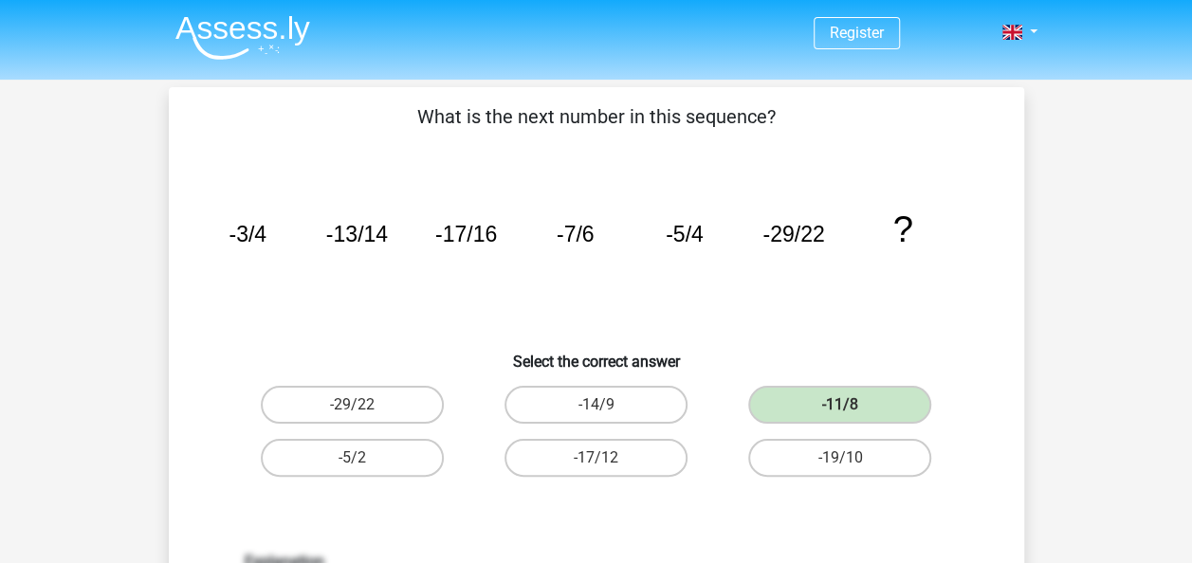
scroll to position [116, 0]
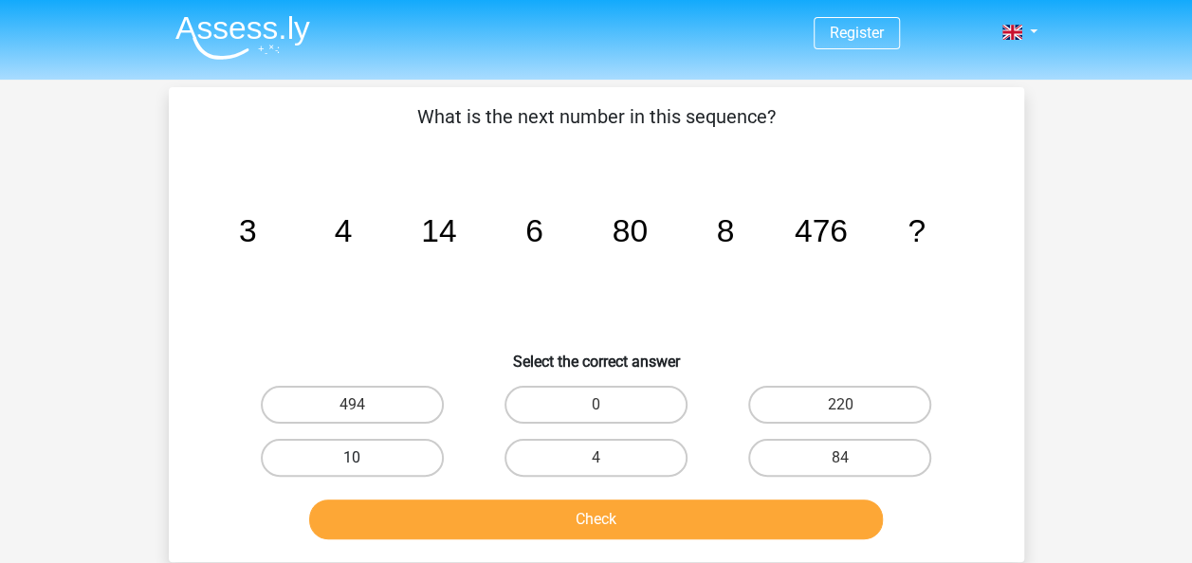
click at [375, 453] on label "10" at bounding box center [352, 458] width 183 height 38
click at [364, 458] on input "10" at bounding box center [358, 464] width 12 height 12
radio input "true"
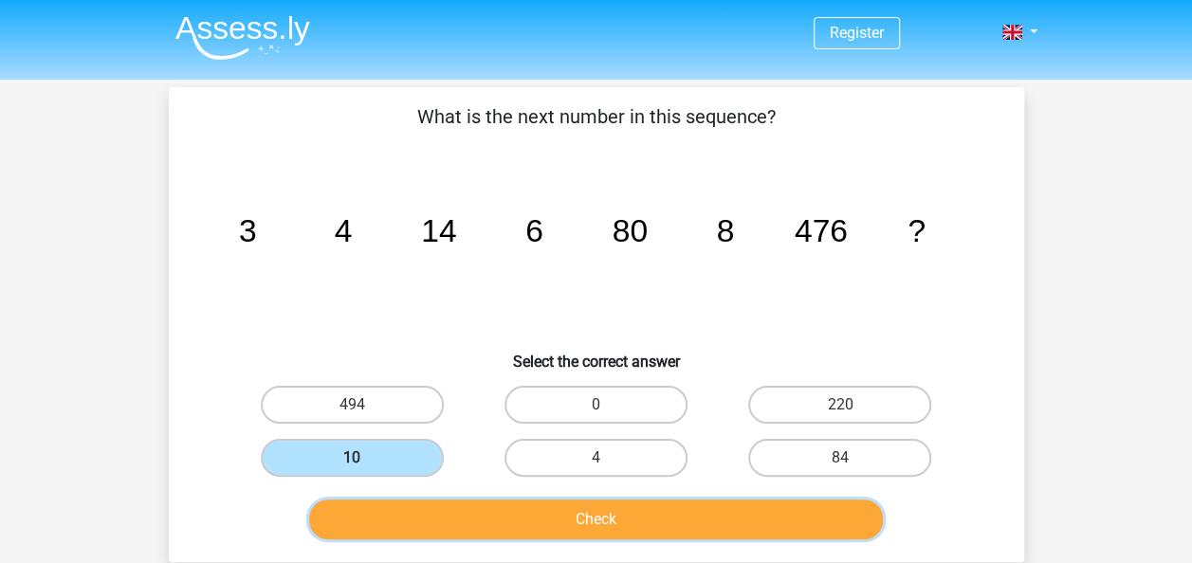
click at [408, 521] on button "Check" at bounding box center [596, 520] width 574 height 40
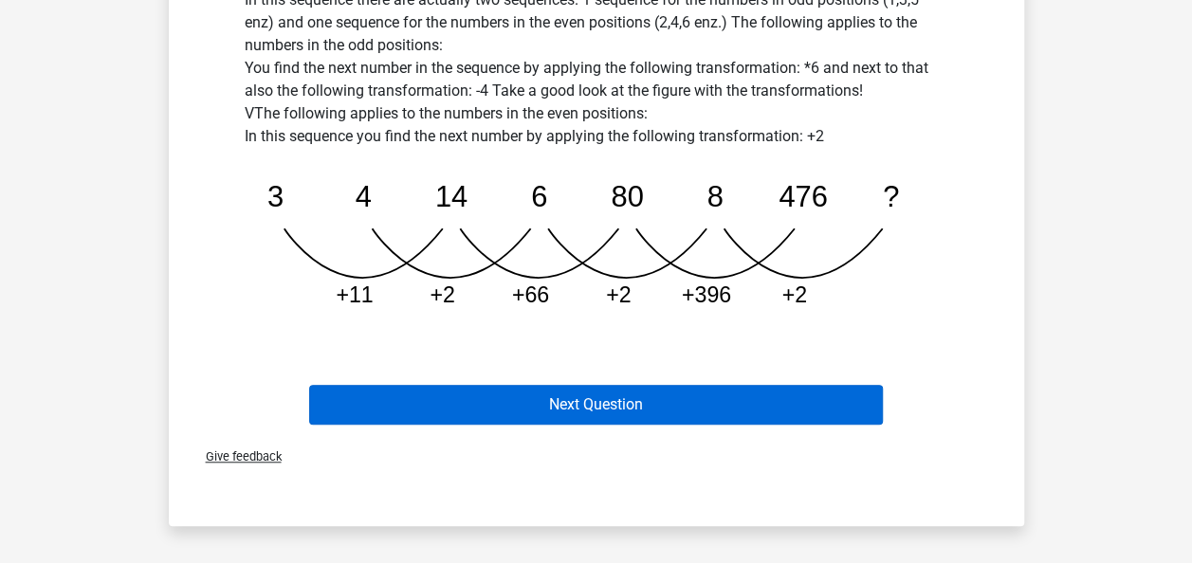
scroll to position [572, 0]
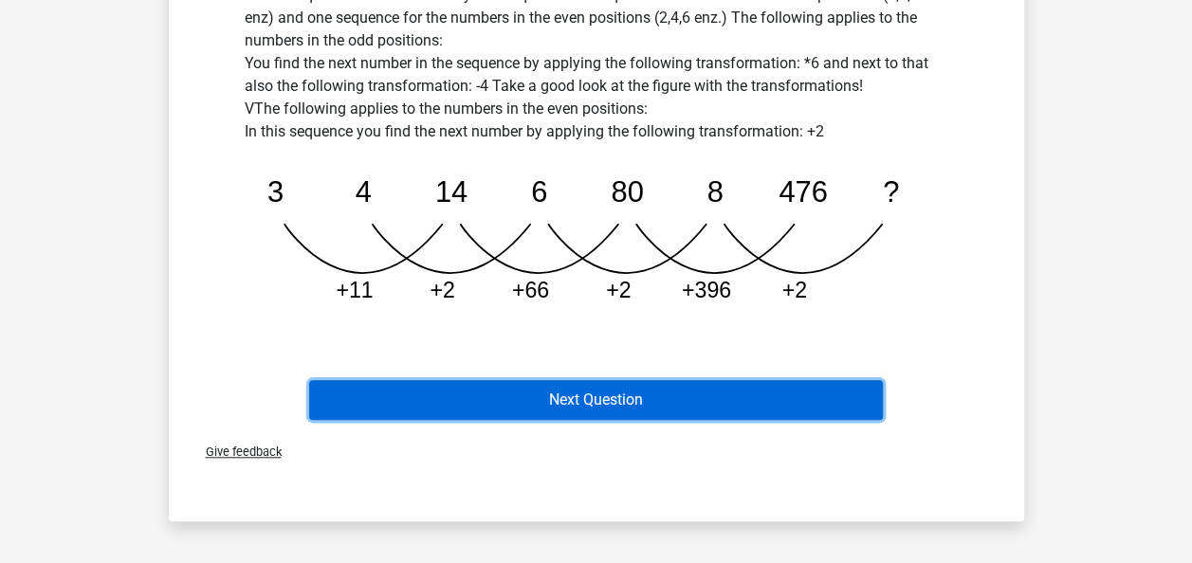
click at [551, 400] on button "Next Question" at bounding box center [596, 400] width 574 height 40
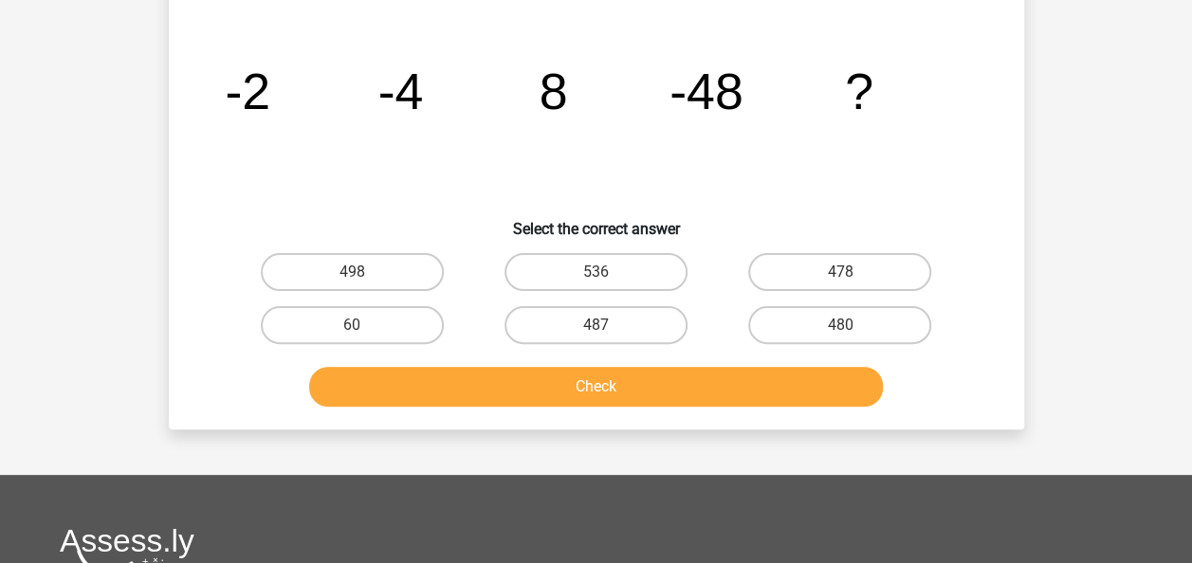
scroll to position [87, 0]
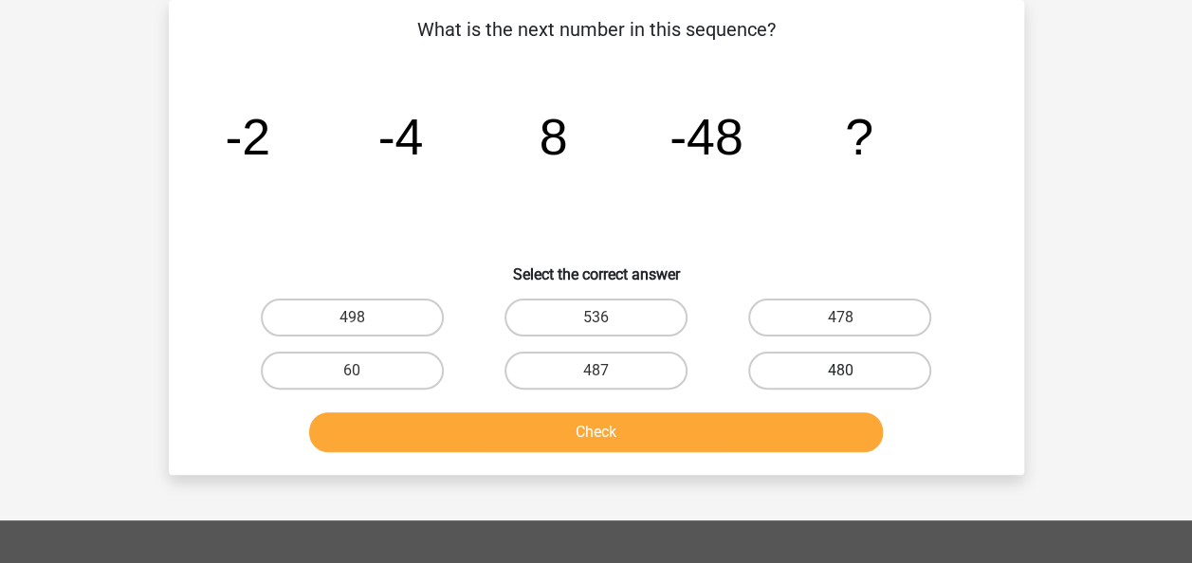
click at [827, 373] on label "480" at bounding box center [839, 371] width 183 height 38
click at [840, 373] on input "480" at bounding box center [846, 377] width 12 height 12
radio input "true"
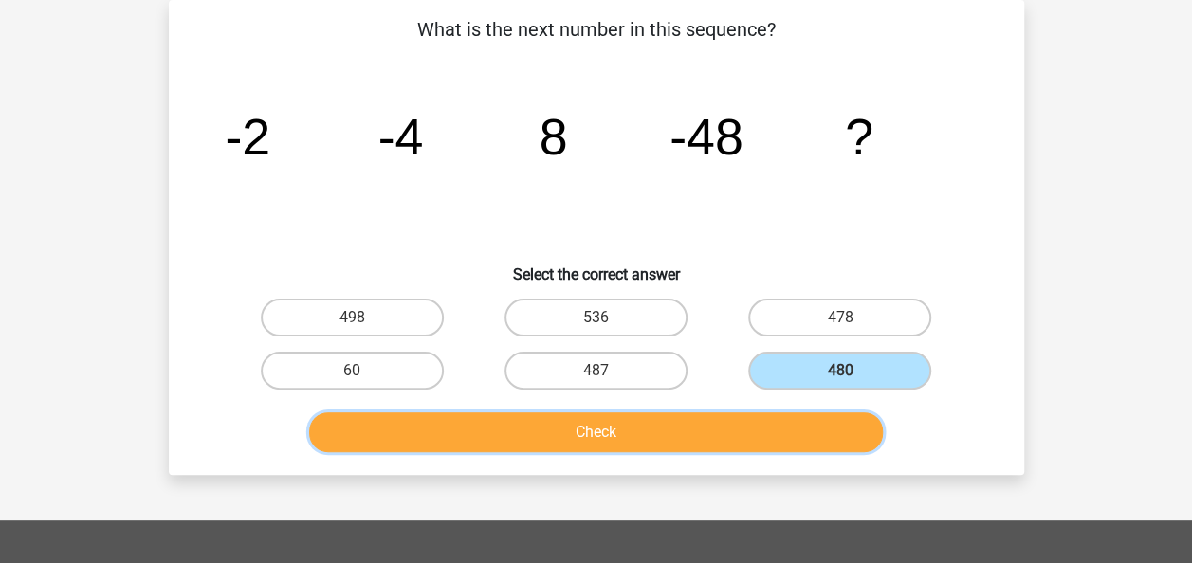
click at [666, 423] on button "Check" at bounding box center [596, 432] width 574 height 40
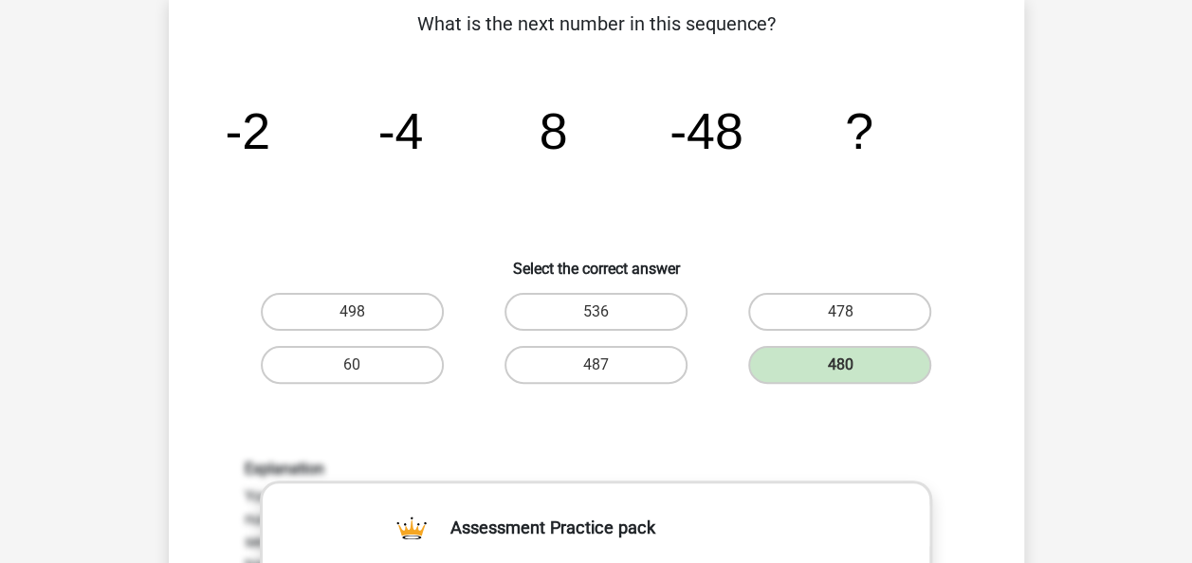
scroll to position [34, 0]
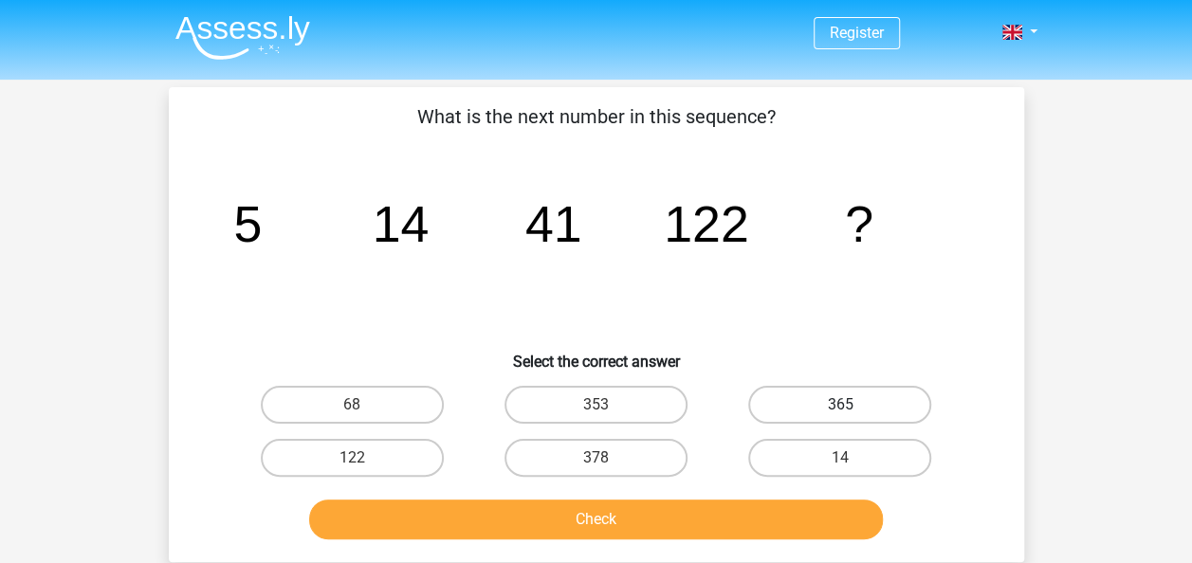
click at [809, 413] on label "365" at bounding box center [839, 405] width 183 height 38
click at [840, 413] on input "365" at bounding box center [846, 411] width 12 height 12
radio input "true"
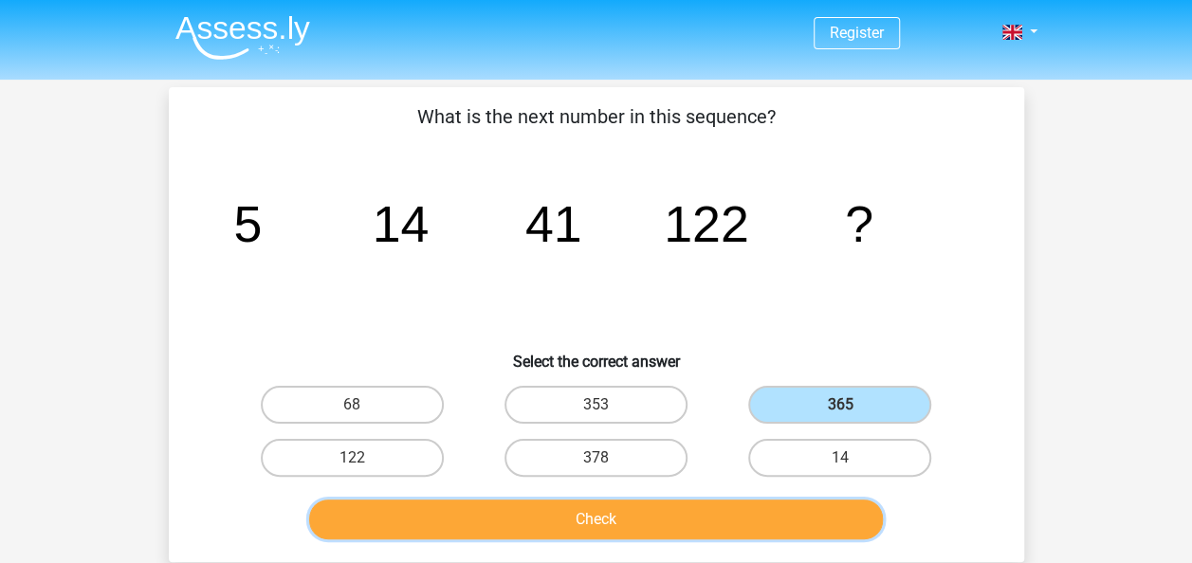
click at [649, 519] on button "Check" at bounding box center [596, 520] width 574 height 40
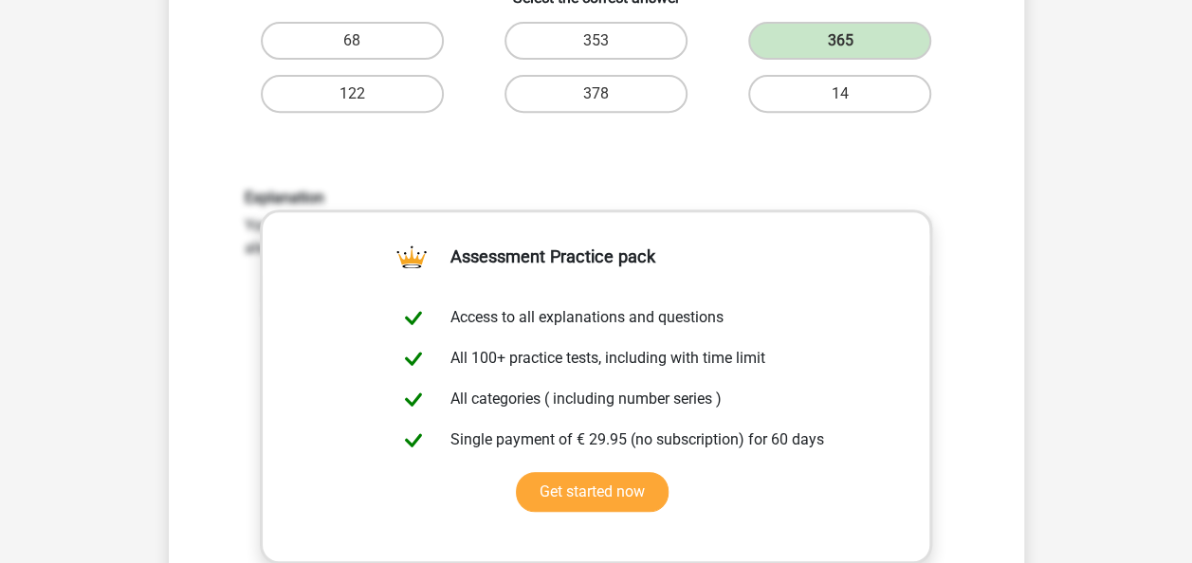
scroll to position [359, 0]
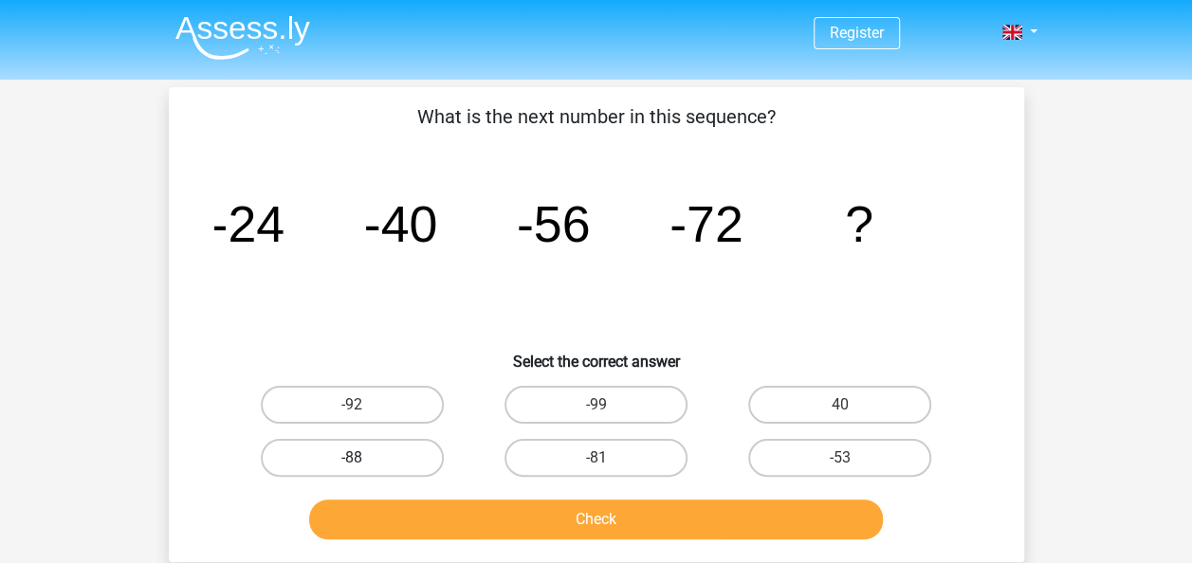
click at [402, 459] on label "-88" at bounding box center [352, 458] width 183 height 38
click at [364, 459] on input "-88" at bounding box center [358, 464] width 12 height 12
radio input "true"
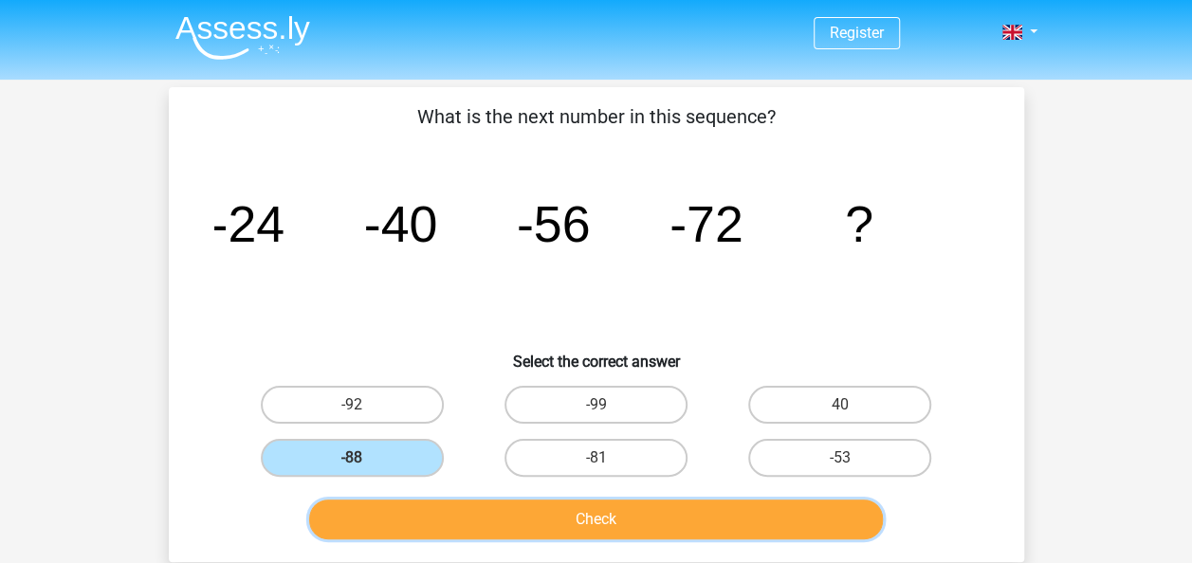
click at [446, 512] on button "Check" at bounding box center [596, 520] width 574 height 40
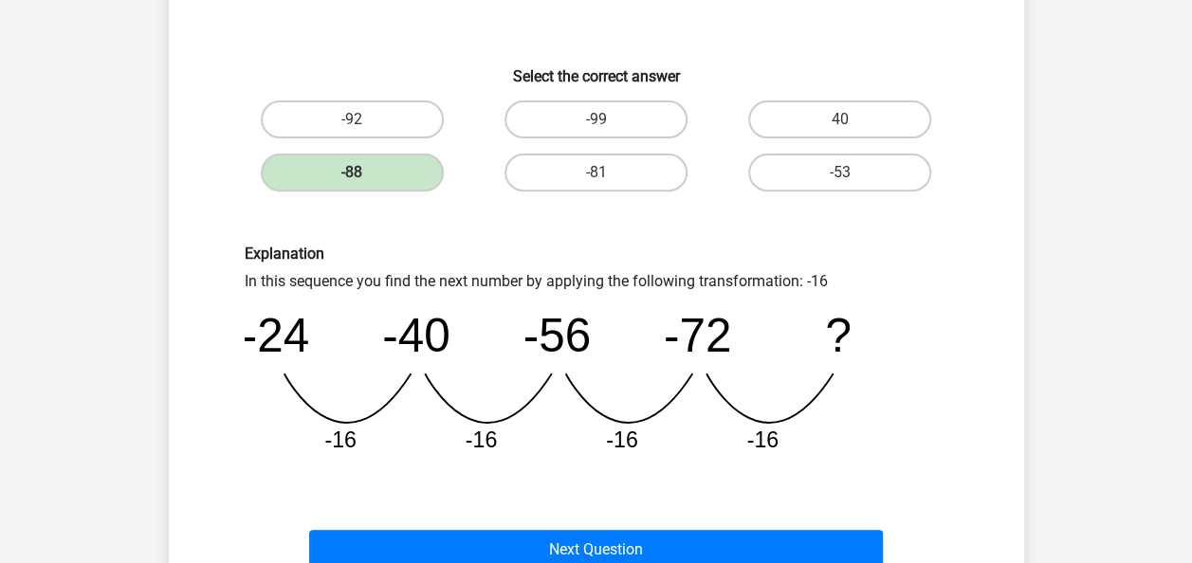
scroll to position [314, 0]
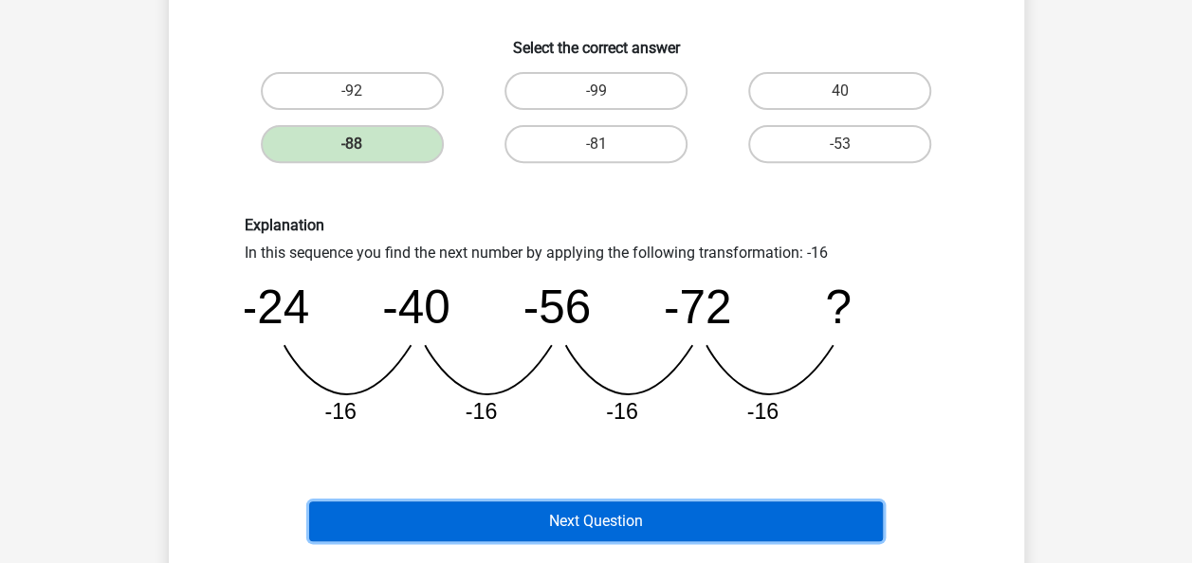
click at [446, 512] on button "Next Question" at bounding box center [596, 522] width 574 height 40
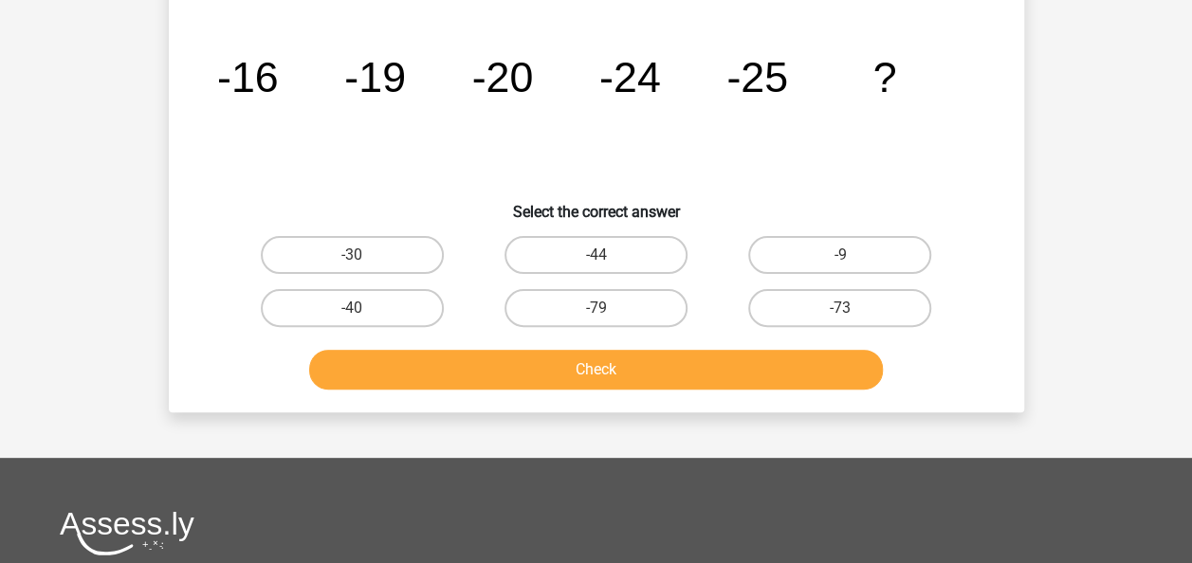
scroll to position [87, 0]
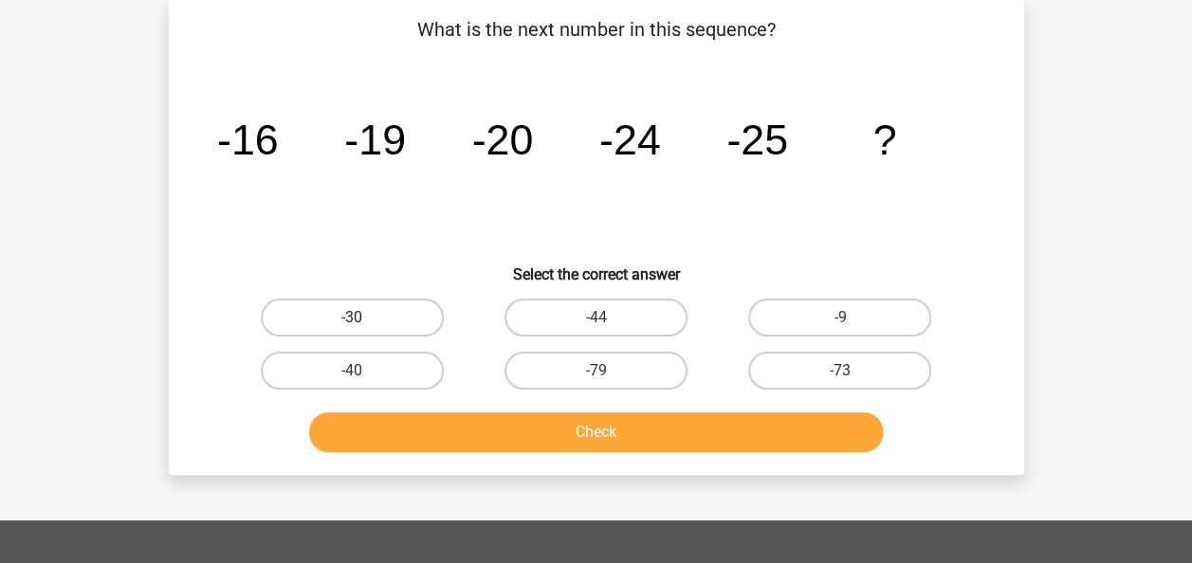
click at [390, 307] on label "-30" at bounding box center [352, 318] width 183 height 38
click at [364, 318] on input "-30" at bounding box center [358, 324] width 12 height 12
radio input "true"
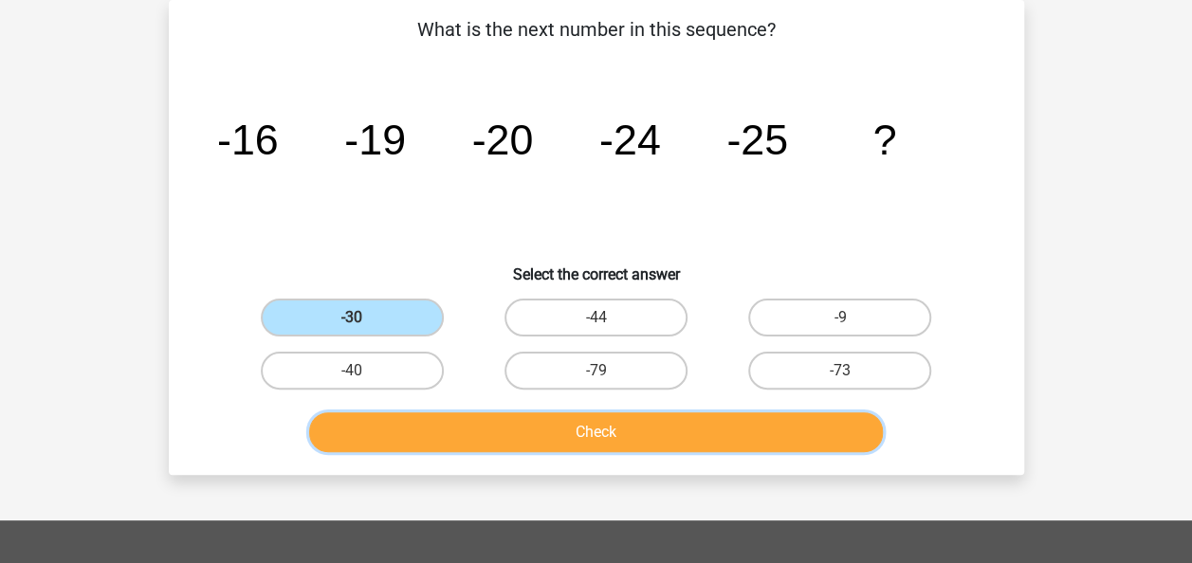
click at [438, 438] on button "Check" at bounding box center [596, 432] width 574 height 40
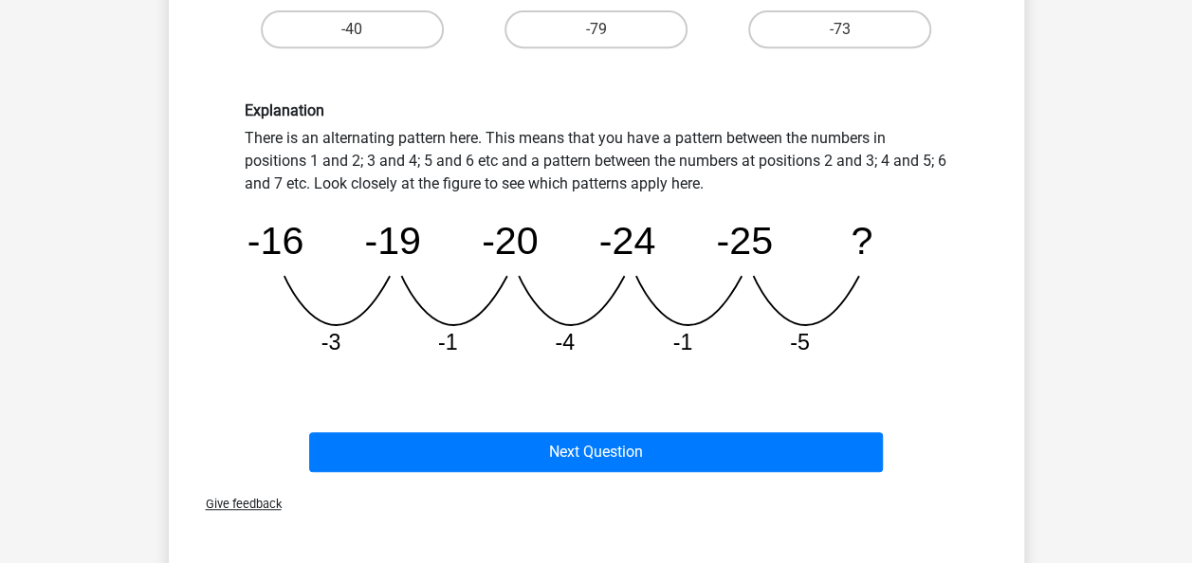
scroll to position [437, 0]
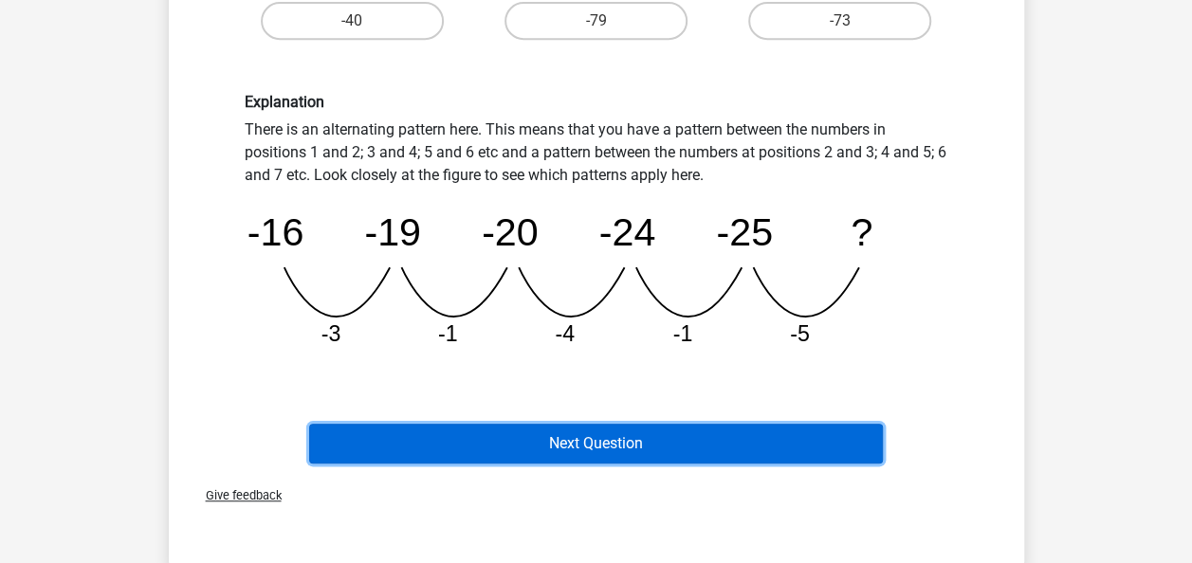
click at [489, 442] on button "Next Question" at bounding box center [596, 444] width 574 height 40
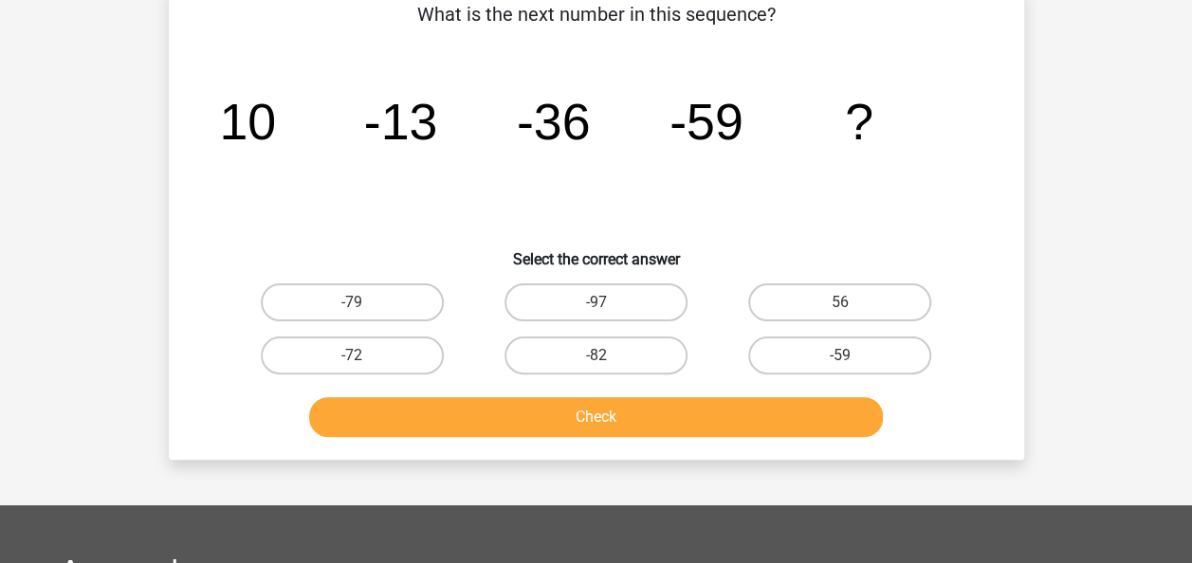
scroll to position [87, 0]
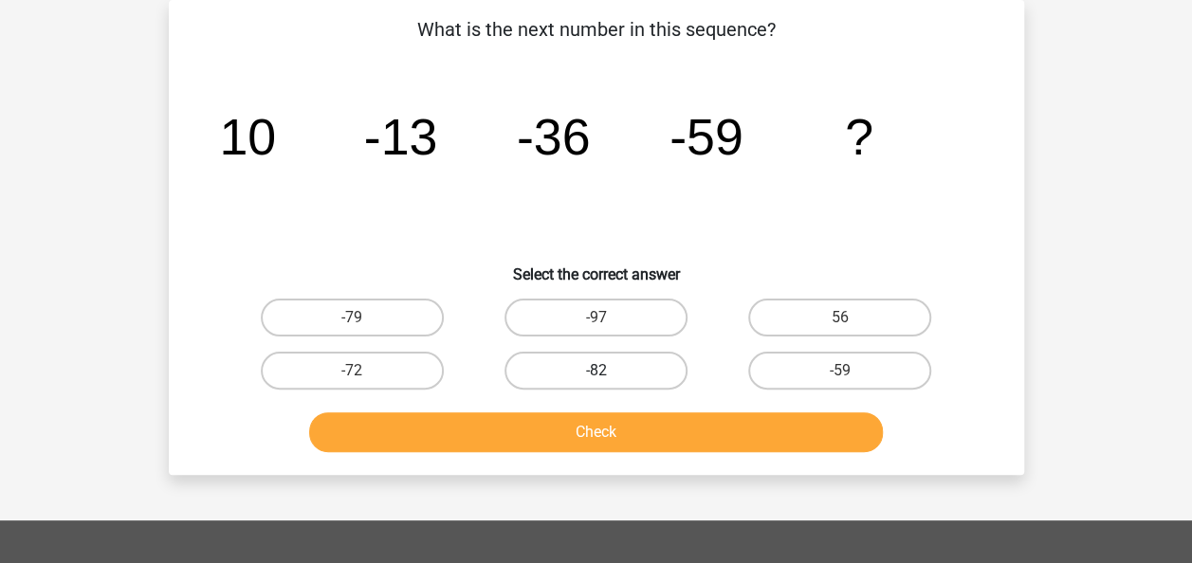
click at [624, 362] on label "-82" at bounding box center [595, 371] width 183 height 38
click at [608, 371] on input "-82" at bounding box center [601, 377] width 12 height 12
radio input "true"
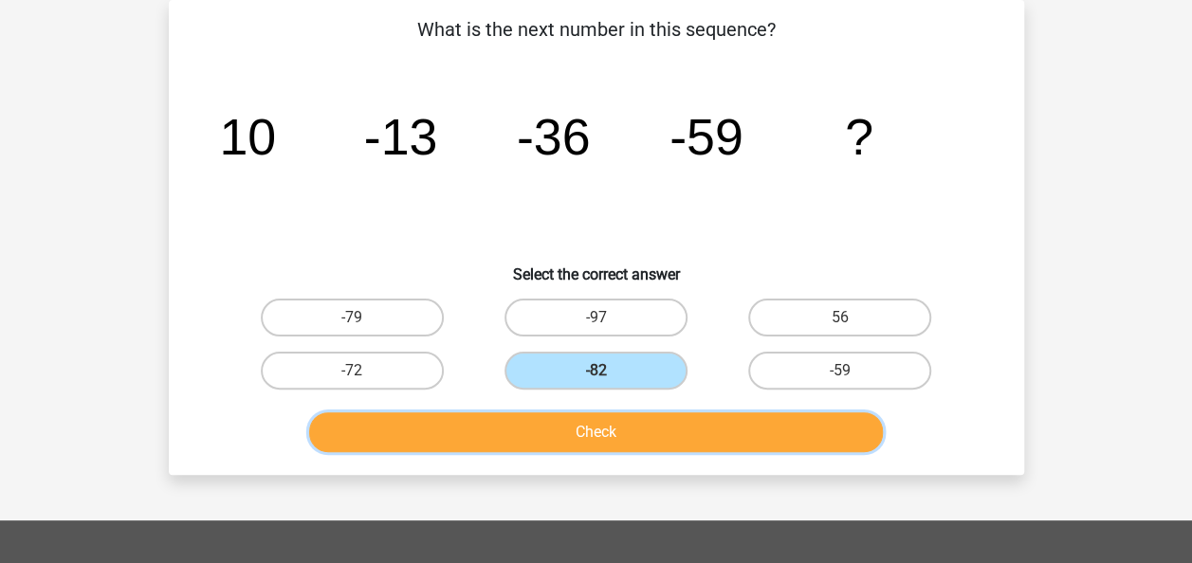
click at [594, 433] on button "Check" at bounding box center [596, 432] width 574 height 40
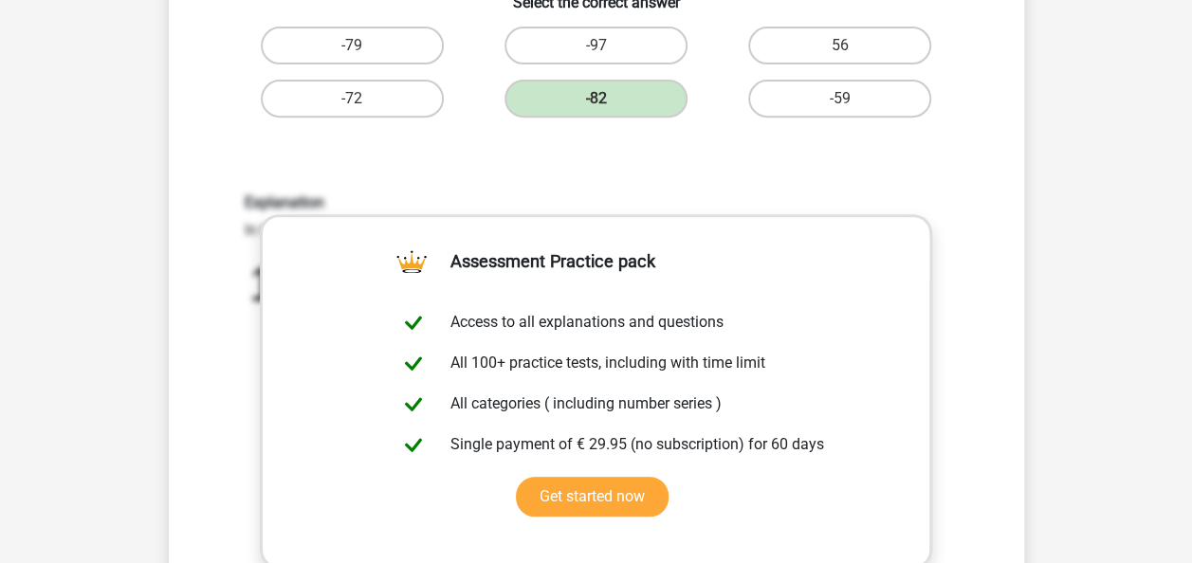
scroll to position [379, 0]
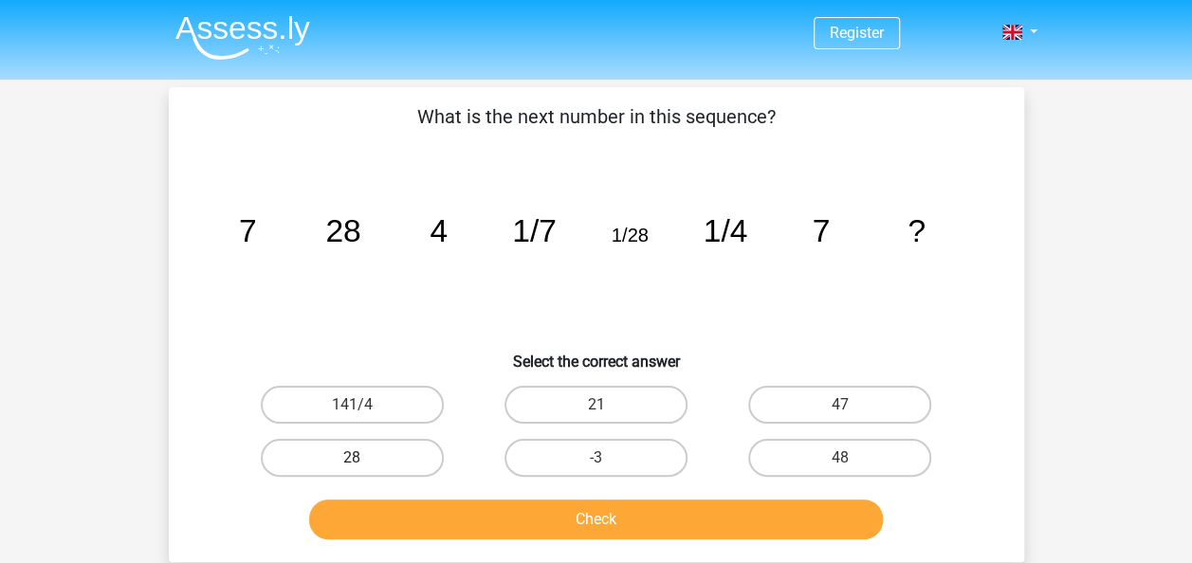
click at [347, 451] on label "28" at bounding box center [352, 458] width 183 height 38
click at [352, 458] on input "28" at bounding box center [358, 464] width 12 height 12
radio input "true"
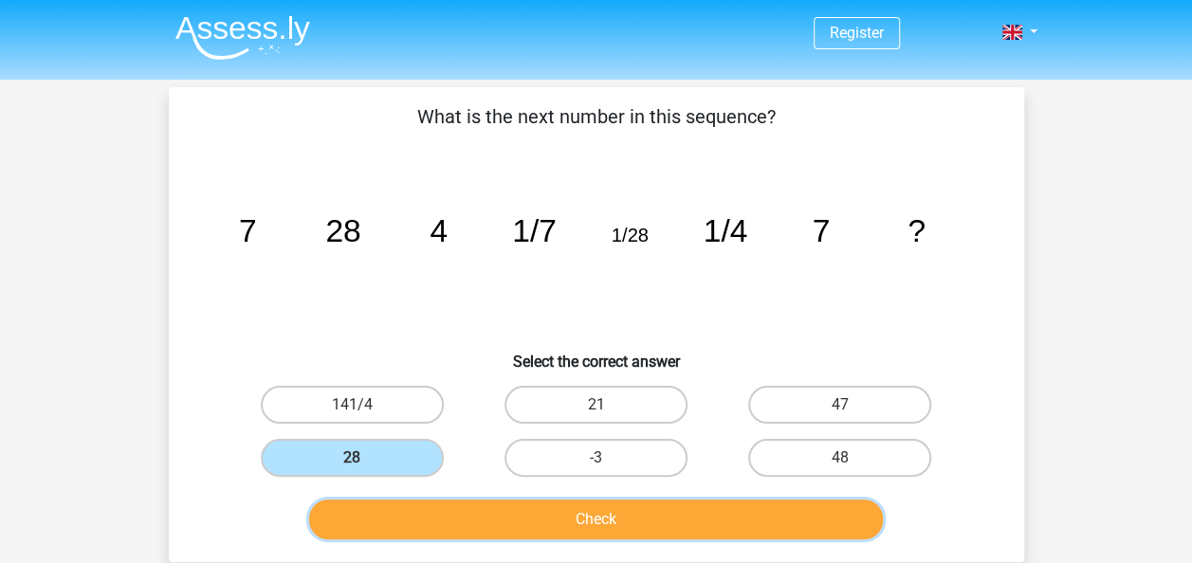
click at [463, 519] on button "Check" at bounding box center [596, 520] width 574 height 40
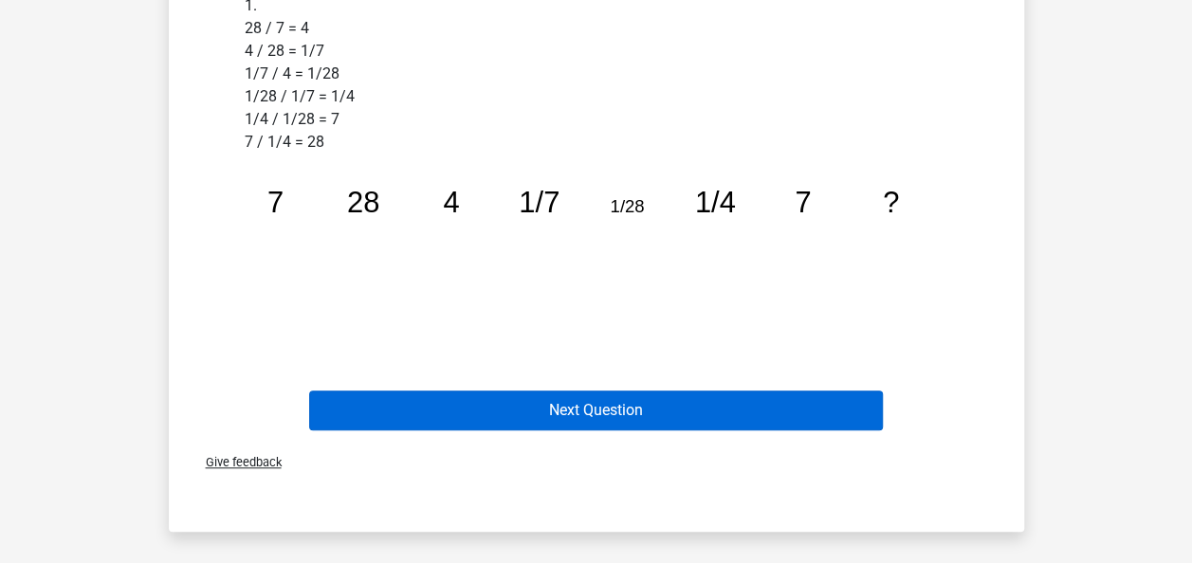
scroll to position [611, 0]
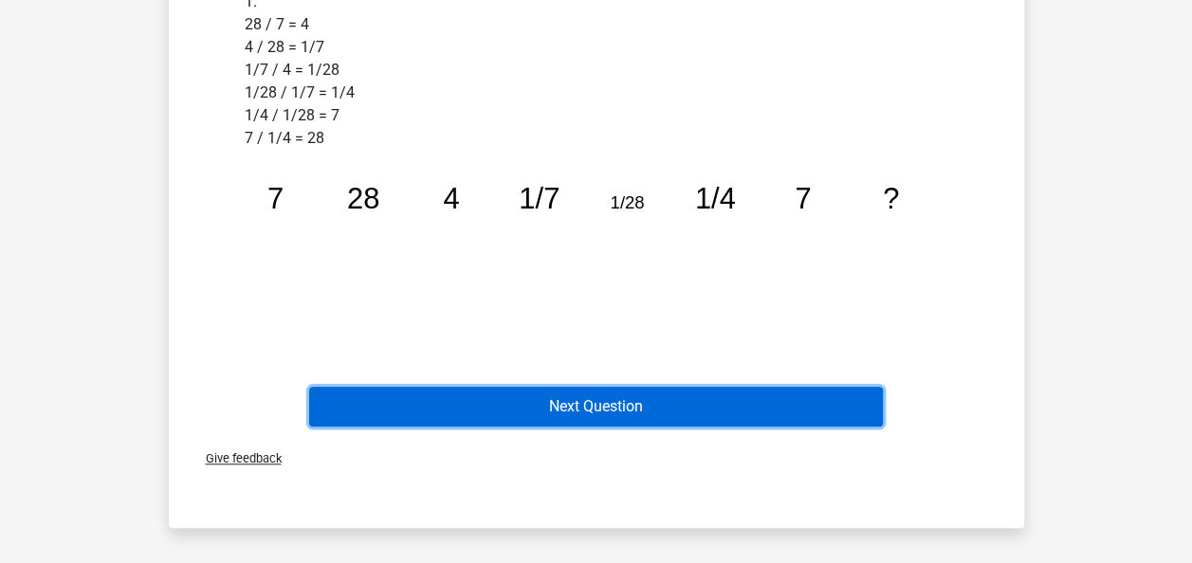
click at [495, 406] on button "Next Question" at bounding box center [596, 407] width 574 height 40
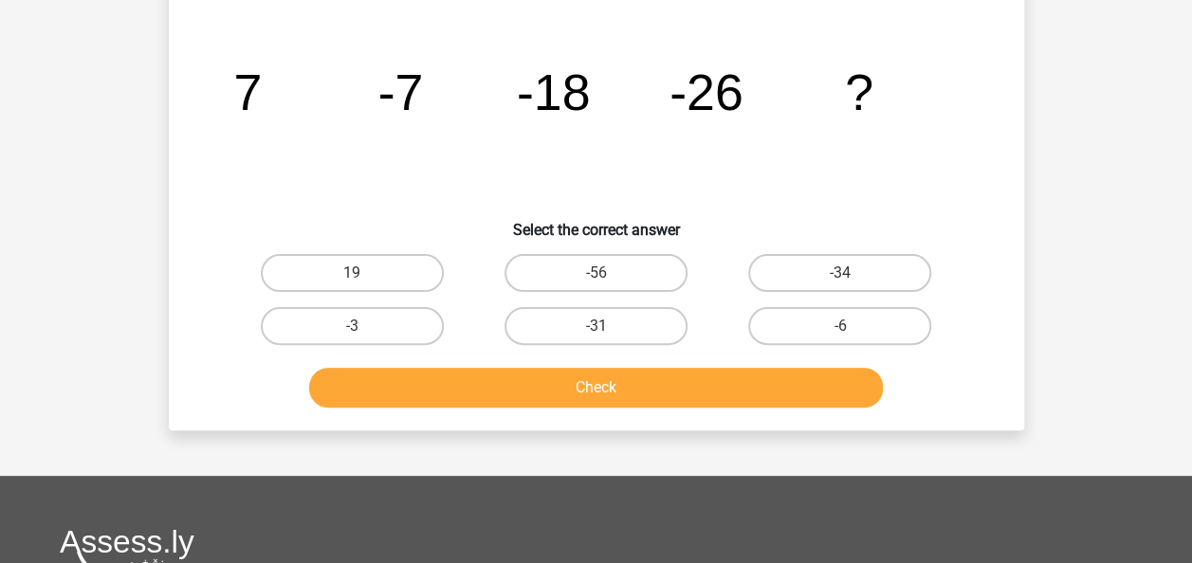
scroll to position [87, 0]
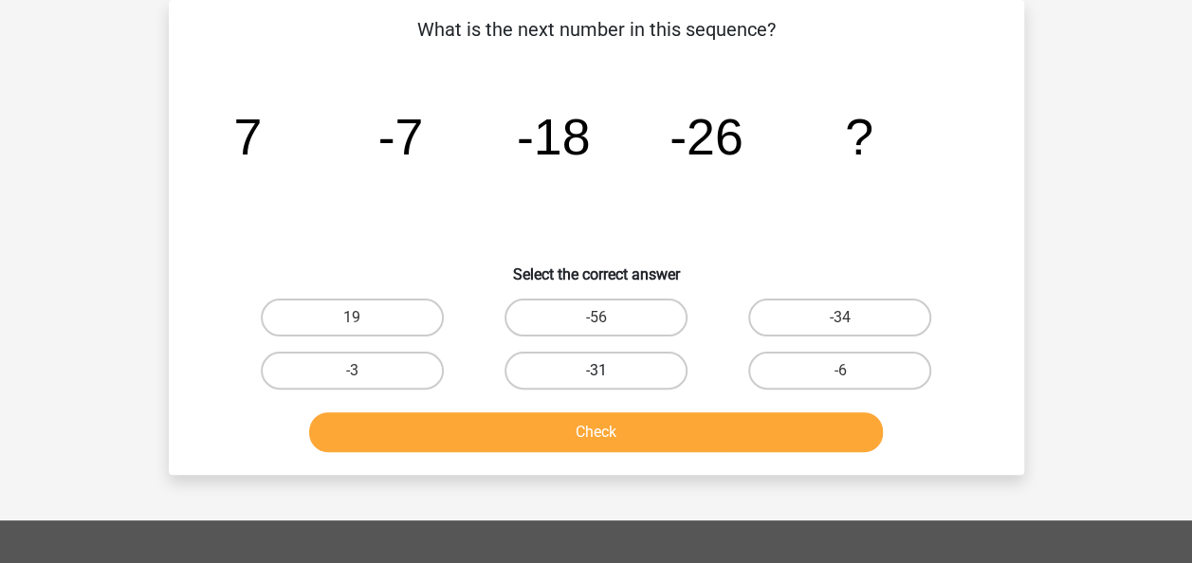
click at [598, 357] on label "-31" at bounding box center [595, 371] width 183 height 38
click at [598, 371] on input "-31" at bounding box center [601, 377] width 12 height 12
radio input "true"
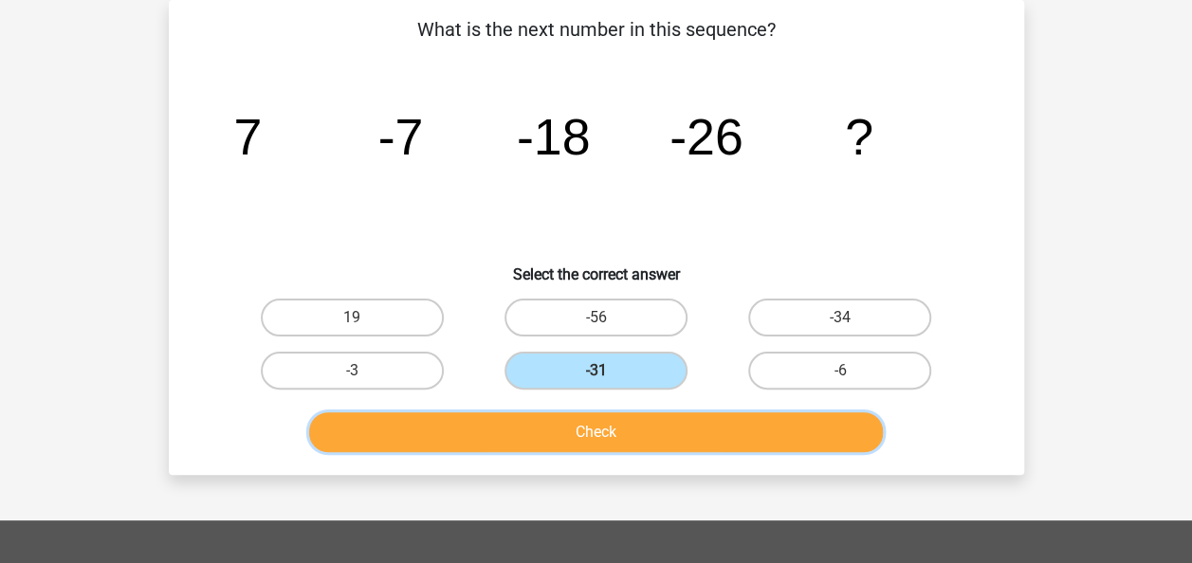
click at [563, 438] on button "Check" at bounding box center [596, 432] width 574 height 40
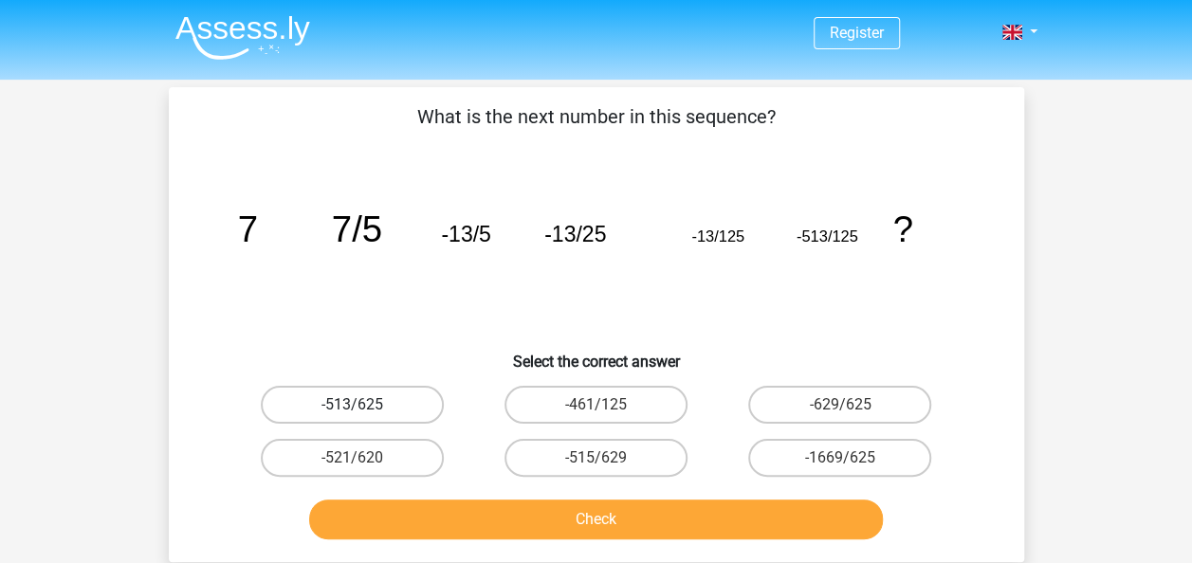
click at [404, 393] on label "-513/625" at bounding box center [352, 405] width 183 height 38
click at [364, 405] on input "-513/625" at bounding box center [358, 411] width 12 height 12
radio input "true"
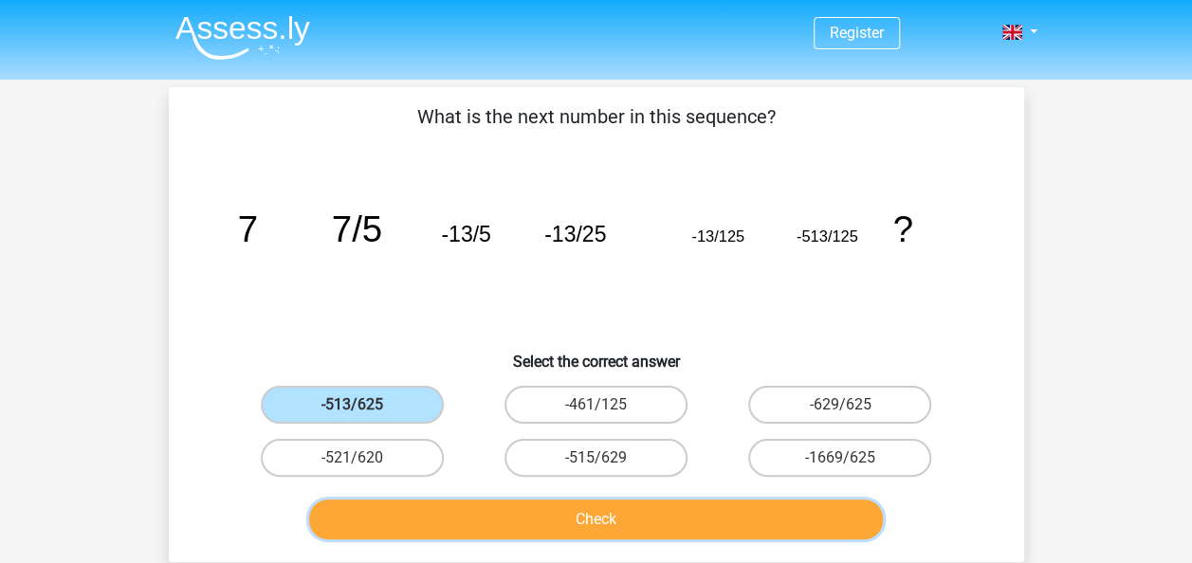
click at [474, 525] on button "Check" at bounding box center [596, 520] width 574 height 40
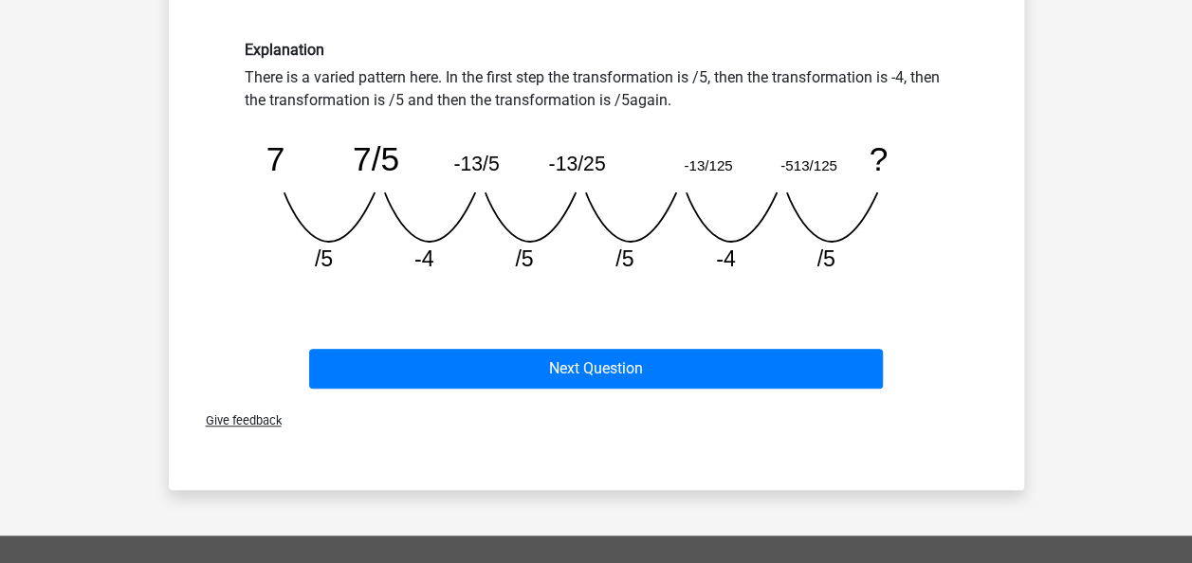
scroll to position [498, 0]
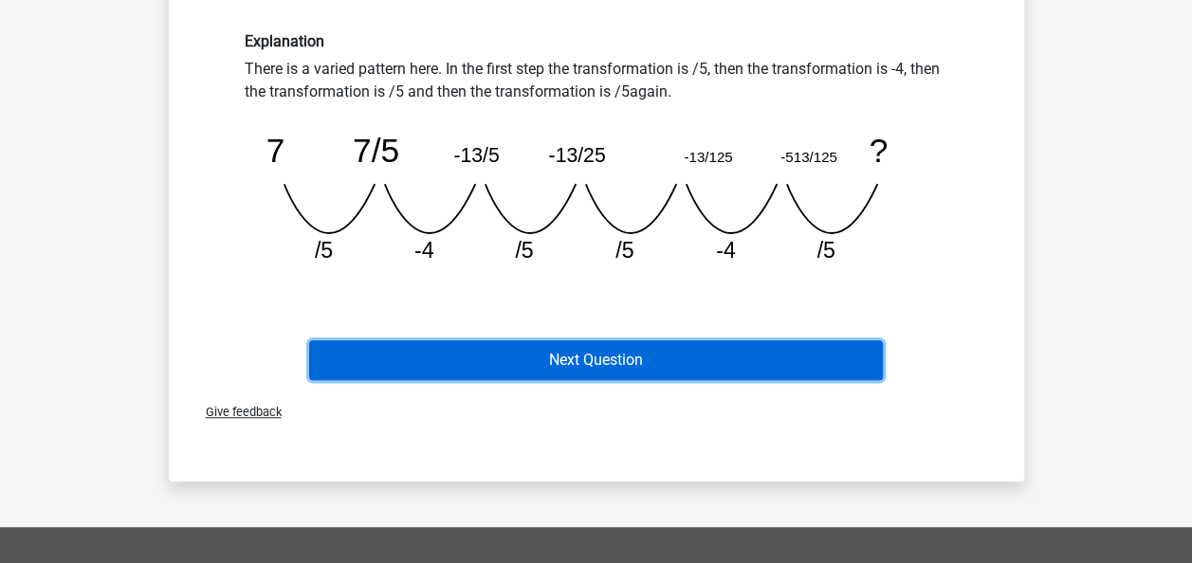
click at [557, 357] on button "Next Question" at bounding box center [596, 360] width 574 height 40
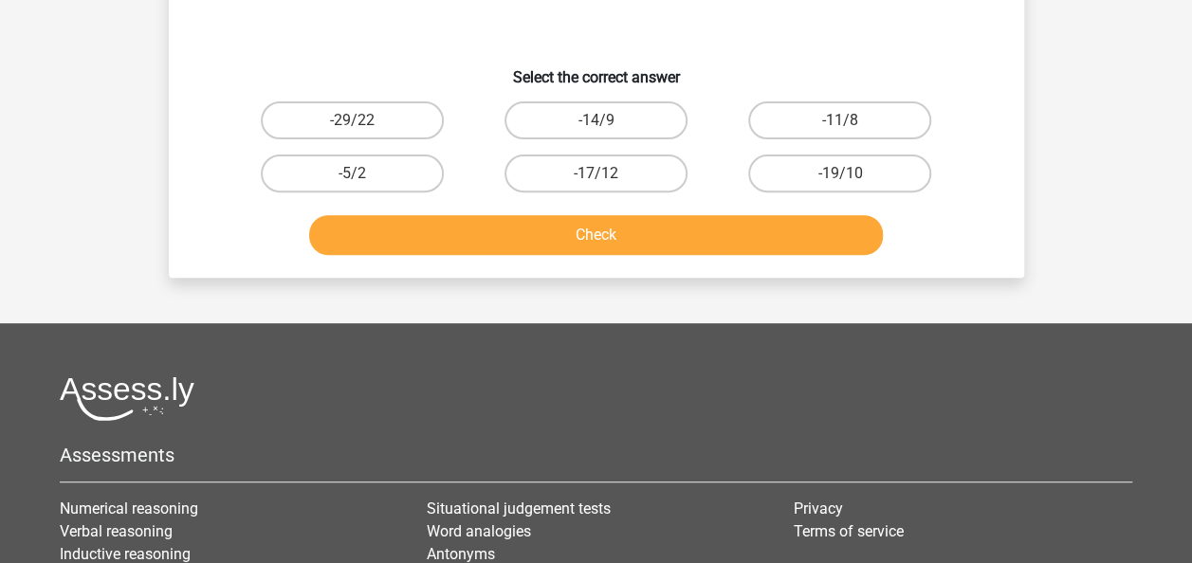
scroll to position [87, 0]
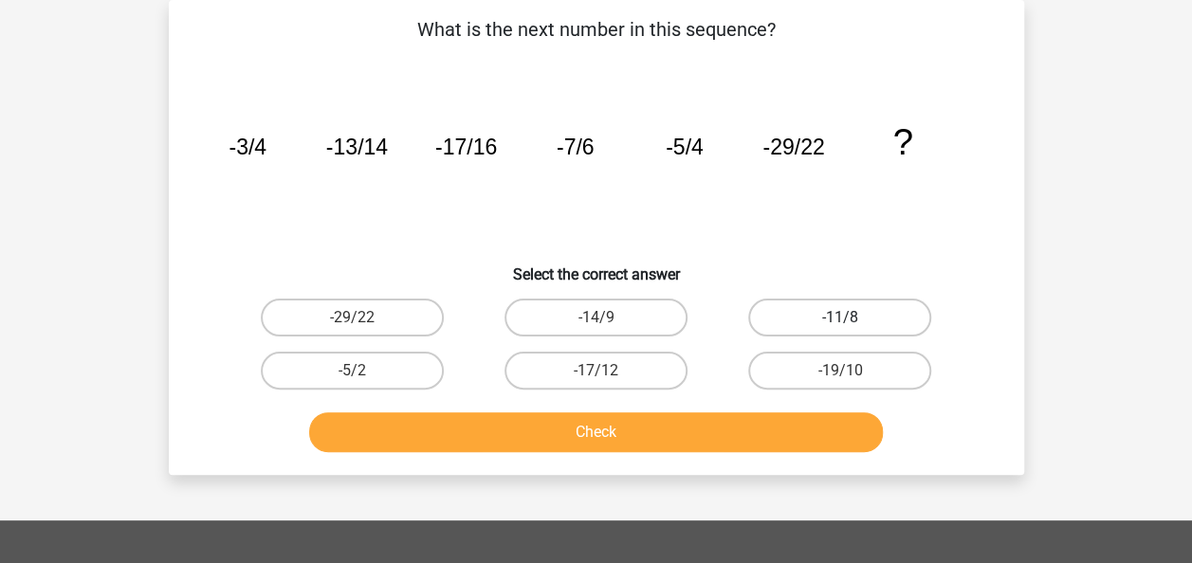
click at [837, 307] on label "-11/8" at bounding box center [839, 318] width 183 height 38
click at [840, 318] on input "-11/8" at bounding box center [846, 324] width 12 height 12
radio input "true"
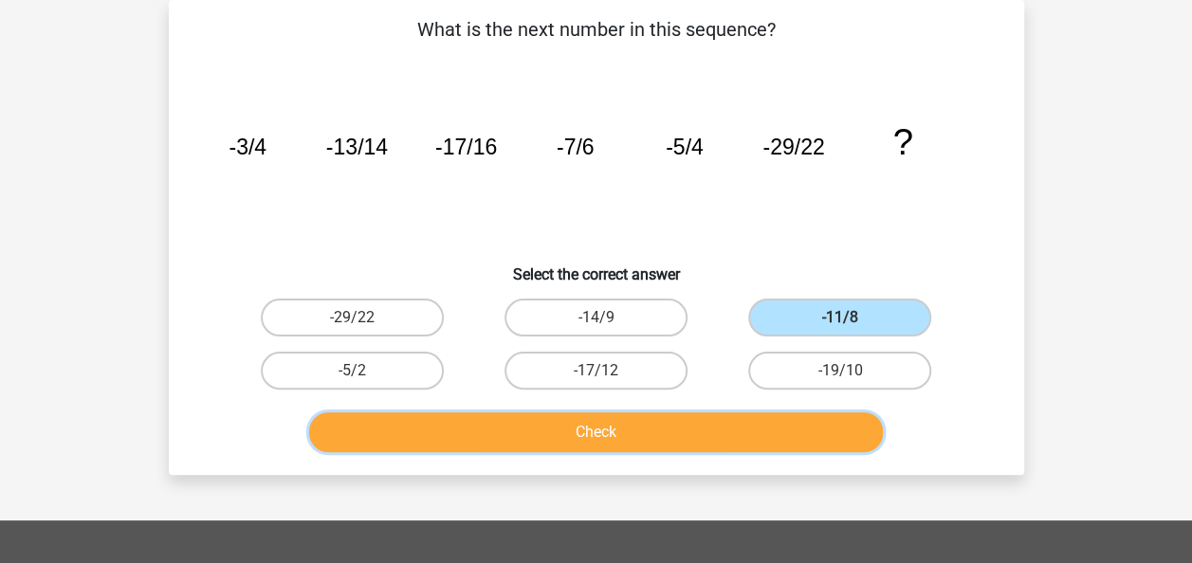
click at [650, 429] on button "Check" at bounding box center [596, 432] width 574 height 40
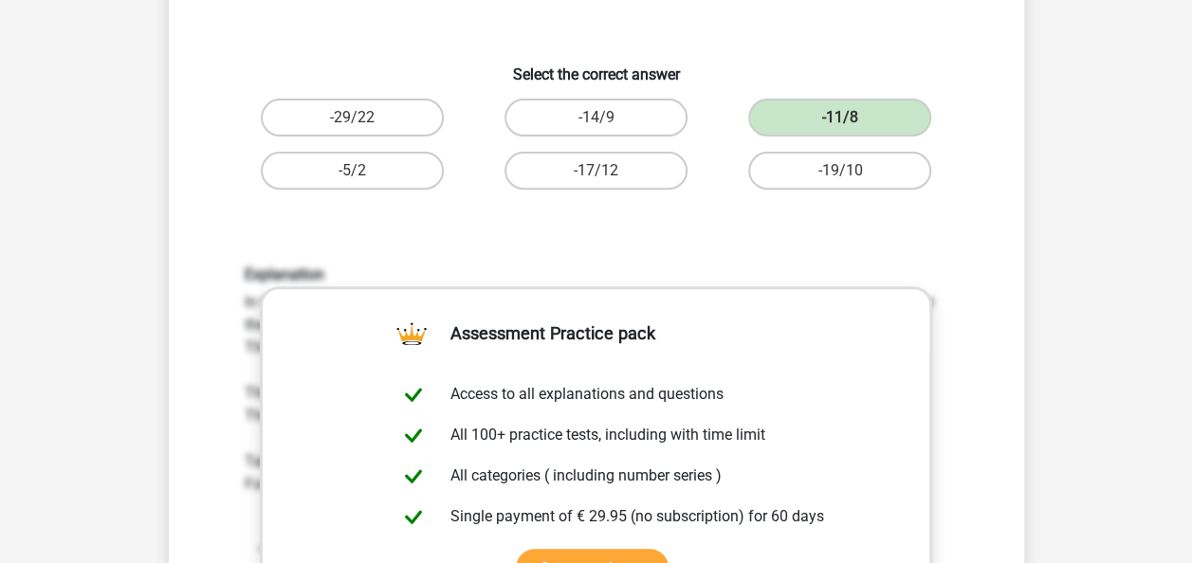
scroll to position [290, 0]
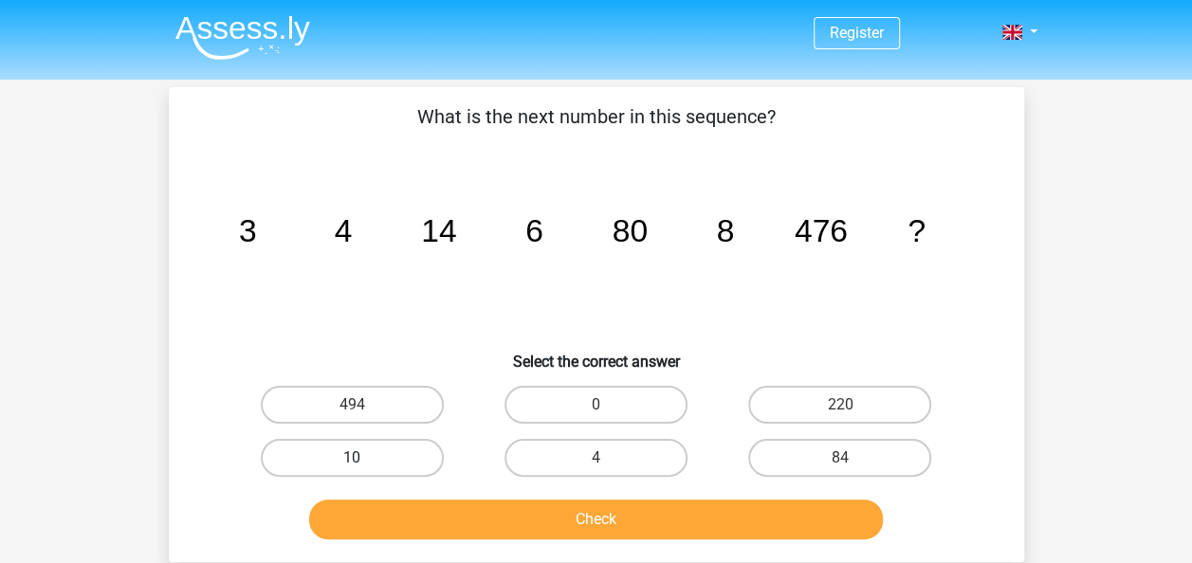
click at [389, 453] on label "10" at bounding box center [352, 458] width 183 height 38
click at [364, 458] on input "10" at bounding box center [358, 464] width 12 height 12
radio input "true"
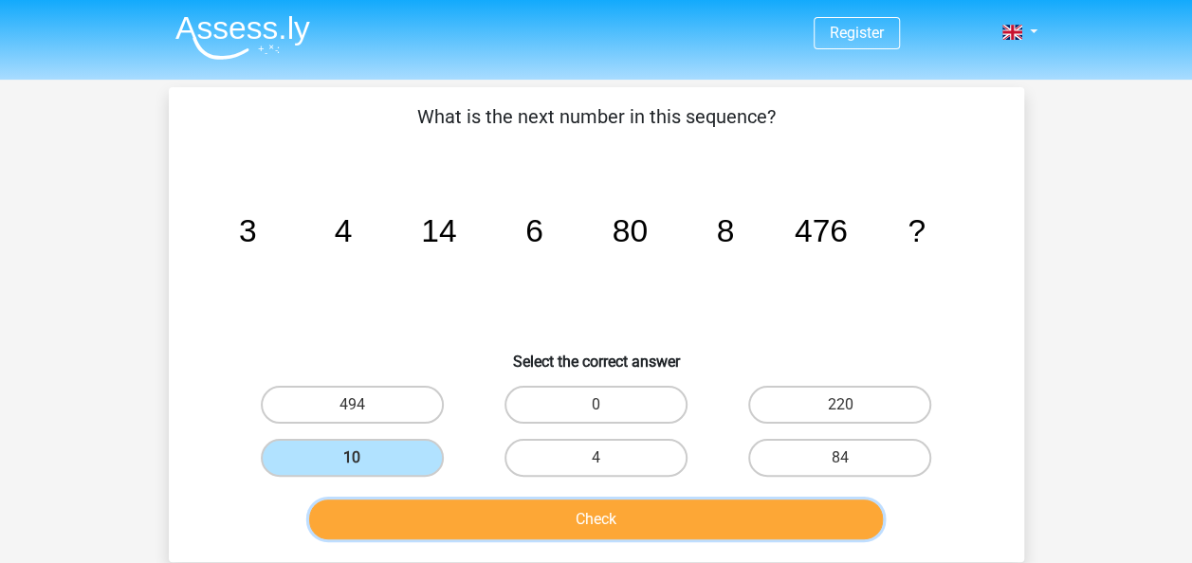
click at [438, 526] on button "Check" at bounding box center [596, 520] width 574 height 40
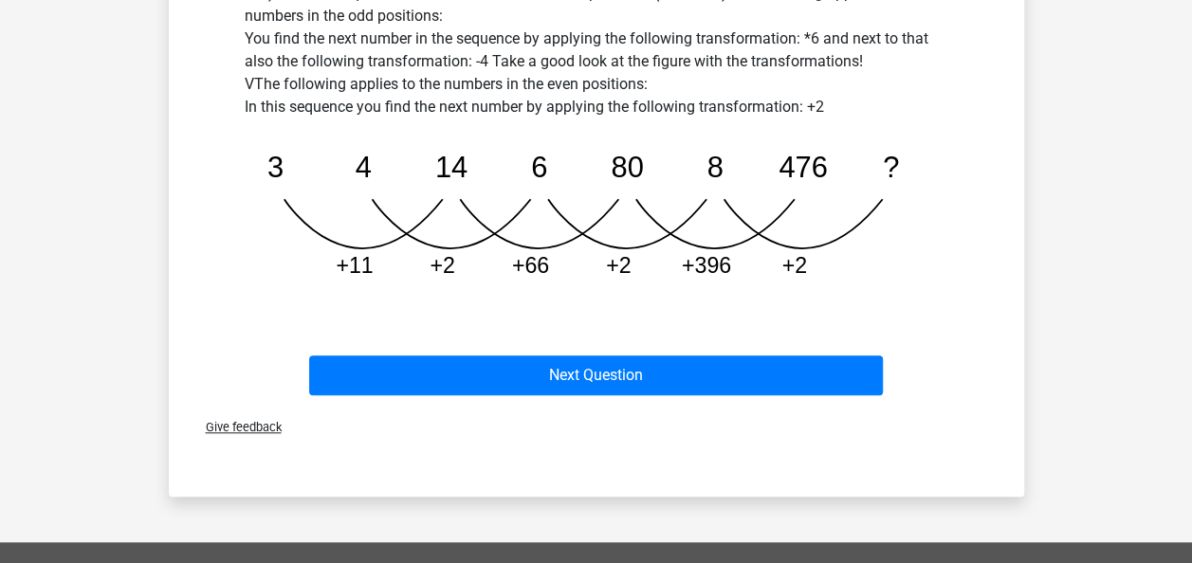
scroll to position [600, 0]
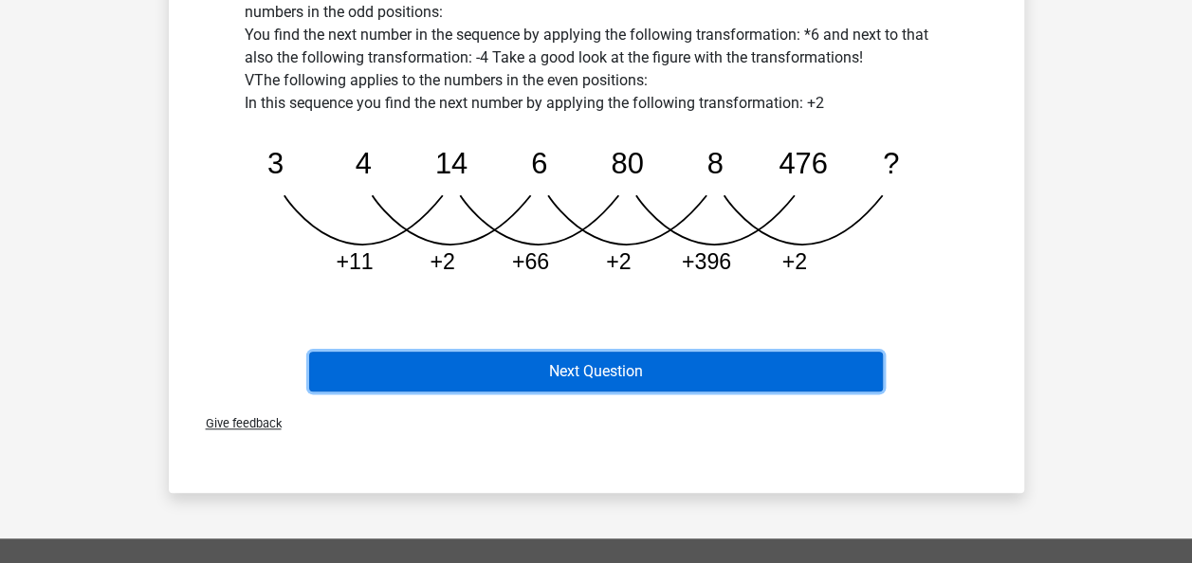
click at [538, 376] on button "Next Question" at bounding box center [596, 372] width 574 height 40
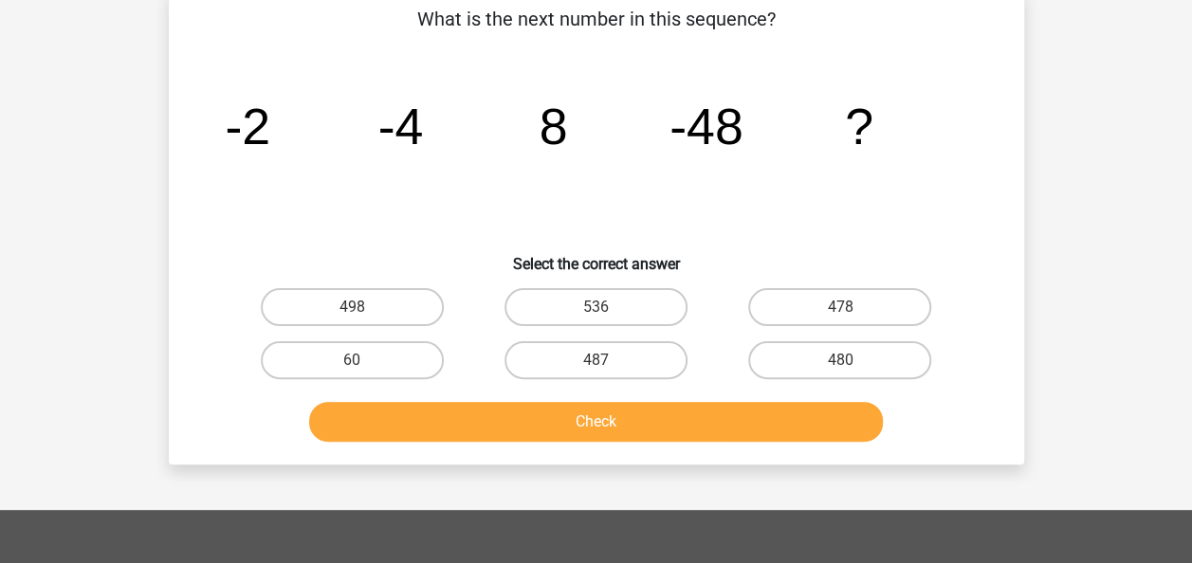
scroll to position [87, 0]
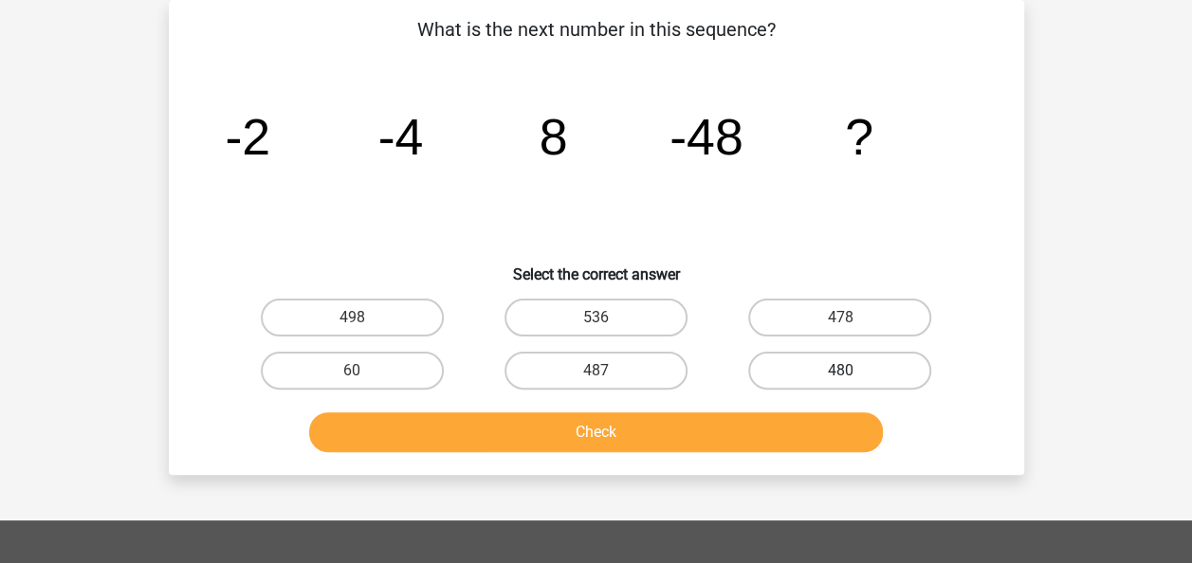
click at [800, 374] on label "480" at bounding box center [839, 371] width 183 height 38
click at [840, 374] on input "480" at bounding box center [846, 377] width 12 height 12
radio input "true"
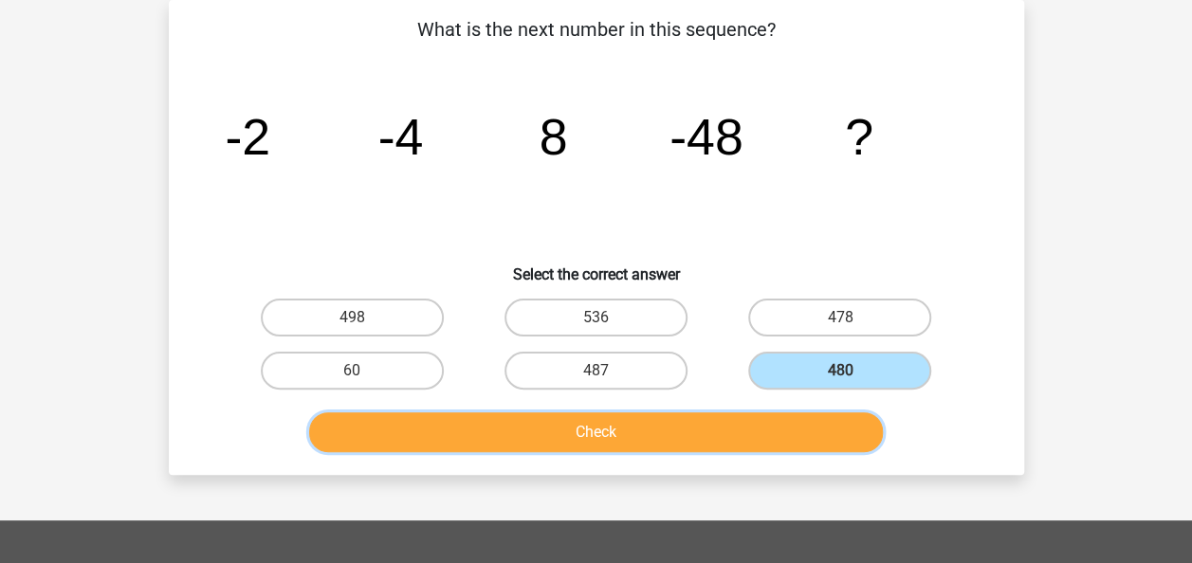
click at [673, 428] on button "Check" at bounding box center [596, 432] width 574 height 40
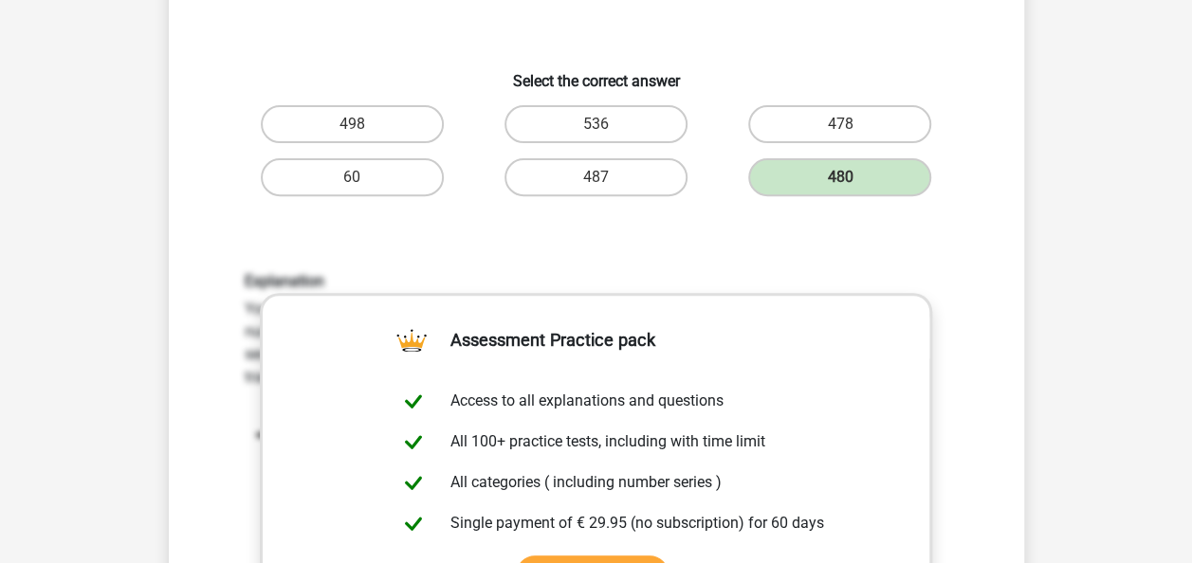
scroll to position [282, 0]
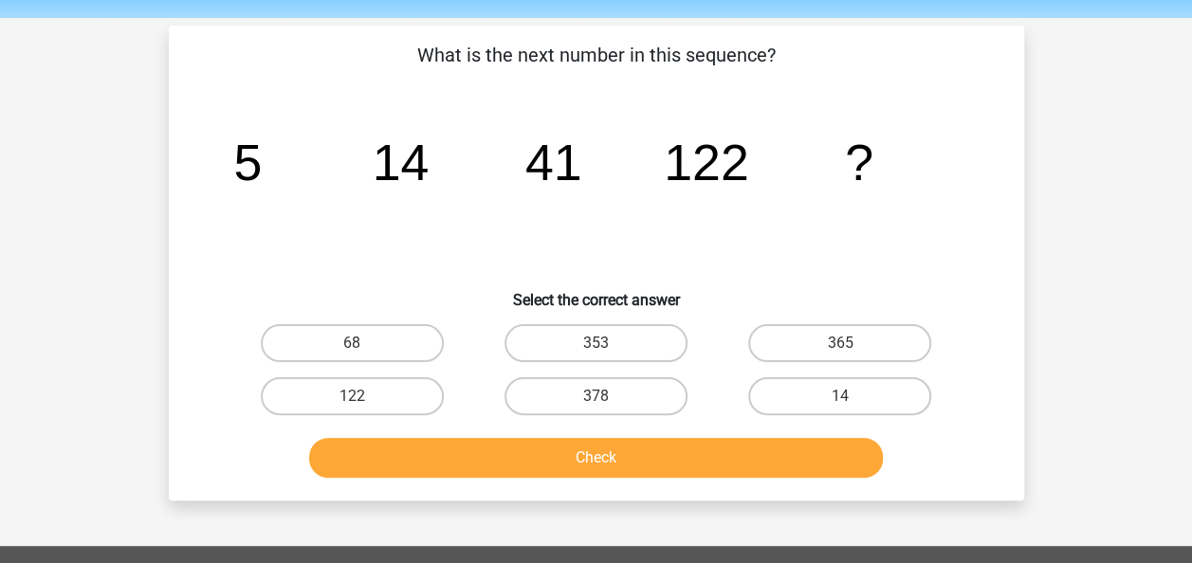
scroll to position [63, 0]
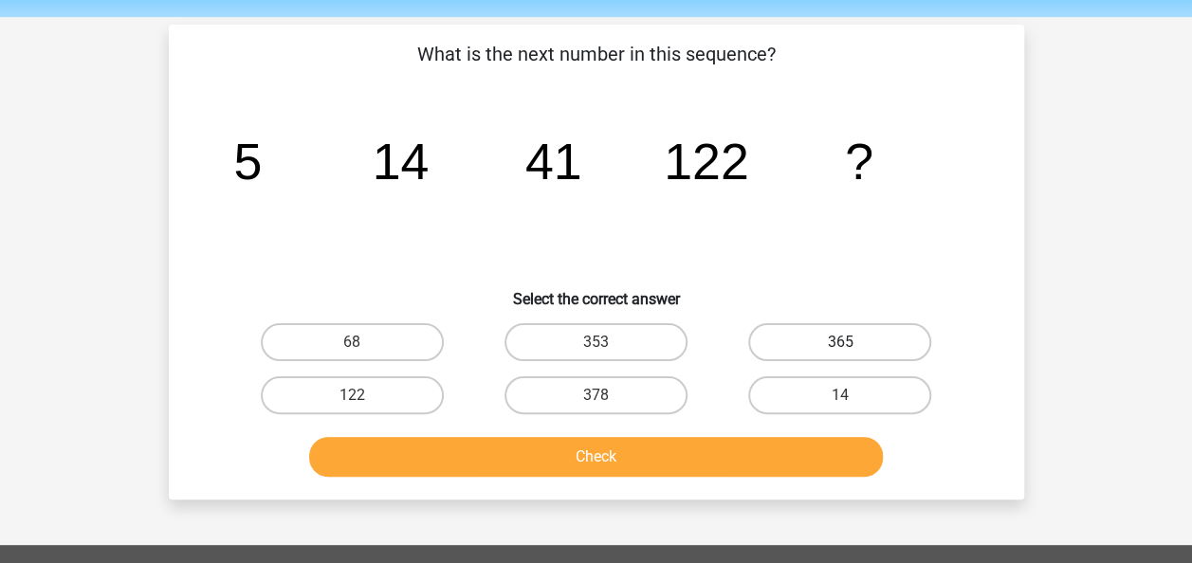
click at [795, 337] on label "365" at bounding box center [839, 342] width 183 height 38
click at [840, 342] on input "365" at bounding box center [846, 348] width 12 height 12
radio input "true"
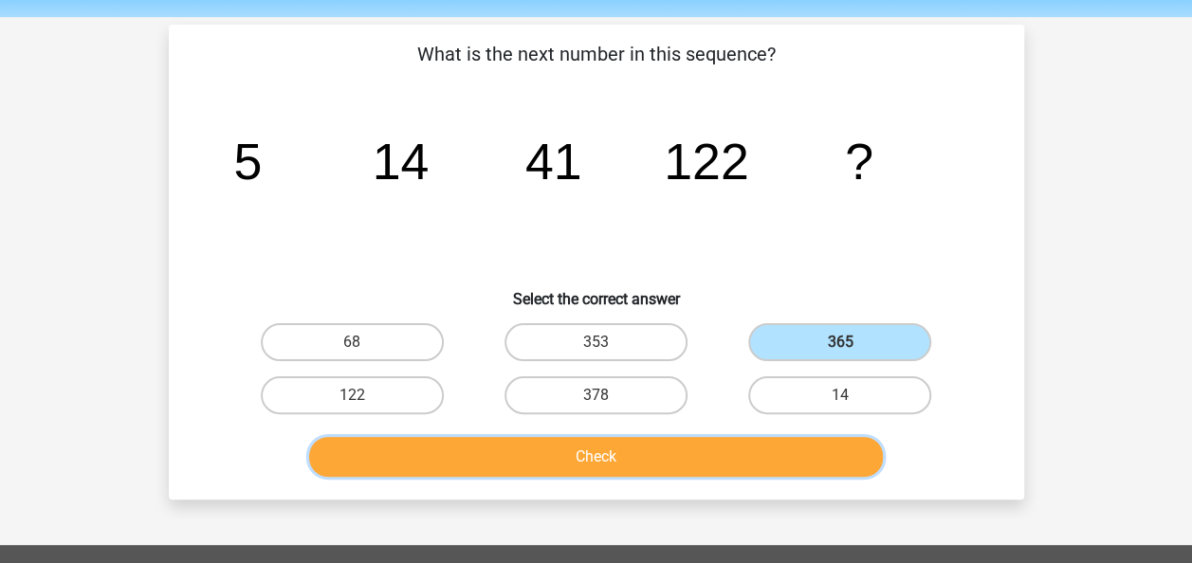
click at [612, 459] on button "Check" at bounding box center [596, 457] width 574 height 40
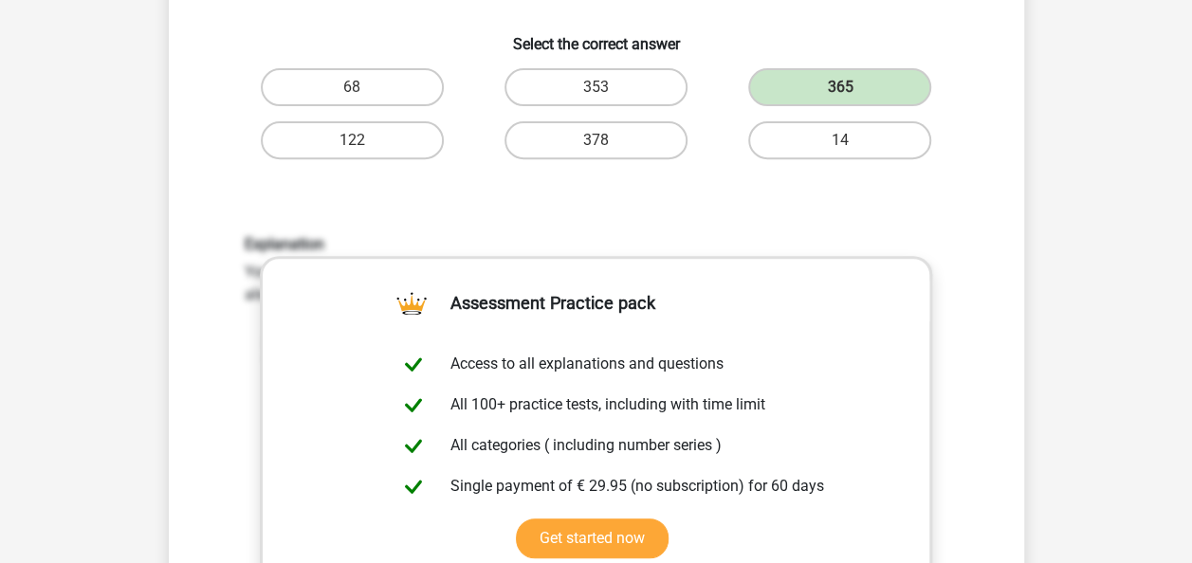
scroll to position [320, 0]
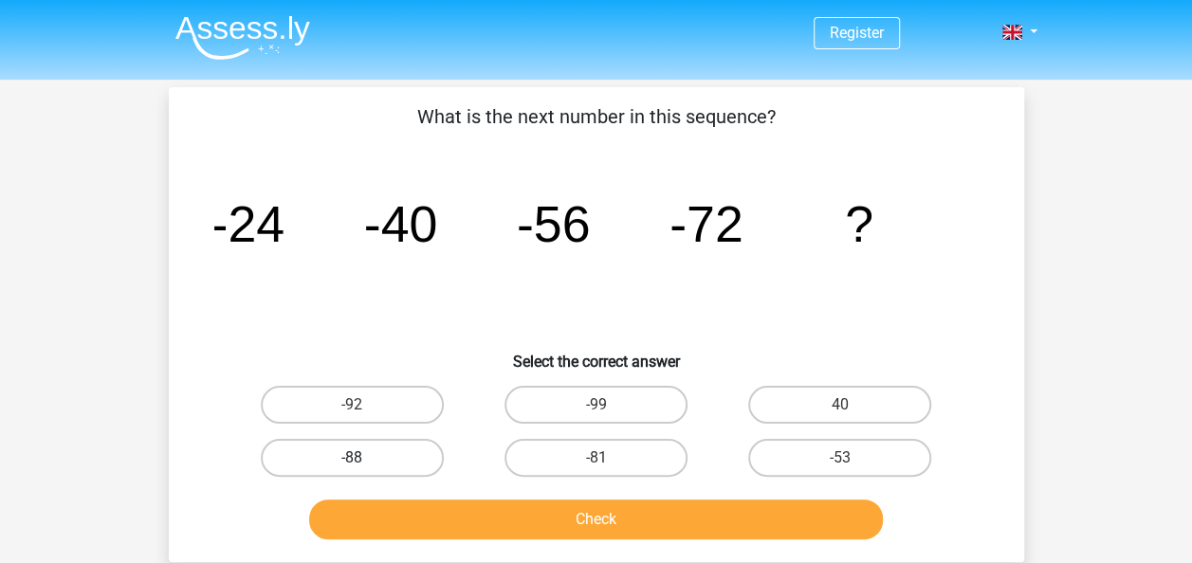
click at [420, 461] on label "-88" at bounding box center [352, 458] width 183 height 38
click at [364, 461] on input "-88" at bounding box center [358, 464] width 12 height 12
radio input "true"
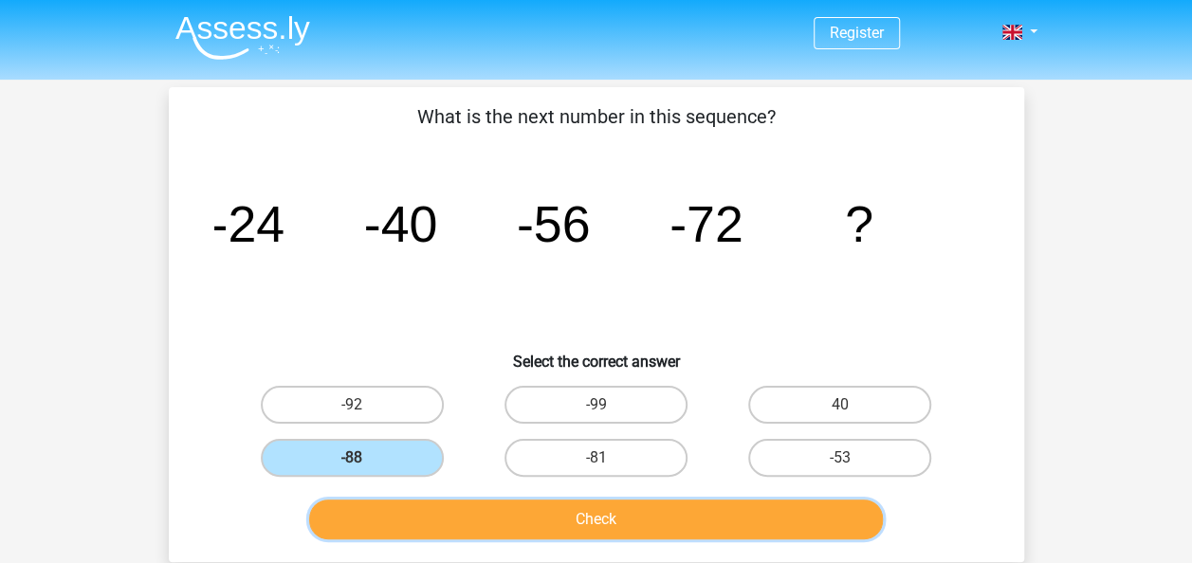
click at [528, 521] on button "Check" at bounding box center [596, 520] width 574 height 40
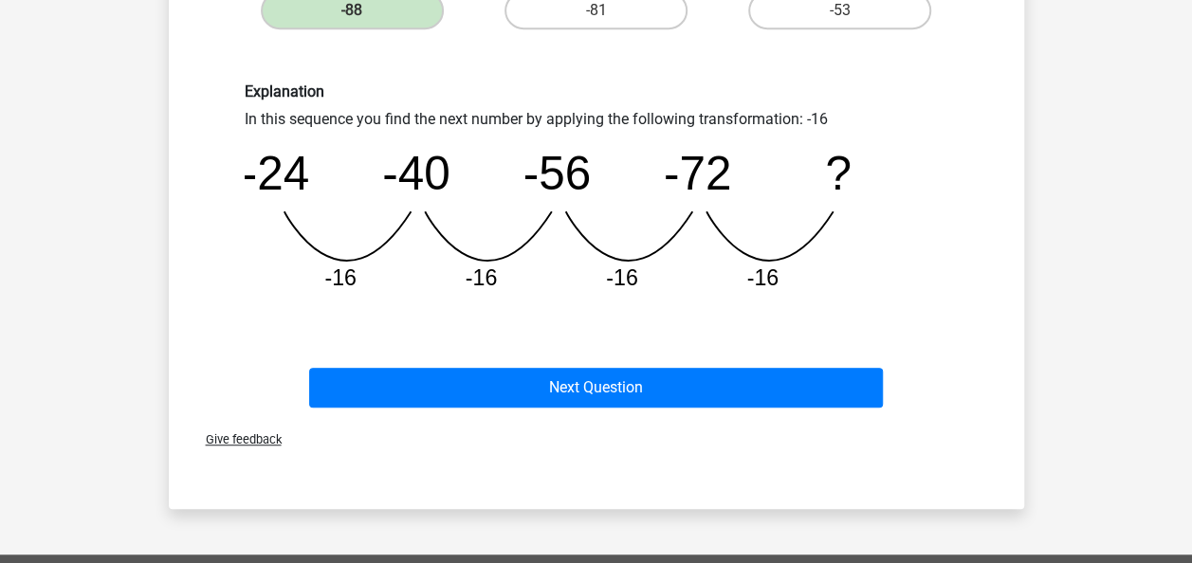
scroll to position [452, 0]
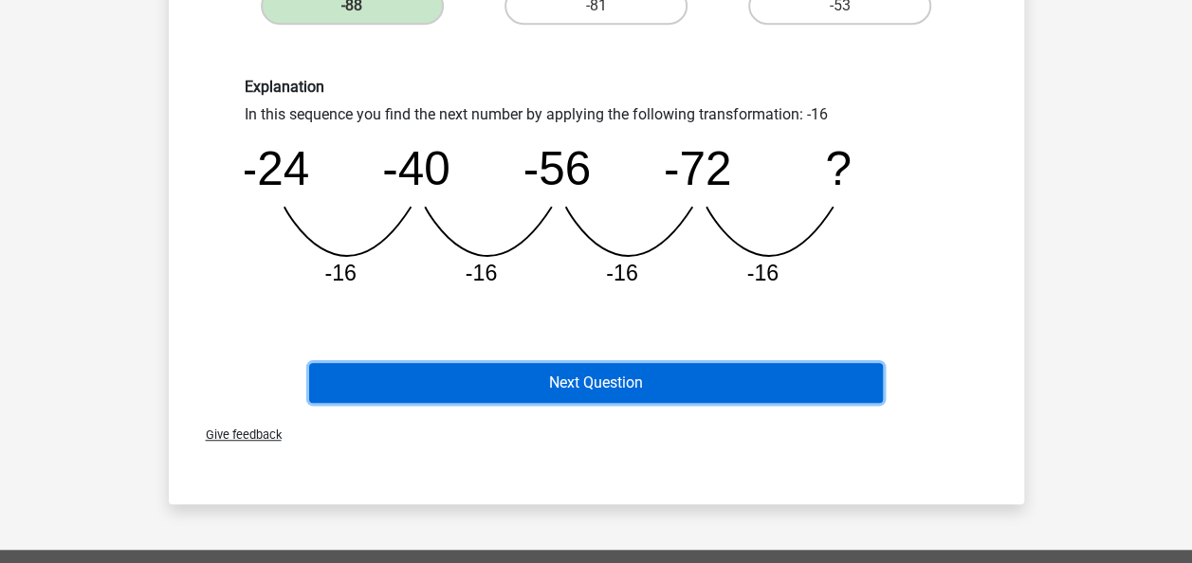
click at [577, 389] on button "Next Question" at bounding box center [596, 383] width 574 height 40
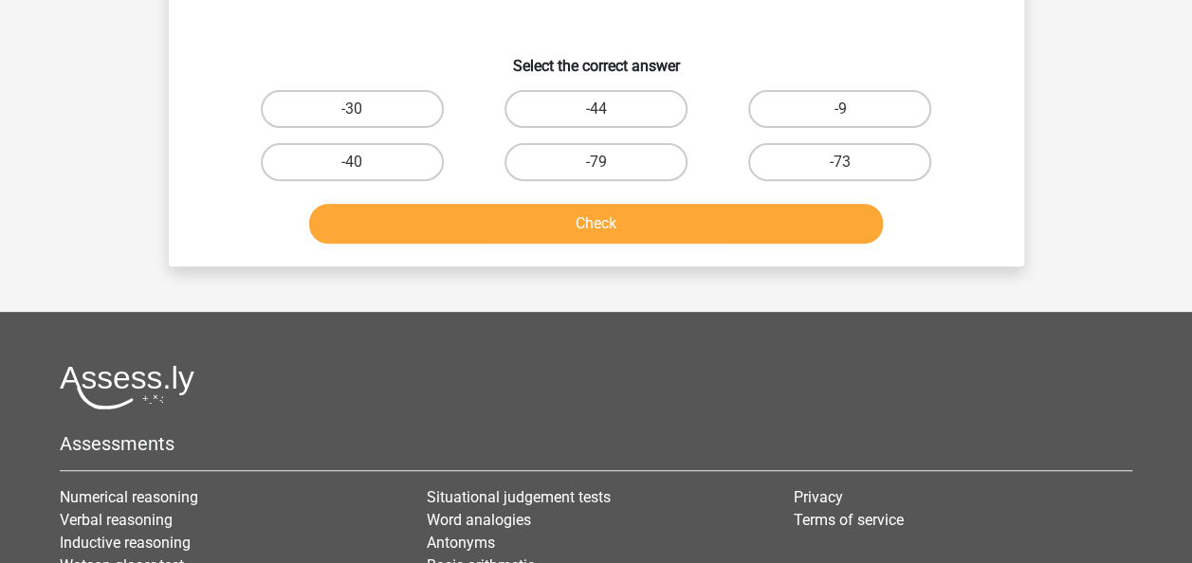
scroll to position [87, 0]
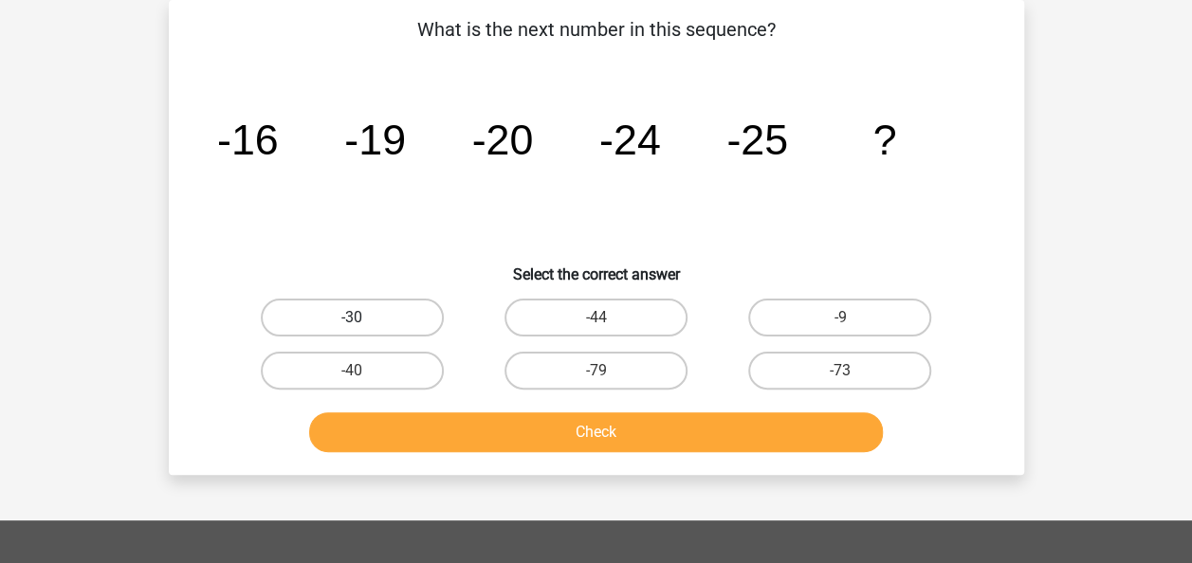
click at [417, 326] on label "-30" at bounding box center [352, 318] width 183 height 38
click at [364, 326] on input "-30" at bounding box center [358, 324] width 12 height 12
radio input "true"
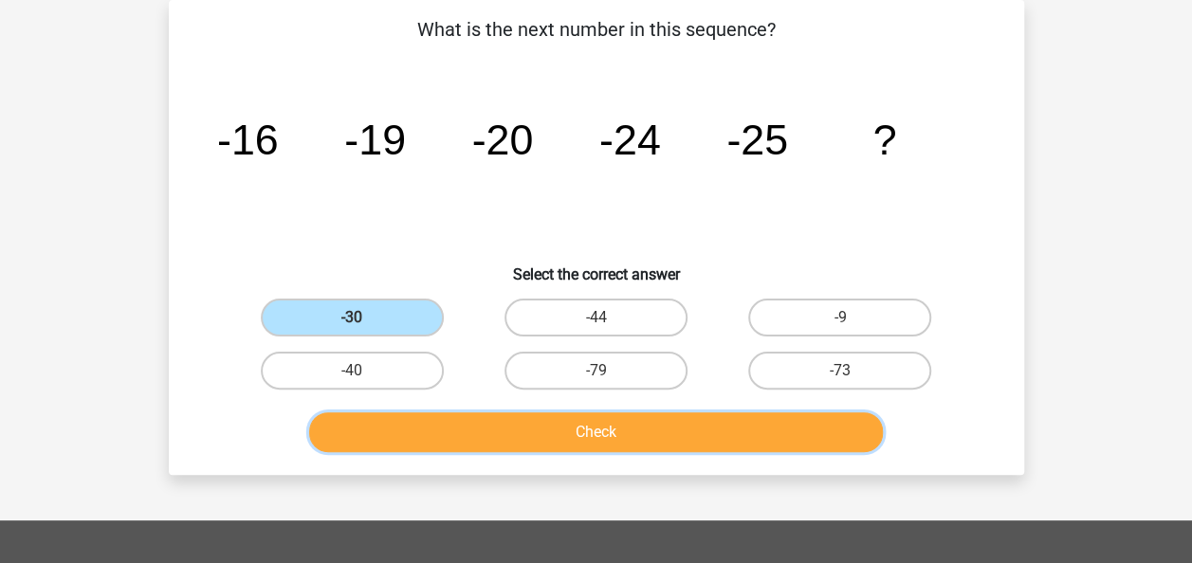
click at [476, 425] on button "Check" at bounding box center [596, 432] width 574 height 40
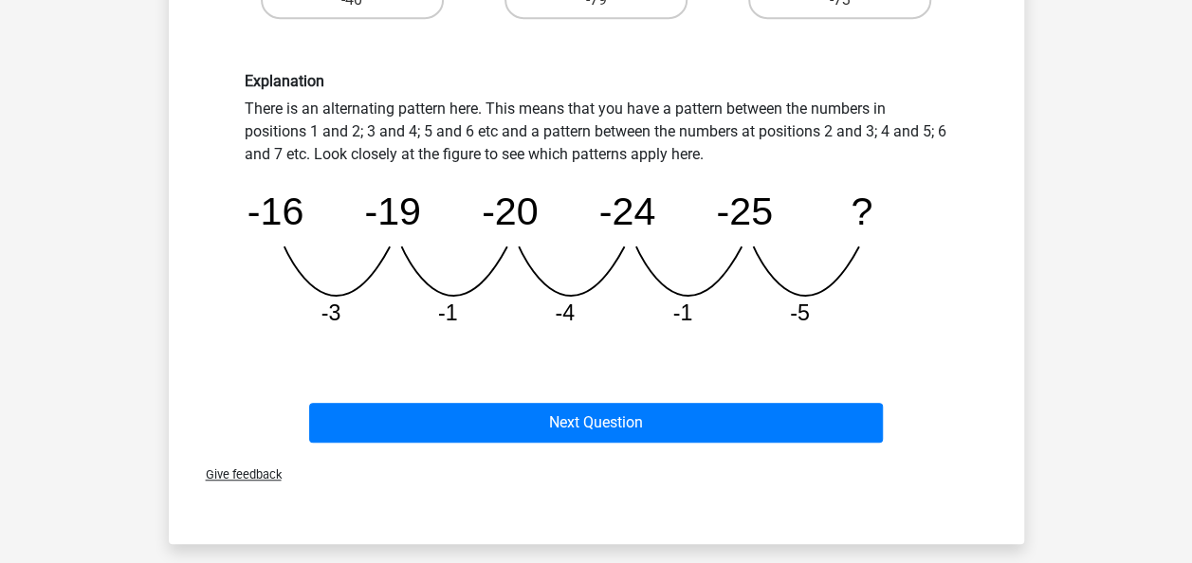
scroll to position [472, 0]
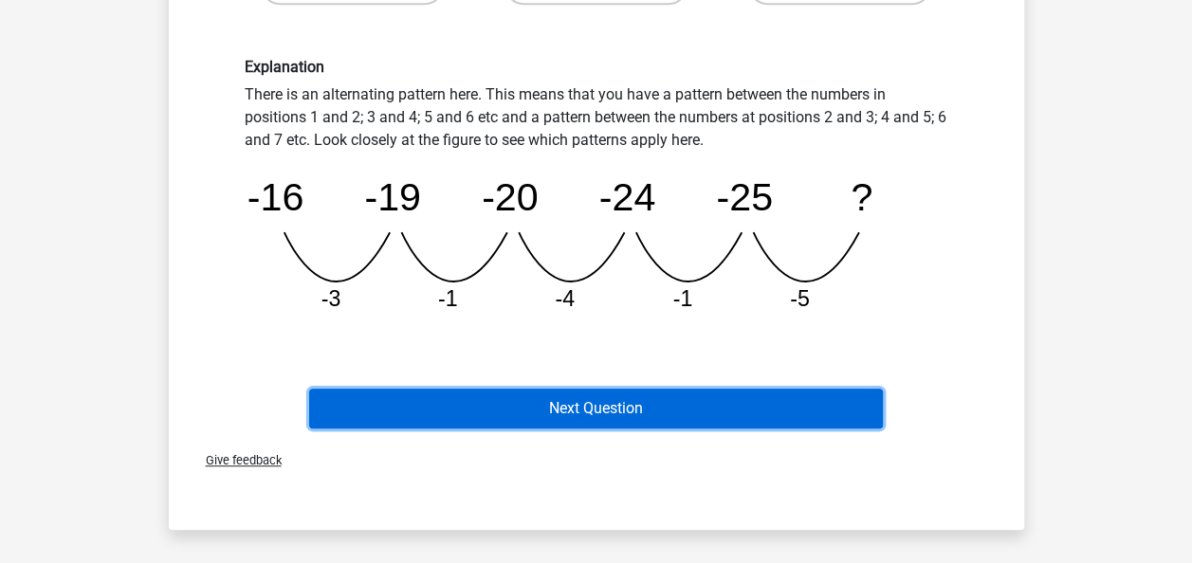
click at [480, 410] on button "Next Question" at bounding box center [596, 409] width 574 height 40
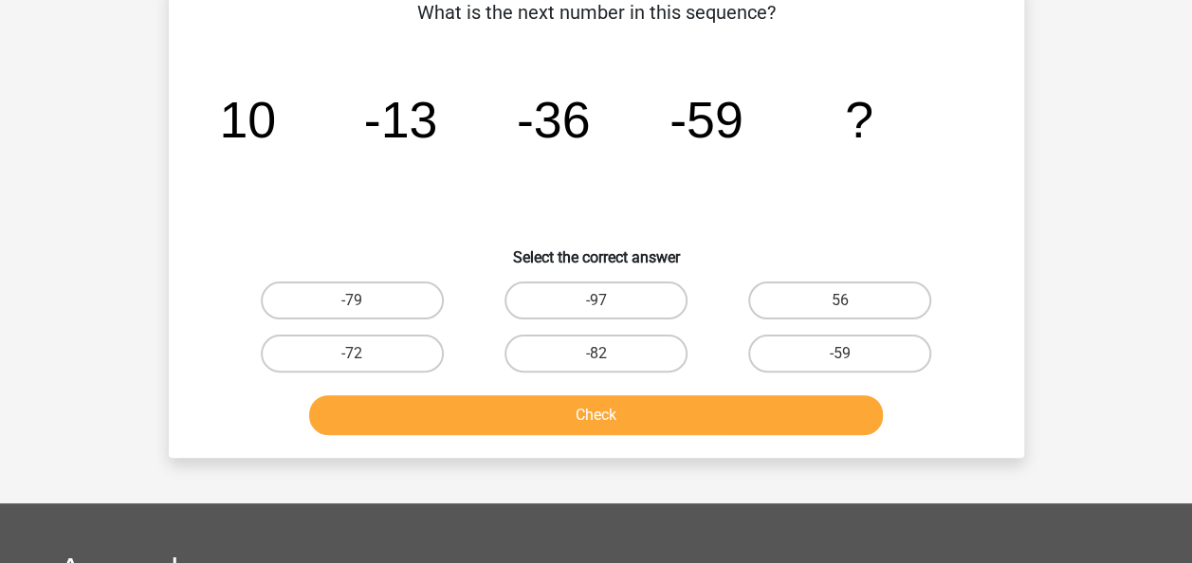
scroll to position [87, 0]
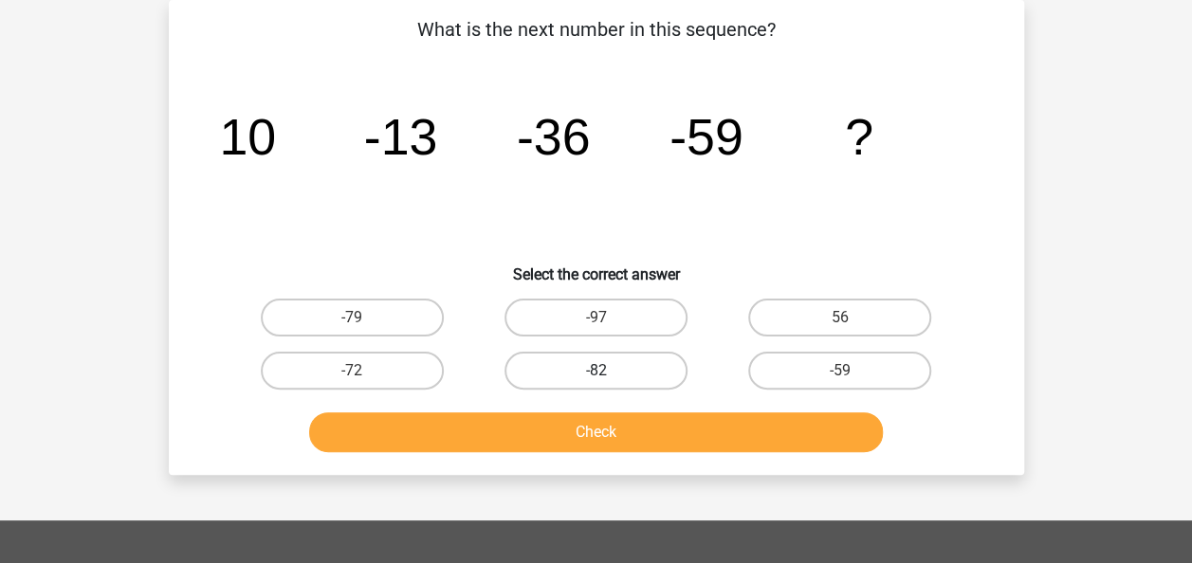
click at [573, 374] on label "-82" at bounding box center [595, 371] width 183 height 38
click at [595, 374] on input "-82" at bounding box center [601, 377] width 12 height 12
radio input "true"
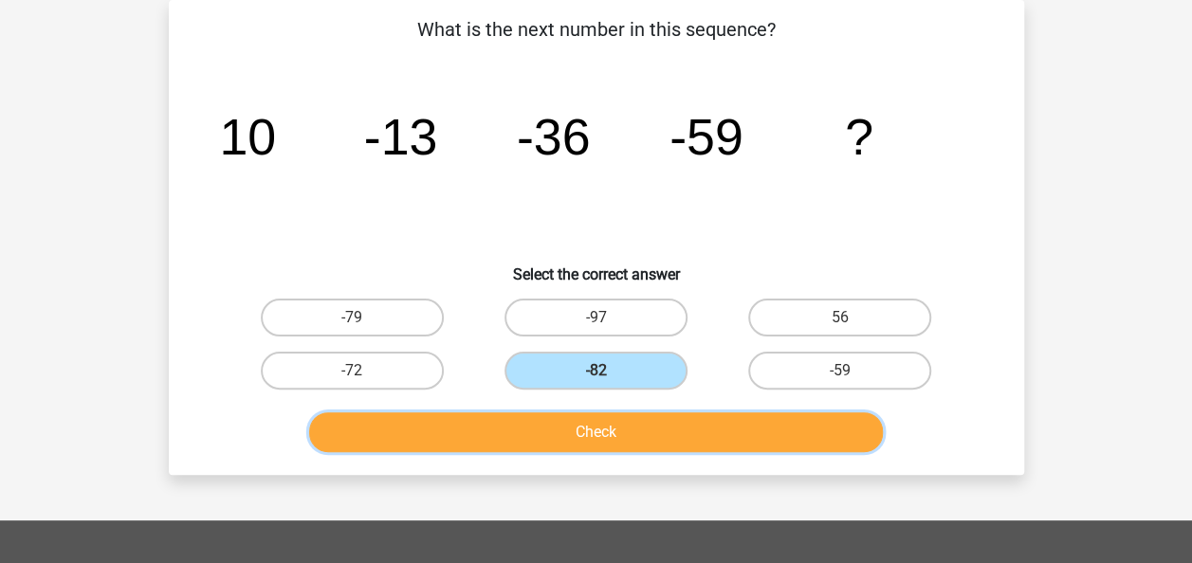
click at [559, 446] on button "Check" at bounding box center [596, 432] width 574 height 40
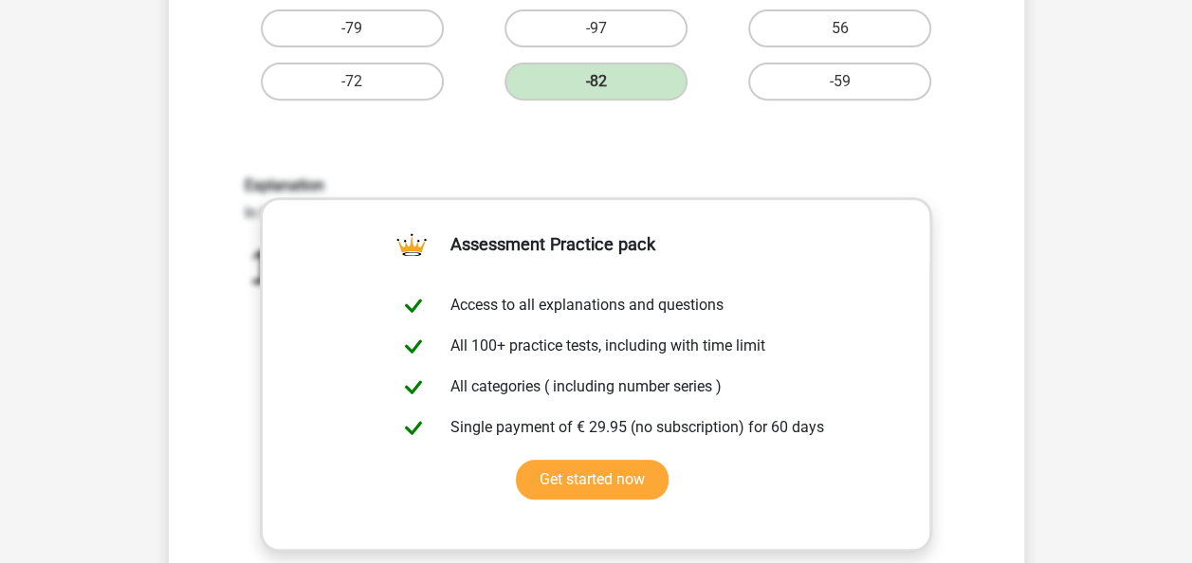
scroll to position [377, 0]
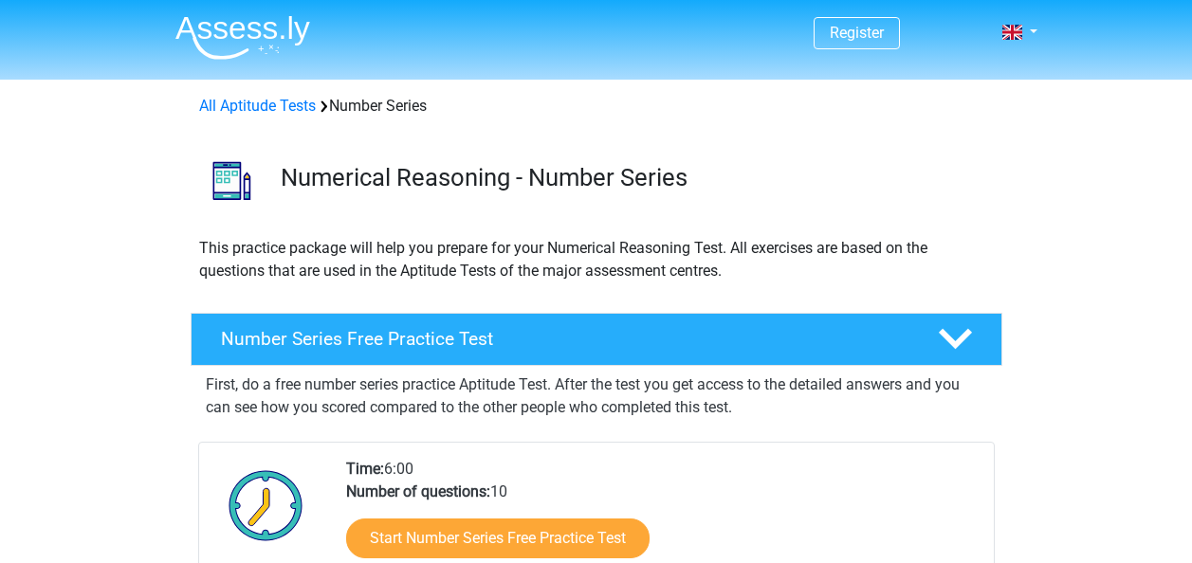
scroll to position [398, 0]
